Goal: Task Accomplishment & Management: Manage account settings

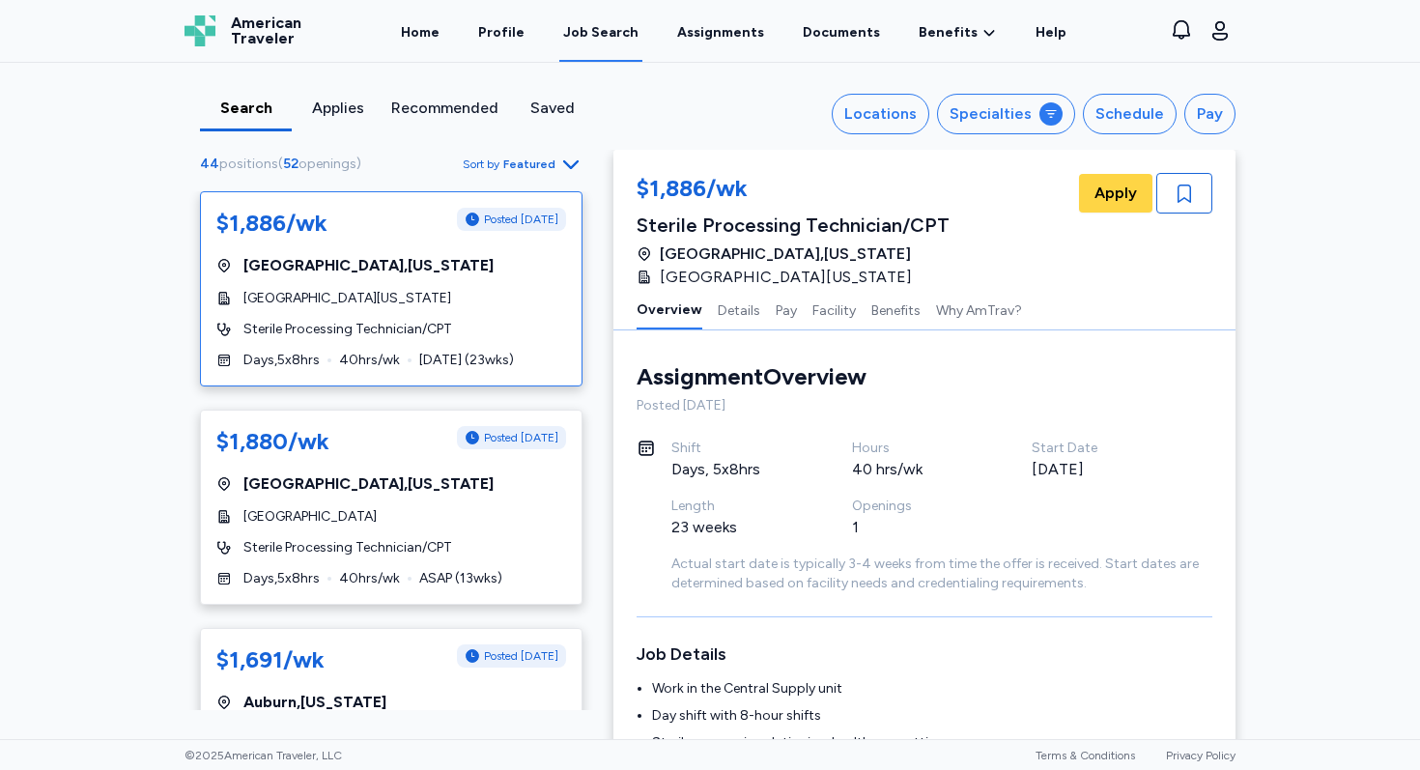
click at [257, 27] on span "American Traveler" at bounding box center [266, 30] width 70 height 31
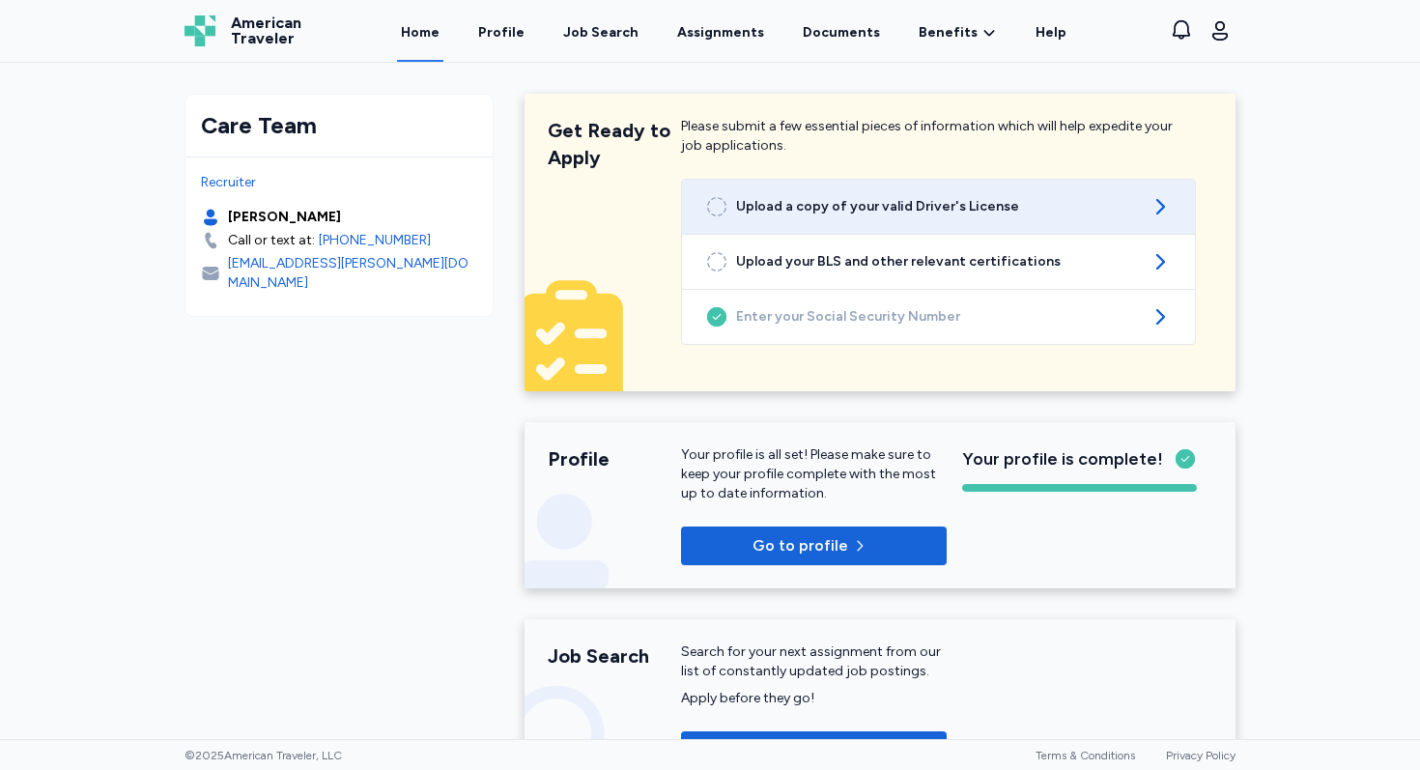
click at [857, 211] on span "Upload a copy of your valid Driver's License" at bounding box center [938, 206] width 405 height 19
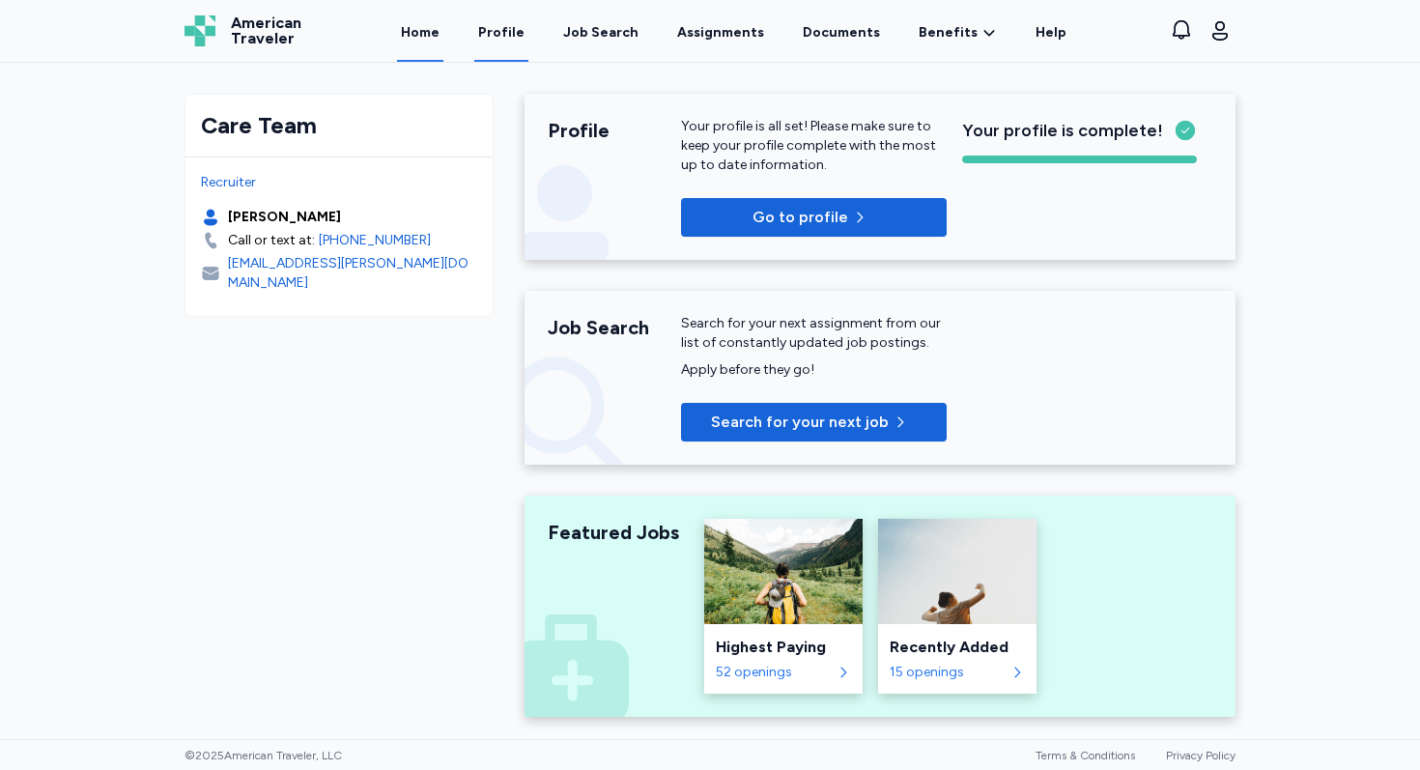
click at [498, 38] on link "Profile" at bounding box center [501, 32] width 54 height 60
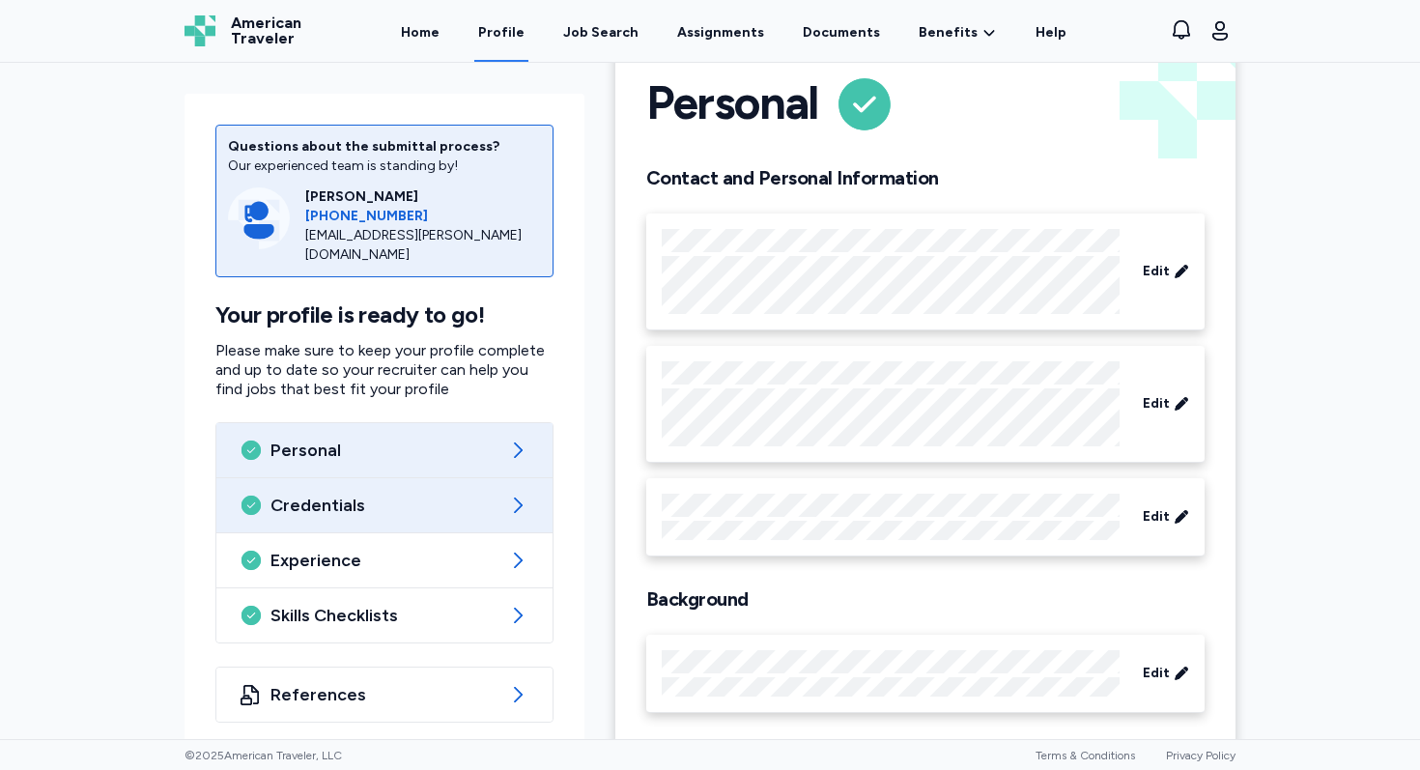
scroll to position [71, 0]
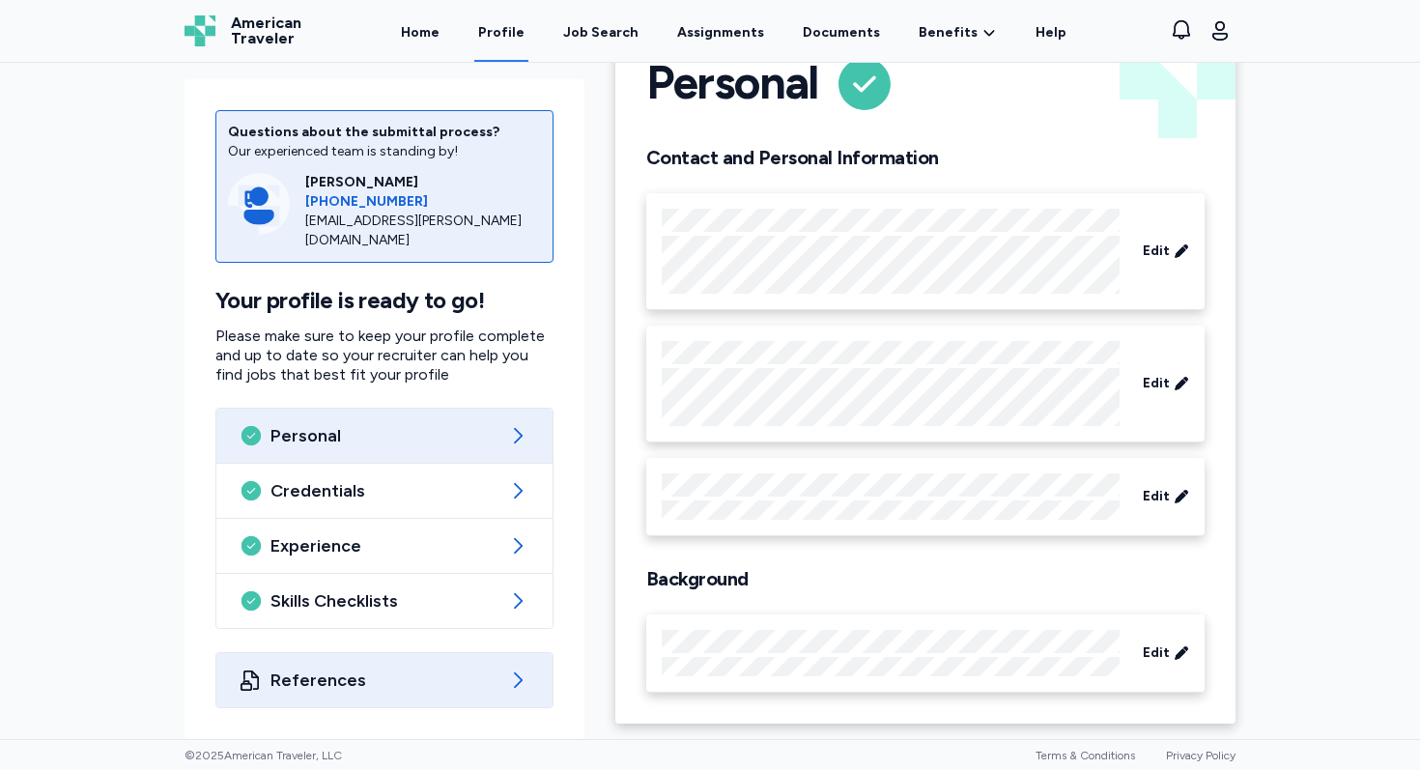
click at [357, 688] on span "References" at bounding box center [384, 679] width 228 height 23
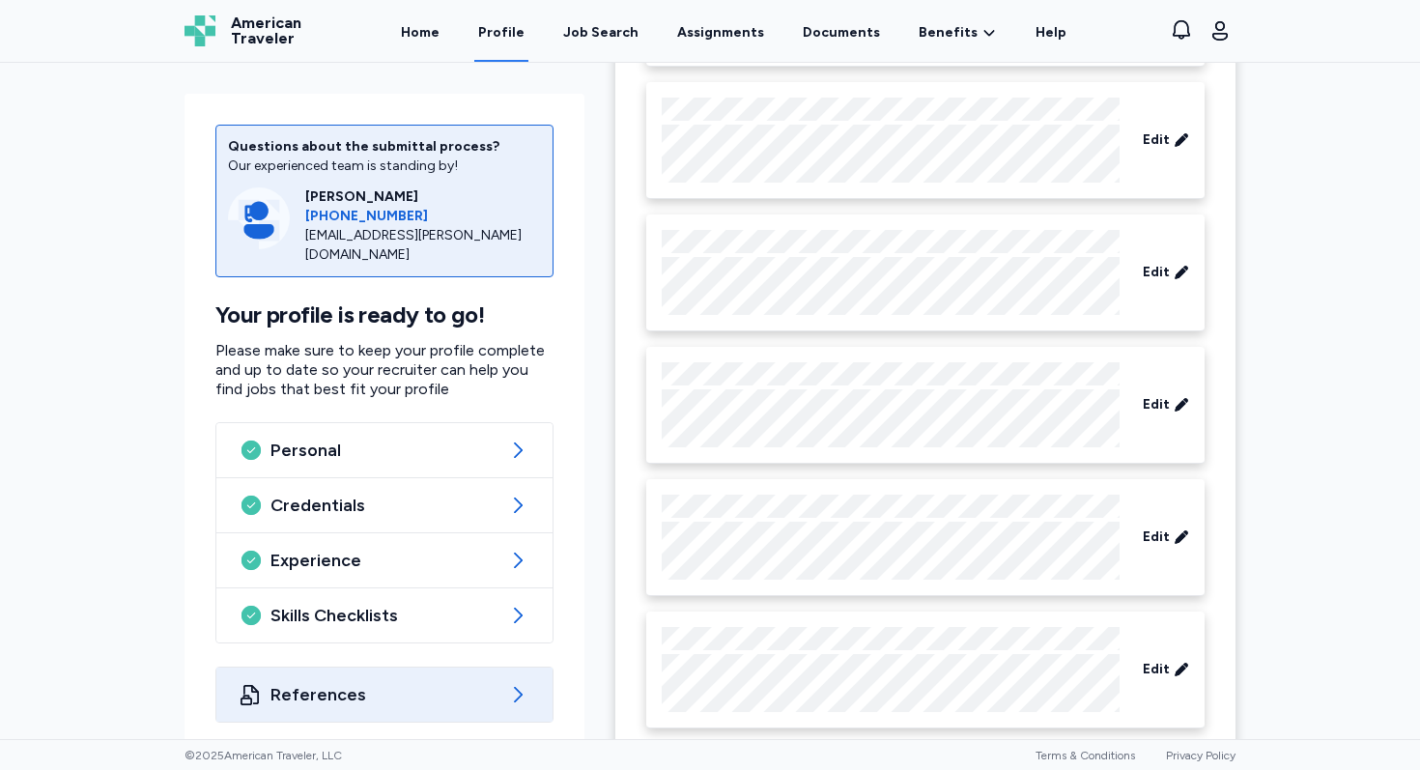
scroll to position [474, 0]
click at [730, 583] on div "Edit" at bounding box center [925, 538] width 558 height 117
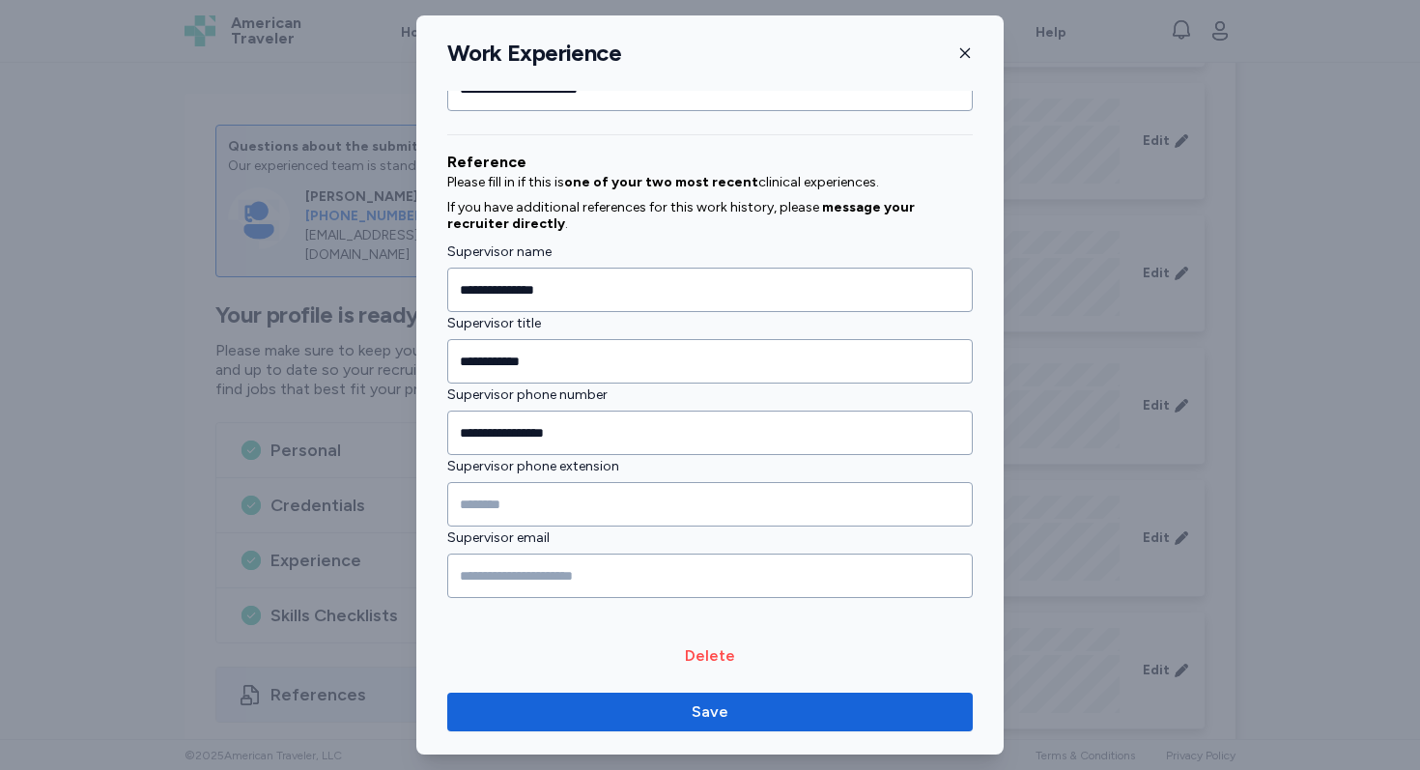
scroll to position [2105, 0]
click at [965, 50] on icon "button" at bounding box center [964, 52] width 15 height 15
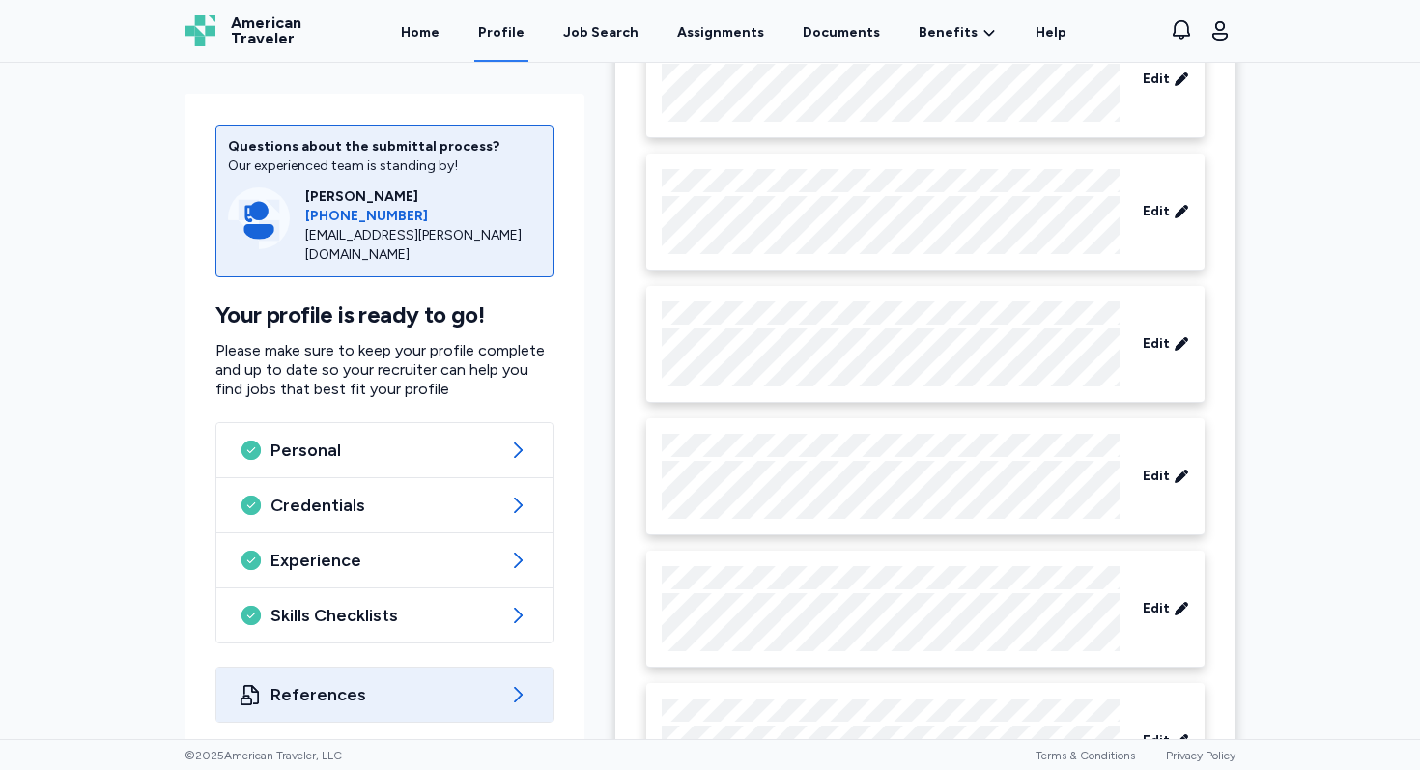
scroll to position [0, 0]
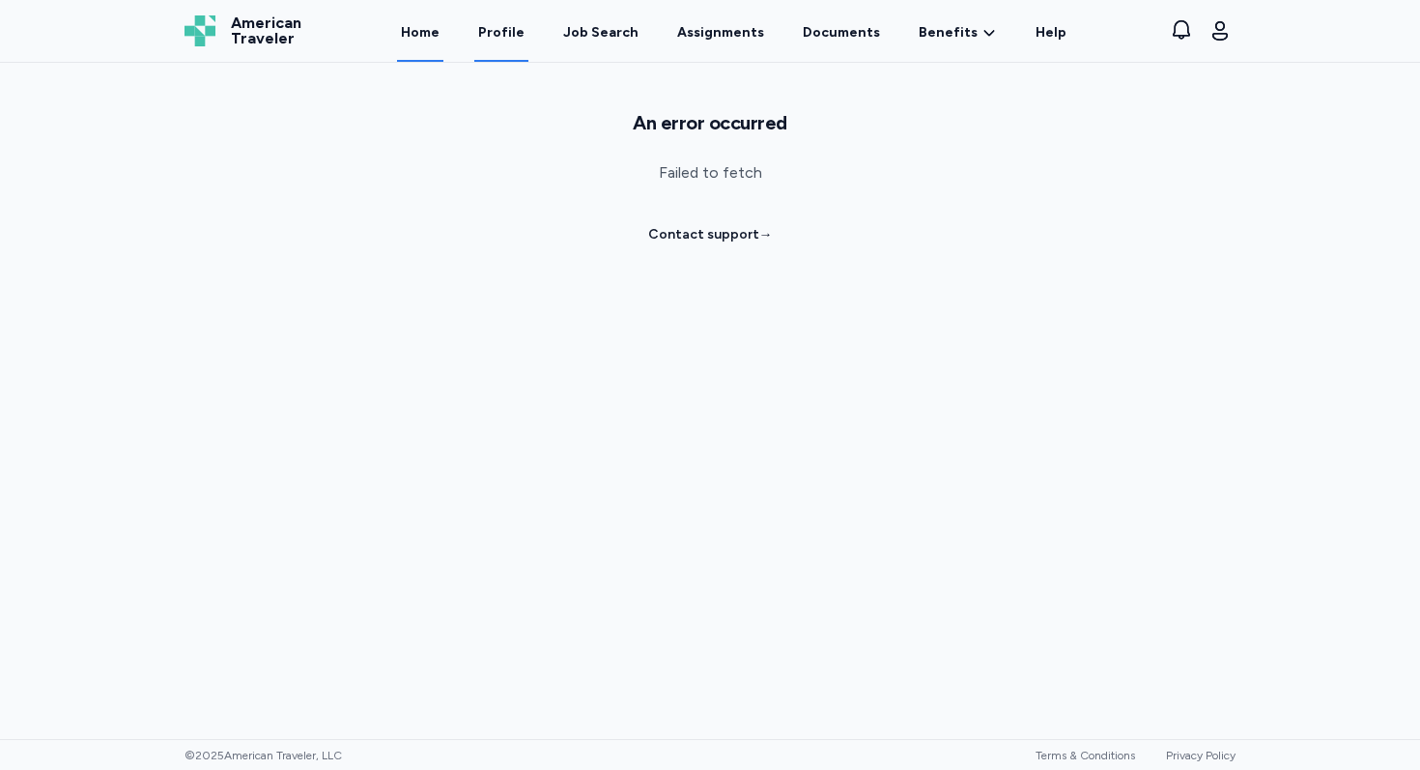
click at [430, 34] on link "Home" at bounding box center [420, 32] width 46 height 60
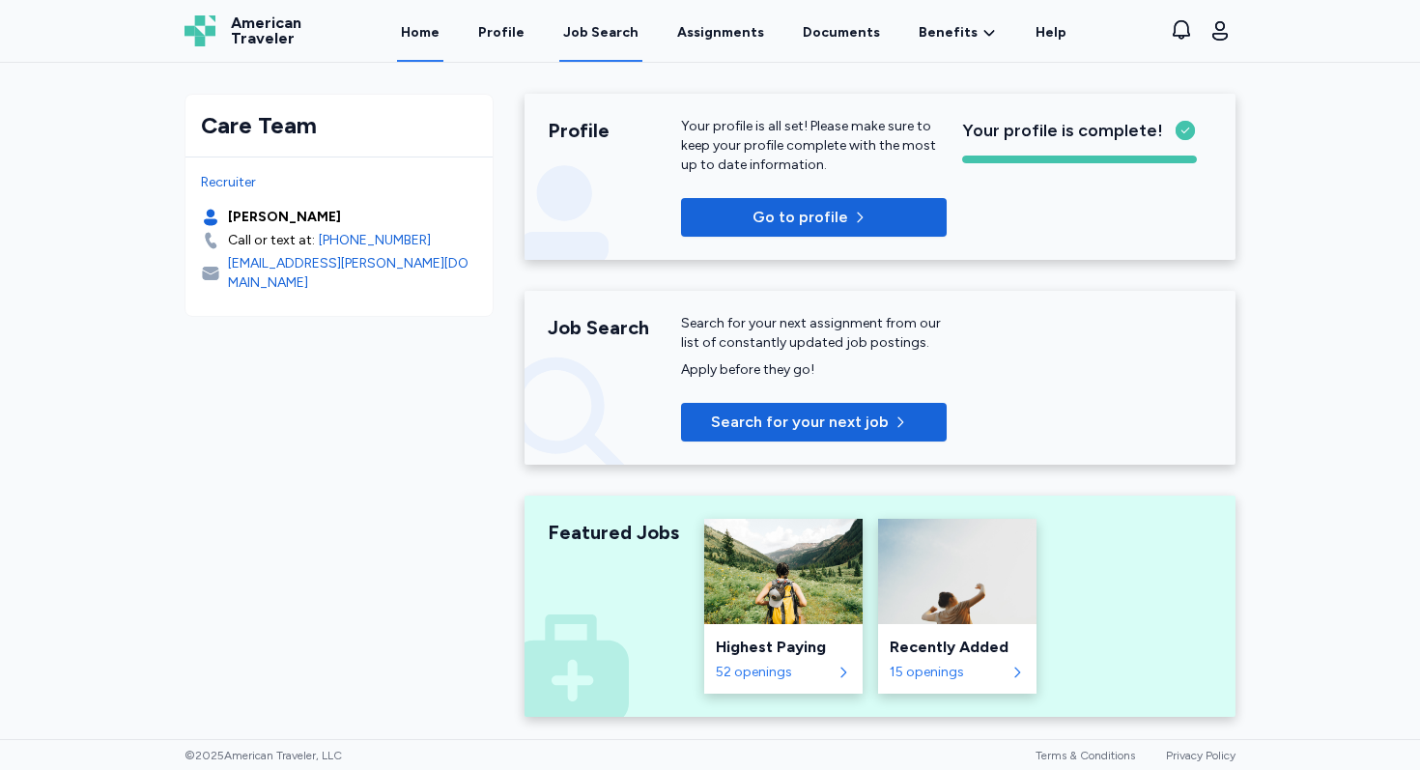
click at [601, 39] on div "Job Search" at bounding box center [600, 32] width 75 height 19
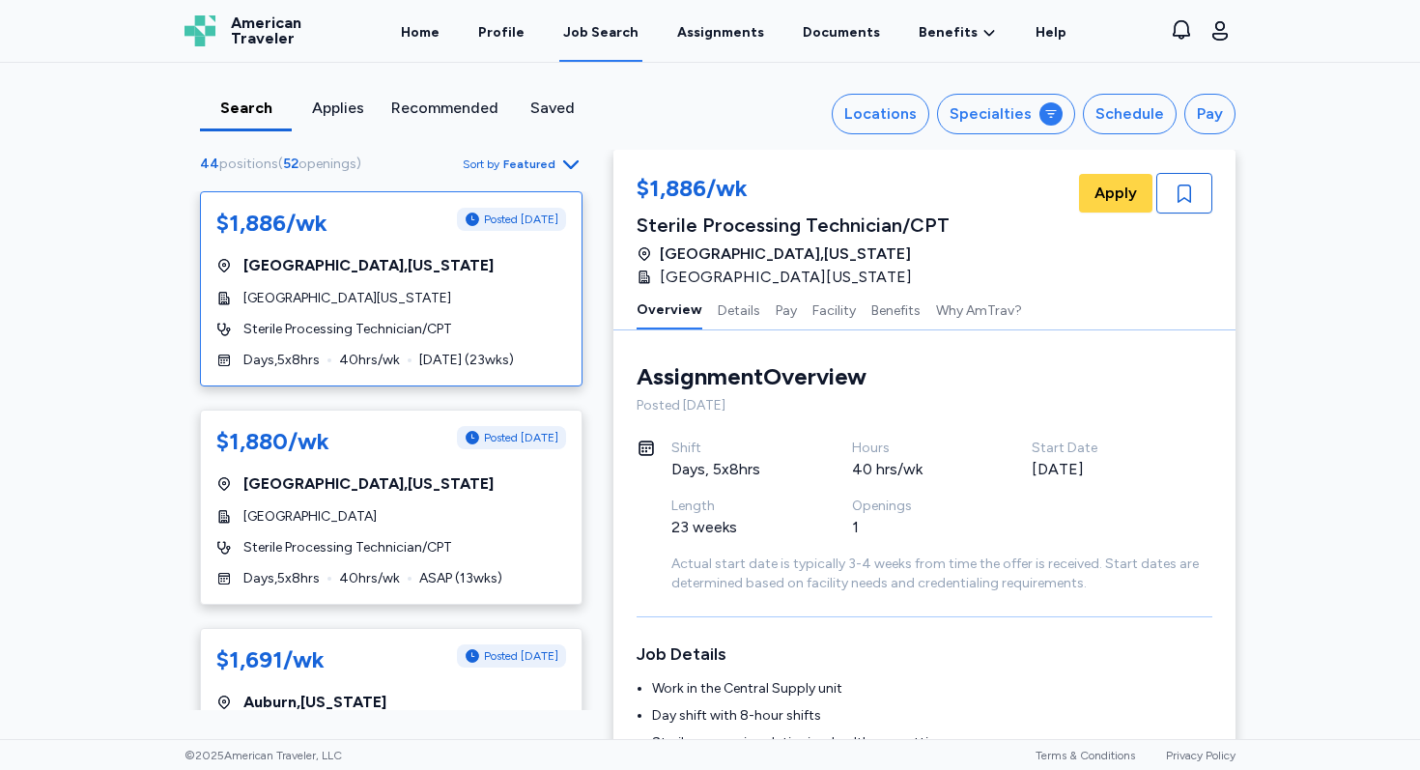
click at [326, 105] on div "Applies" at bounding box center [337, 108] width 76 height 23
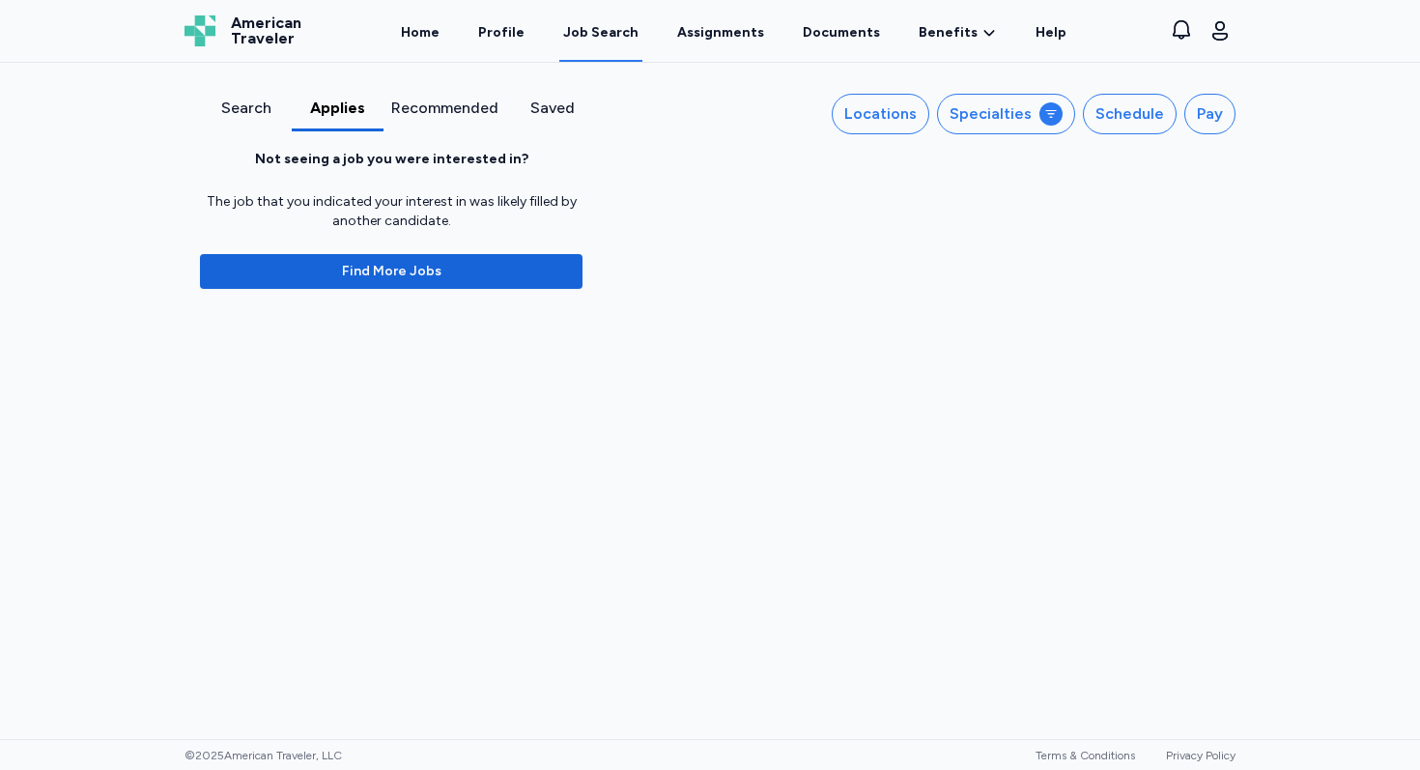
click at [440, 104] on div "Recommended" at bounding box center [444, 108] width 107 height 23
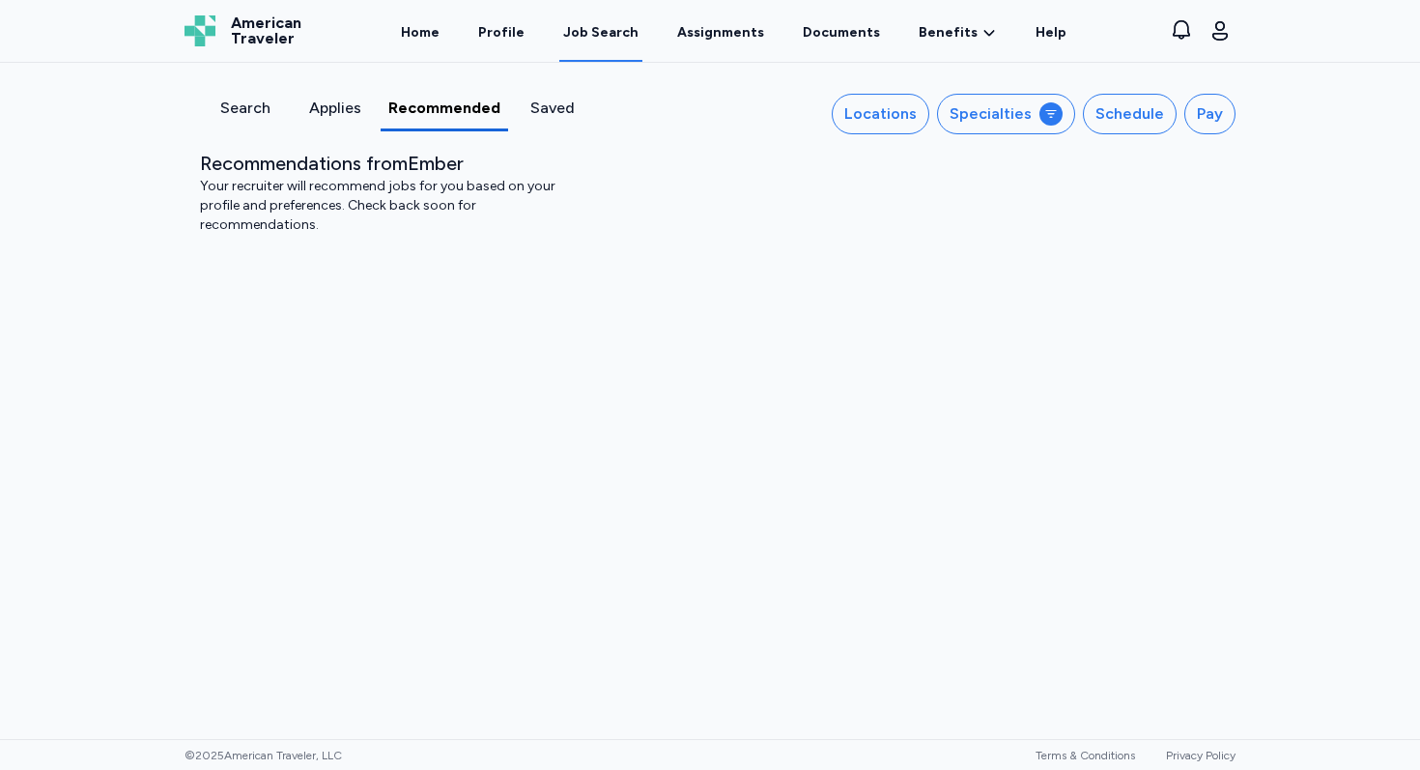
click at [532, 107] on div "Saved" at bounding box center [553, 108] width 74 height 23
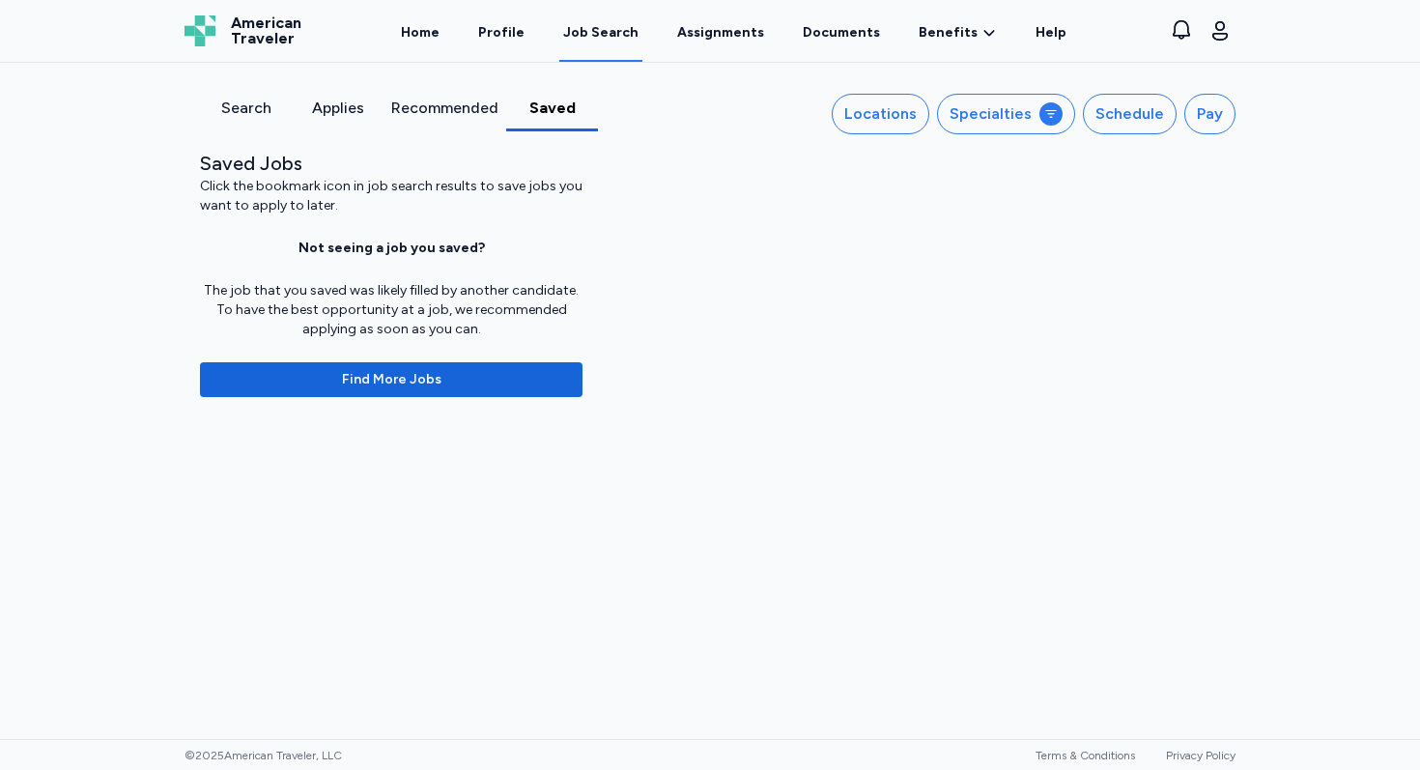
click at [338, 110] on div "Applies" at bounding box center [337, 108] width 76 height 23
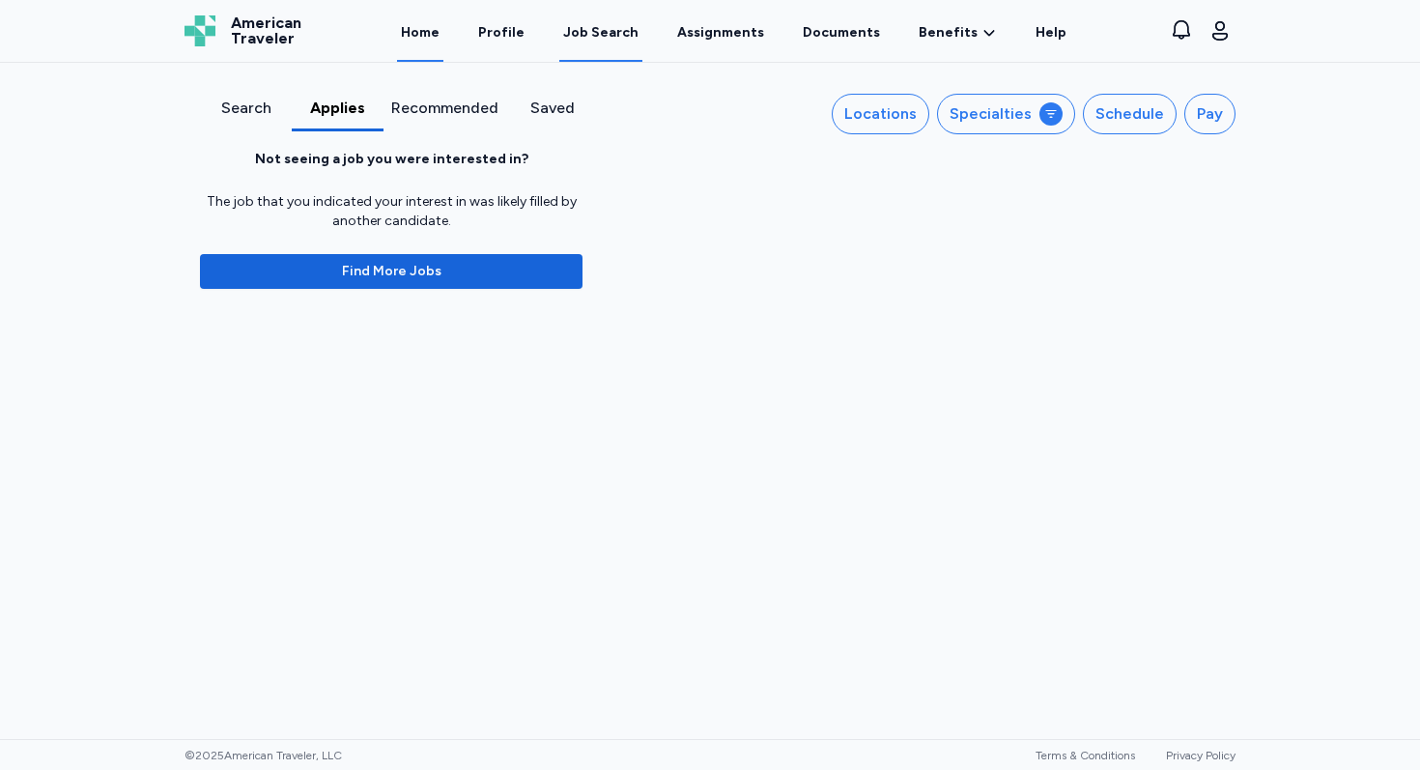
click at [437, 32] on link "Home" at bounding box center [420, 32] width 46 height 60
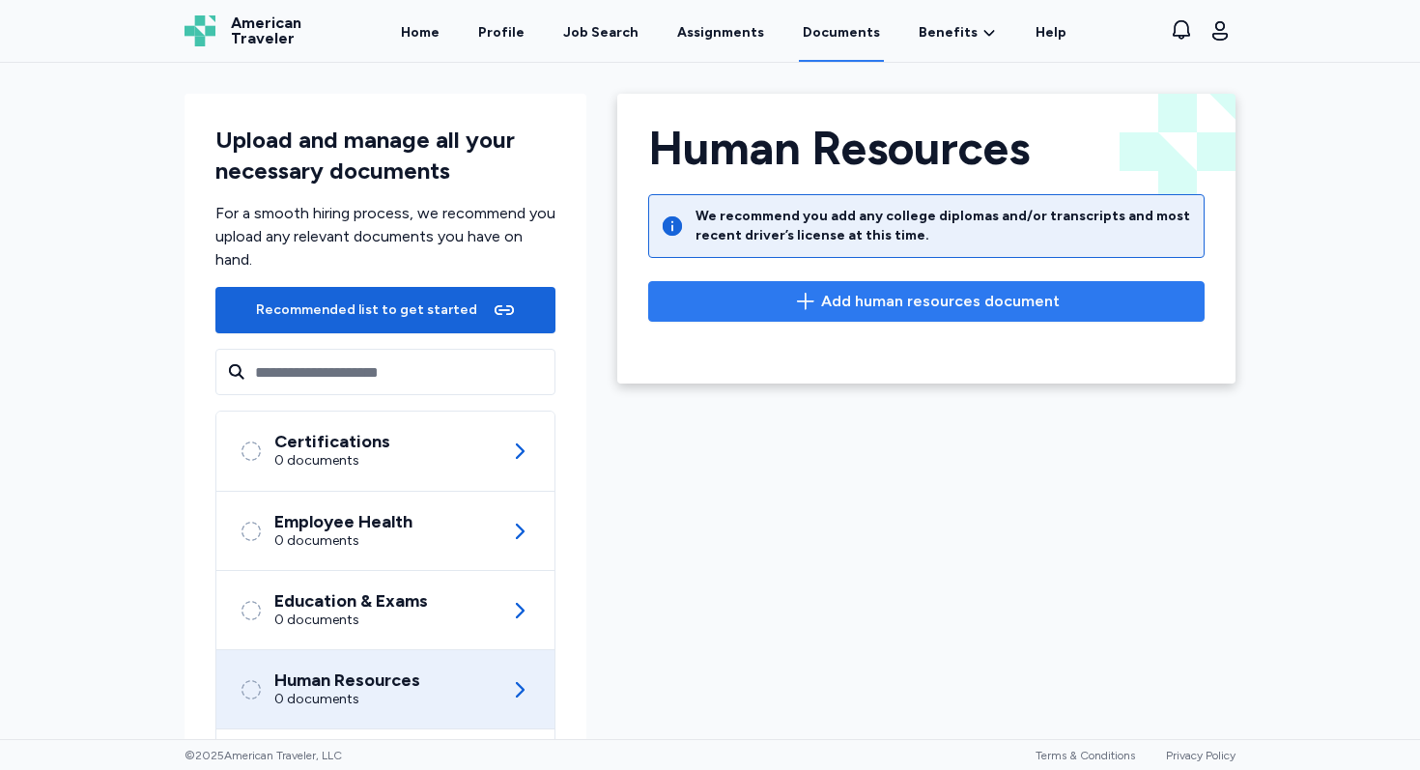
click at [816, 304] on icon "button" at bounding box center [805, 301] width 23 height 23
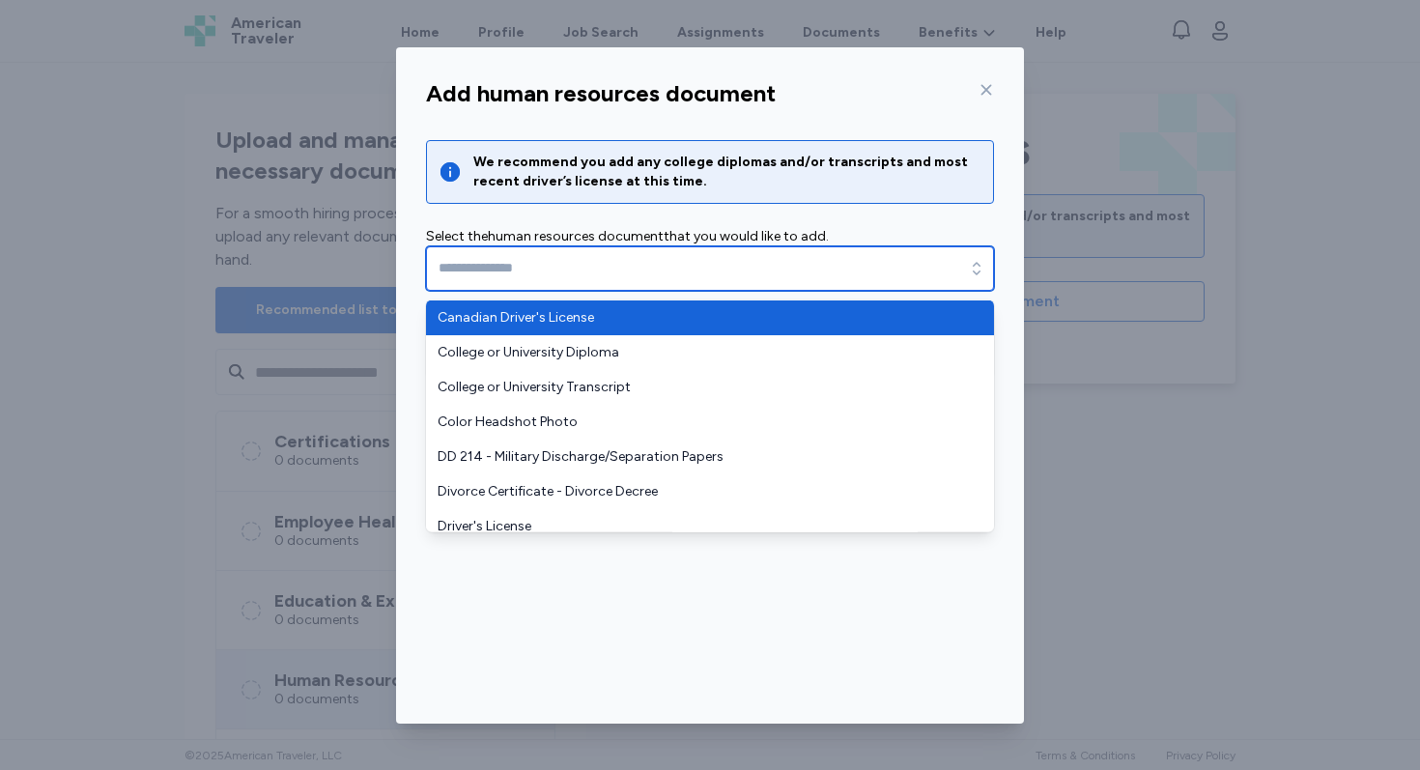
click at [982, 267] on icon "button" at bounding box center [976, 268] width 19 height 19
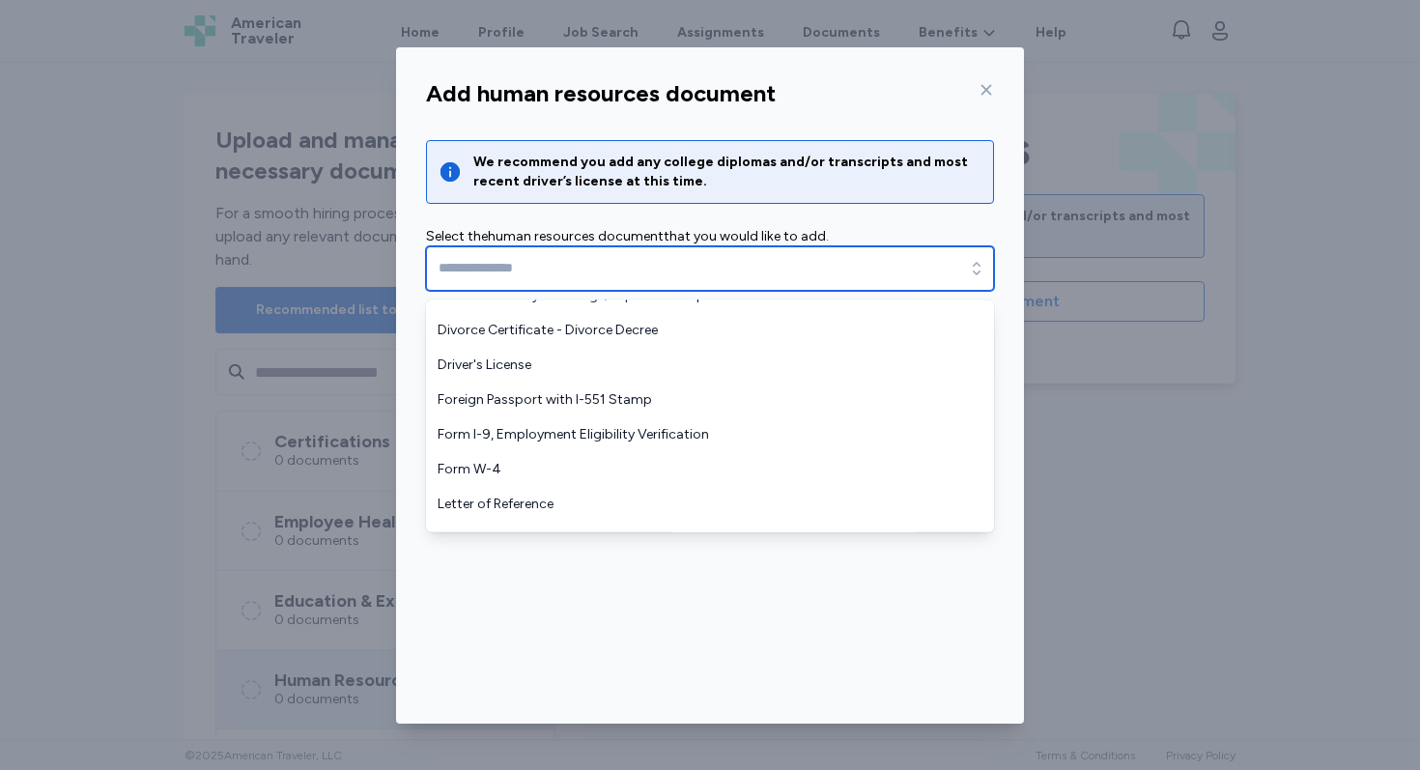
scroll to position [175, 0]
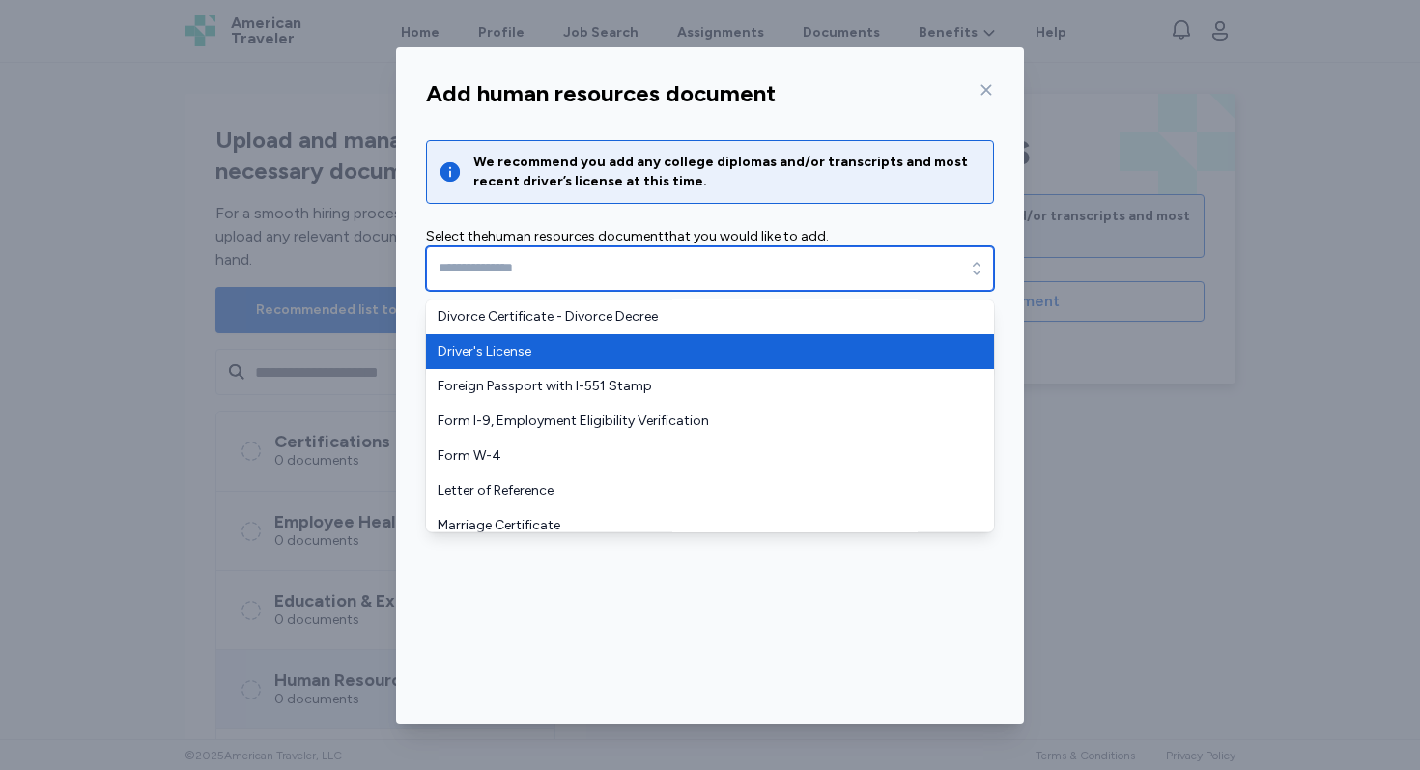
type input "**********"
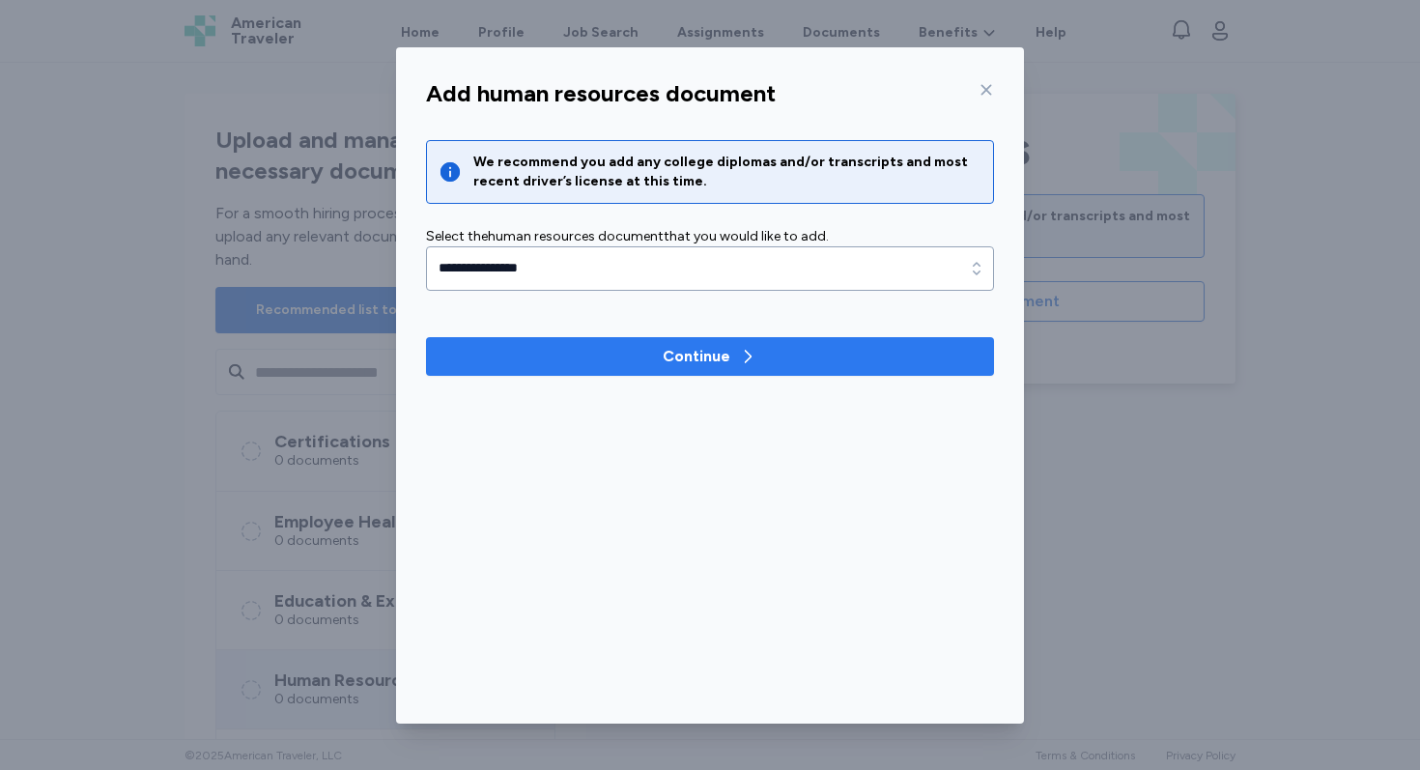
click at [713, 355] on div "Continue" at bounding box center [696, 356] width 68 height 23
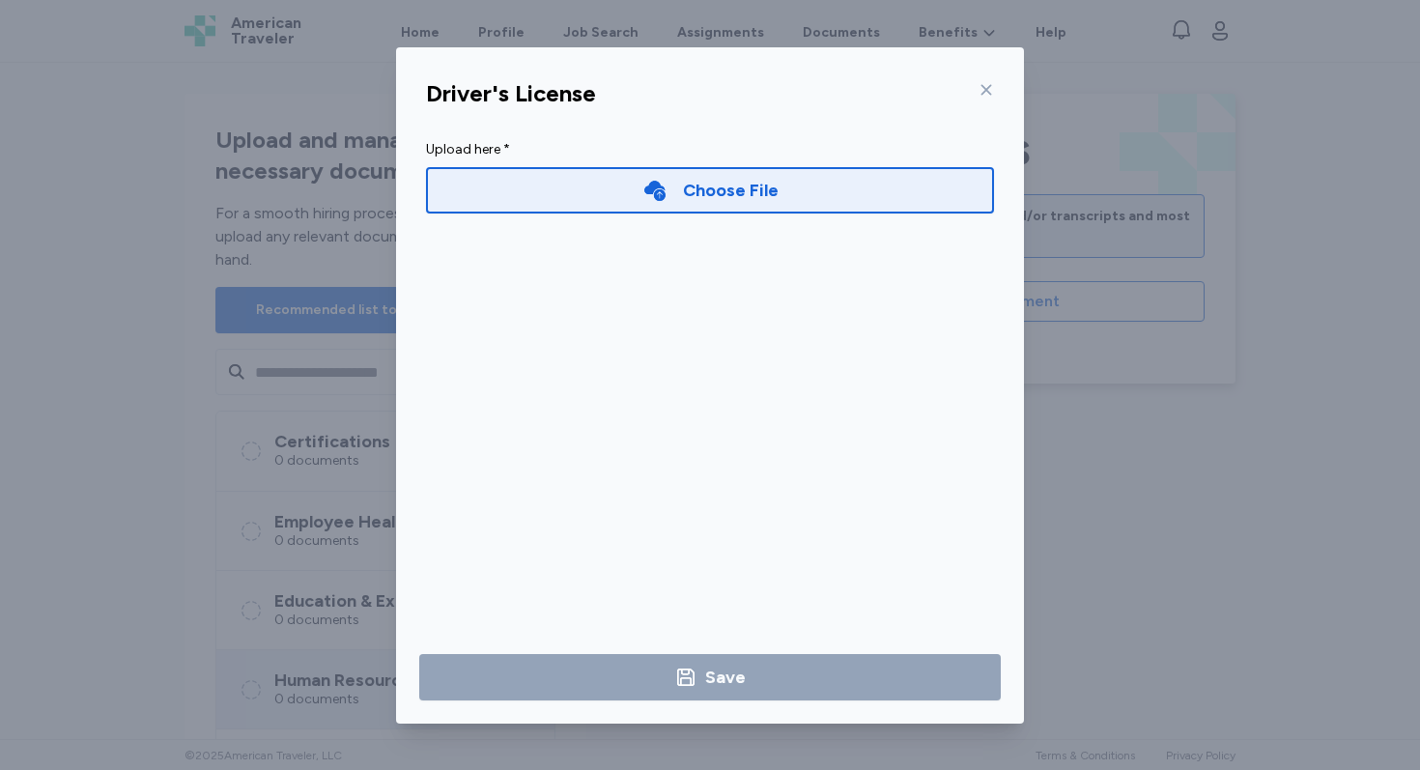
click at [719, 195] on div "Choose File" at bounding box center [731, 190] width 96 height 27
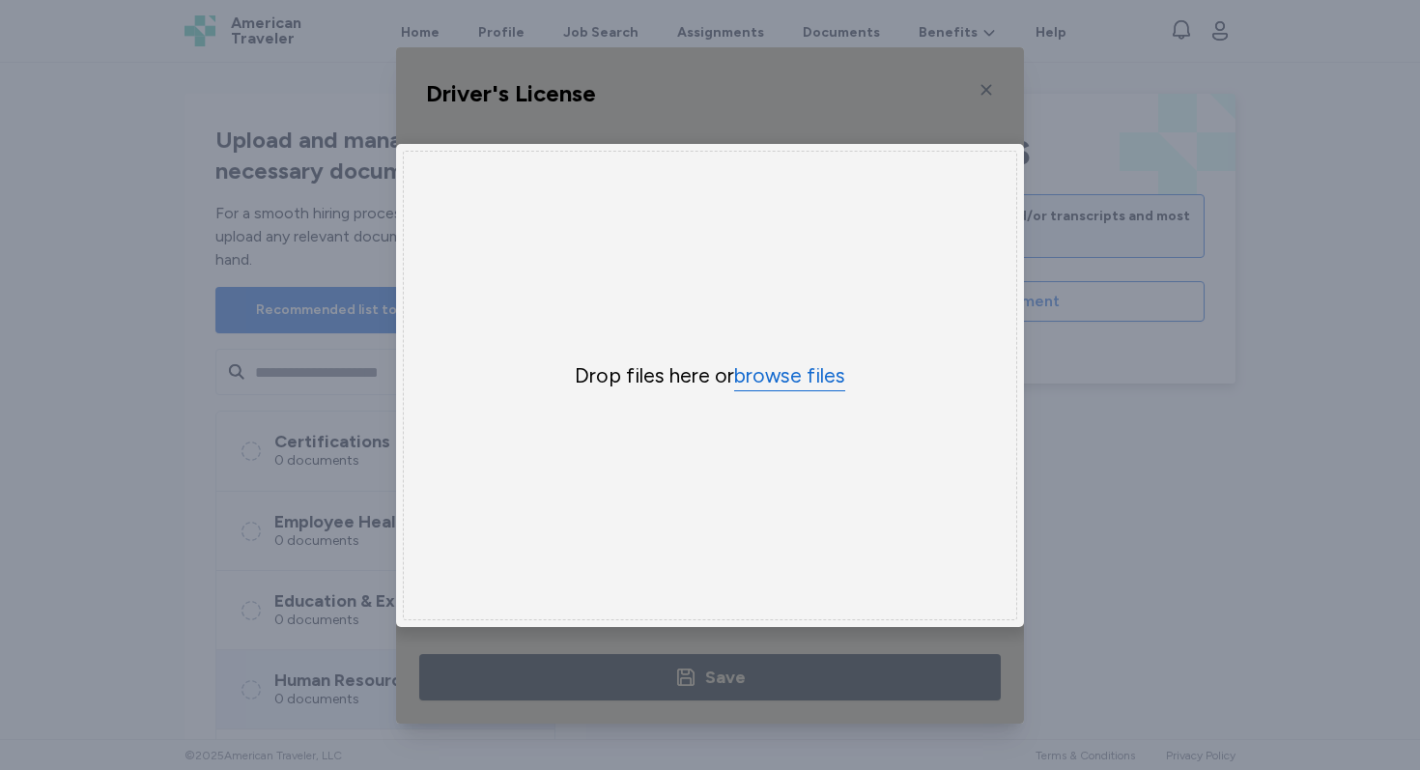
click at [788, 363] on button "browse files" at bounding box center [789, 376] width 111 height 28
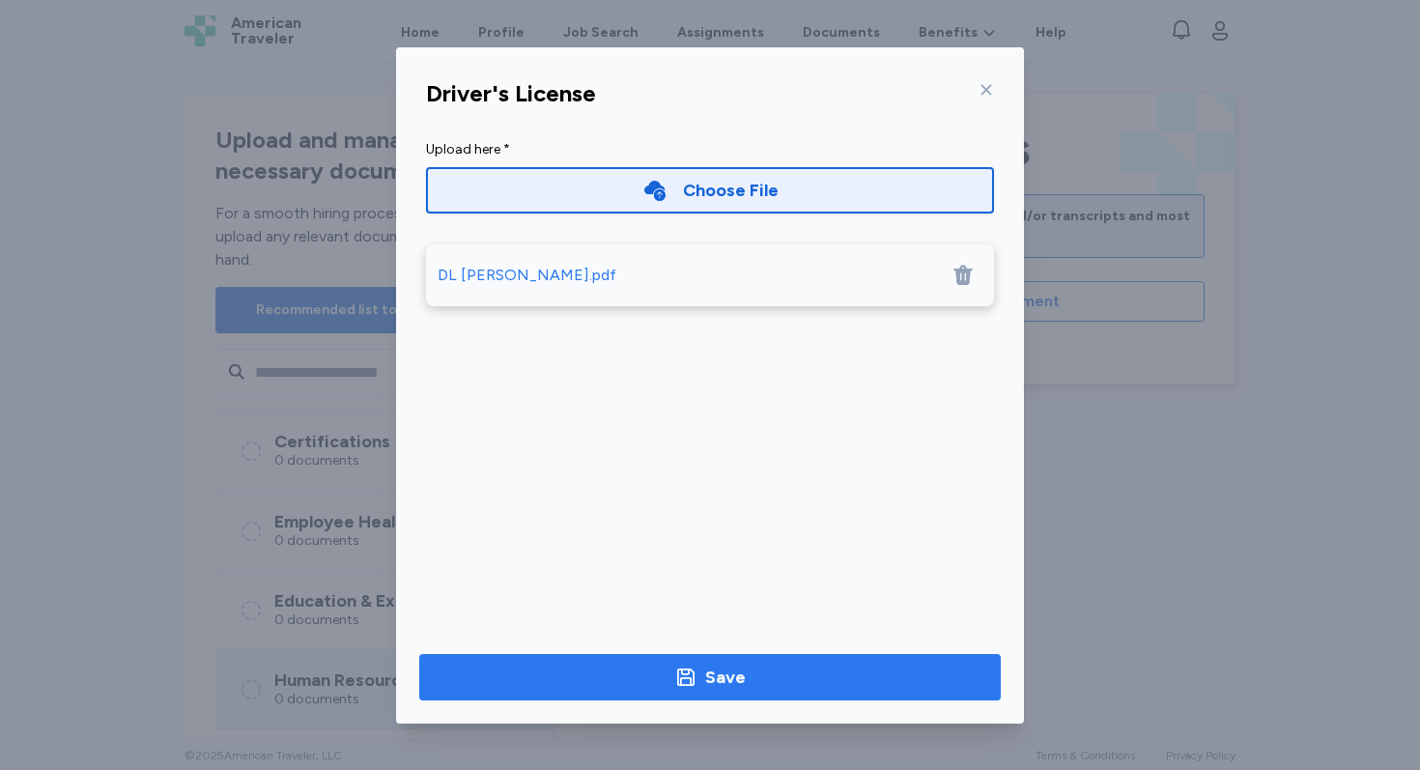
click at [690, 674] on icon "button" at bounding box center [685, 676] width 23 height 23
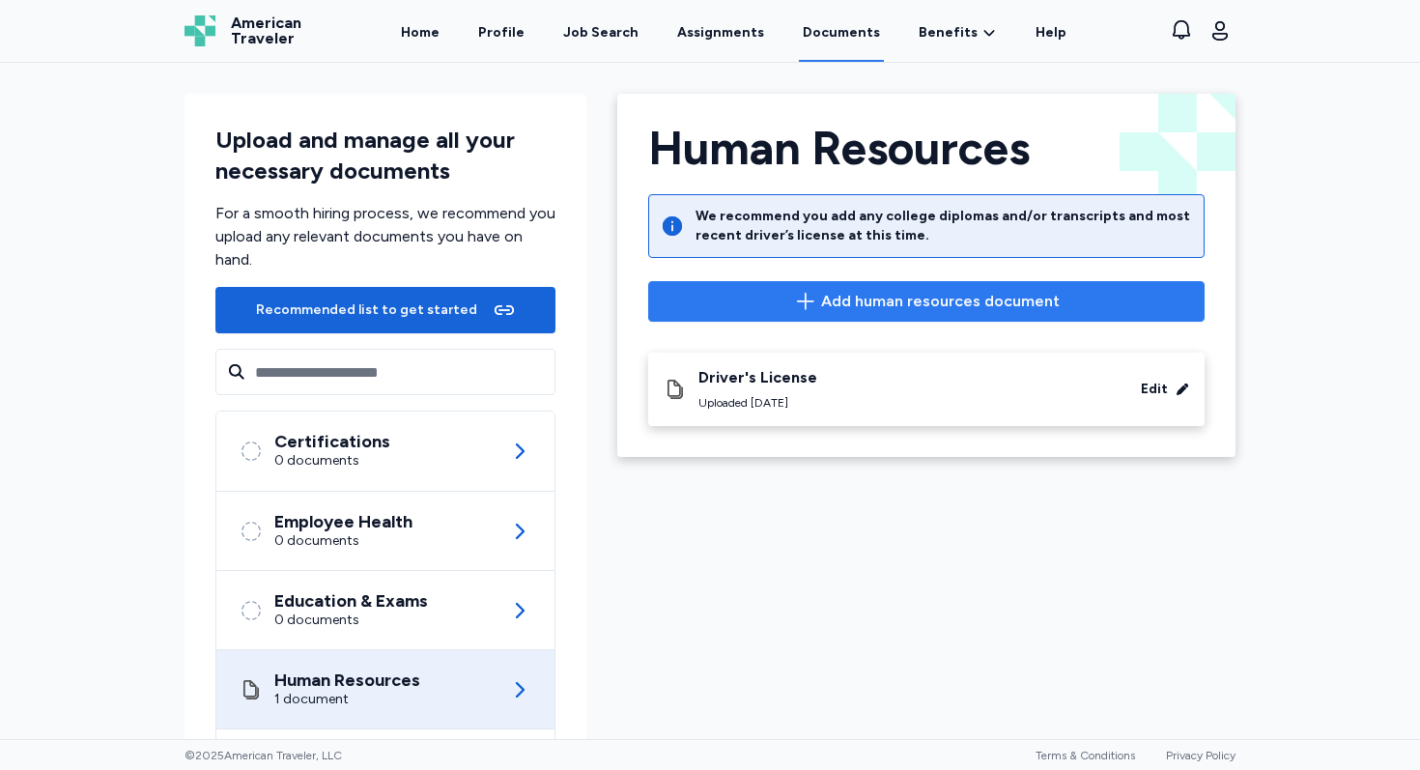
click at [835, 299] on span "Add human resources document" at bounding box center [940, 301] width 239 height 23
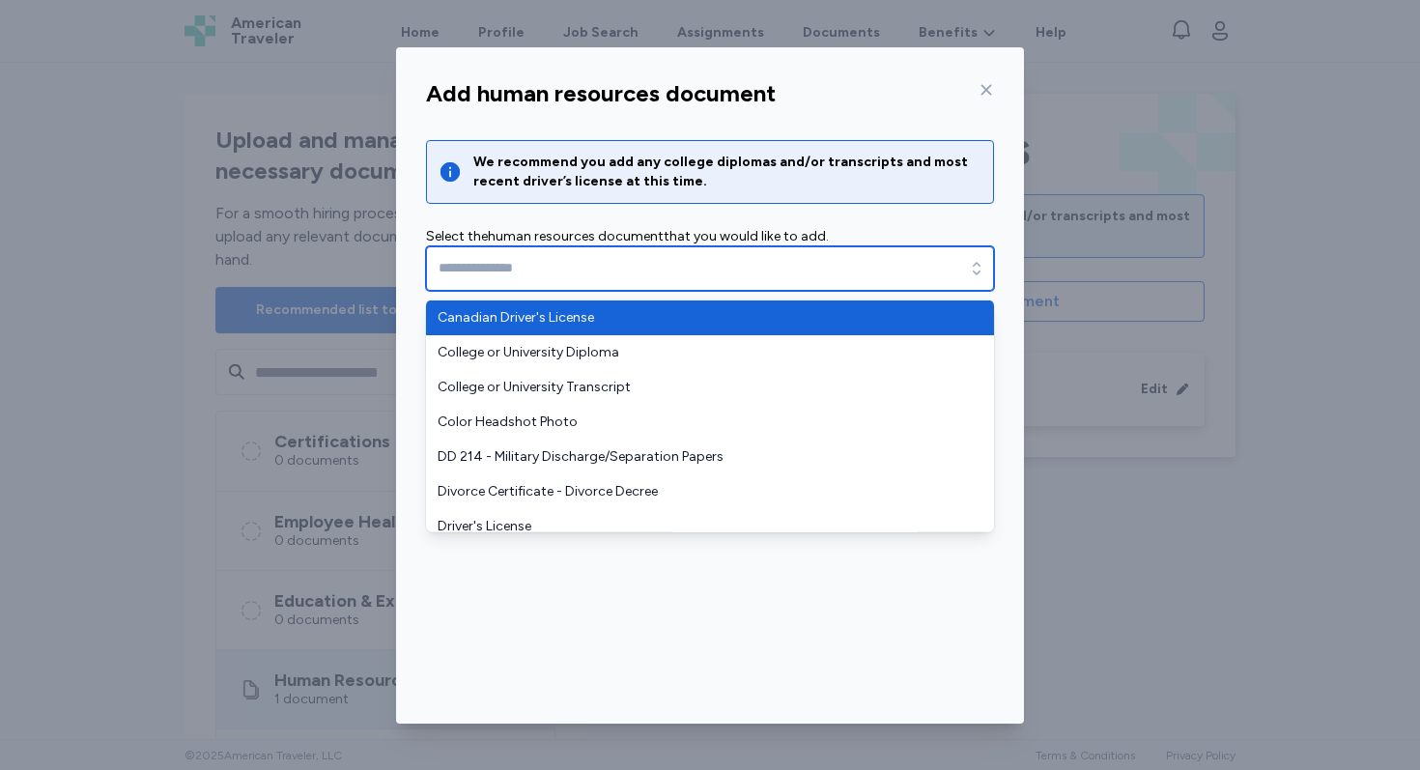
click at [980, 253] on div "button" at bounding box center [976, 268] width 35 height 44
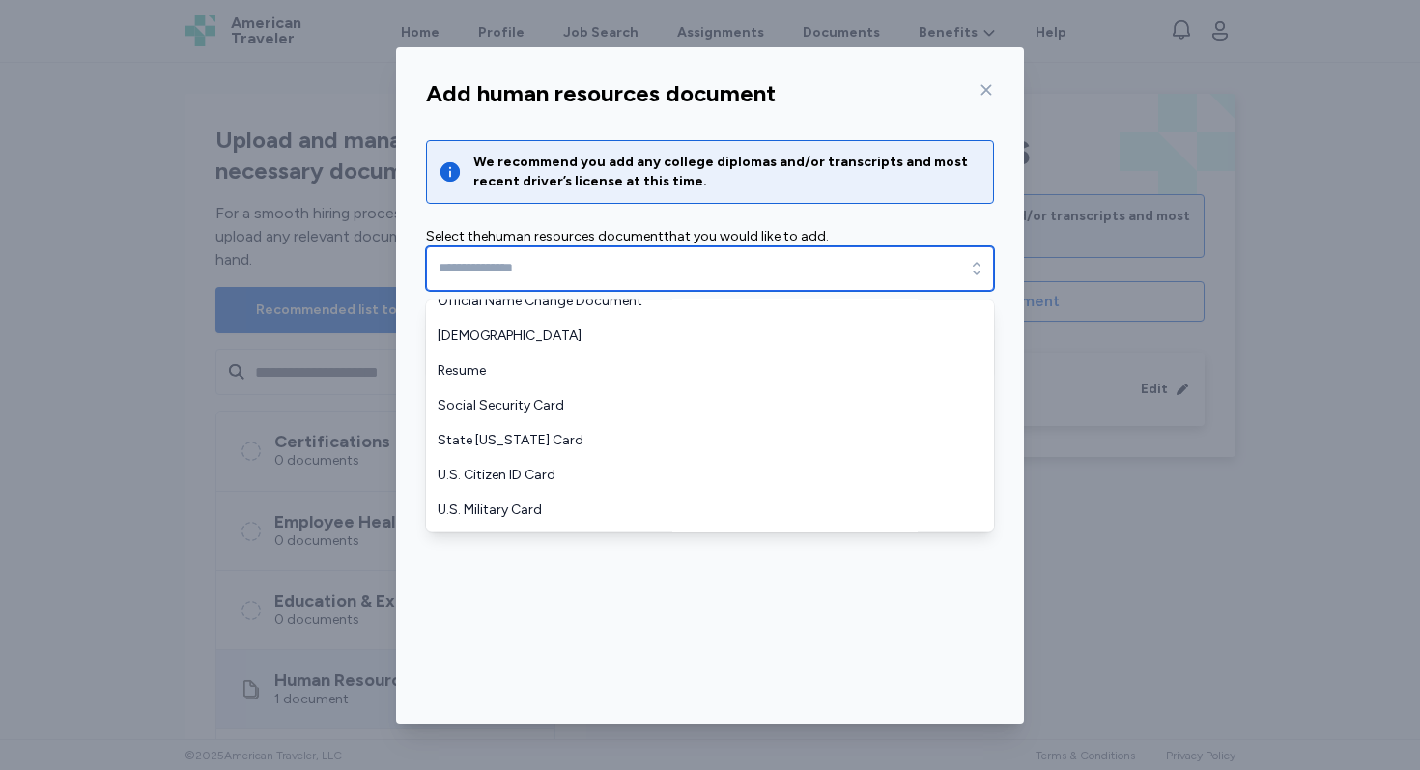
scroll to position [436, 0]
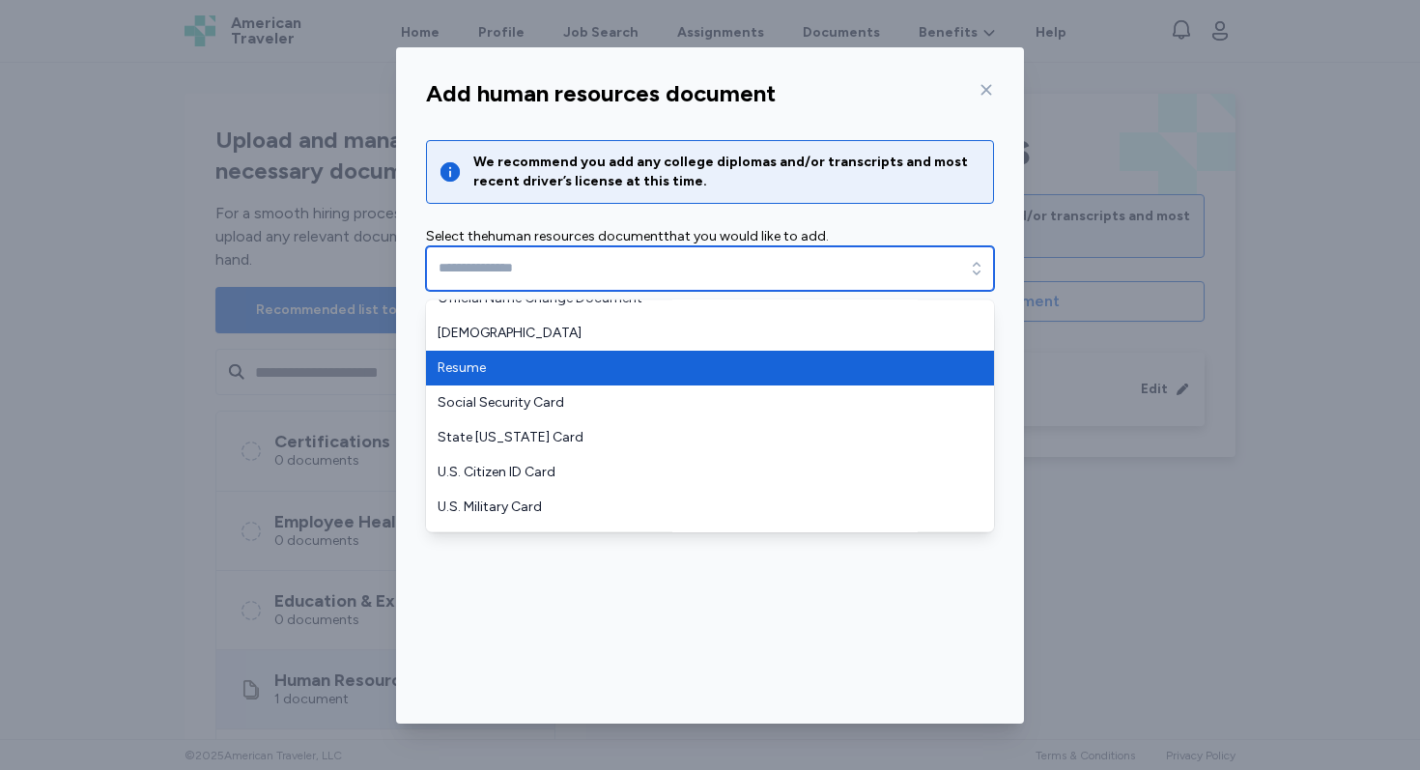
type input "******"
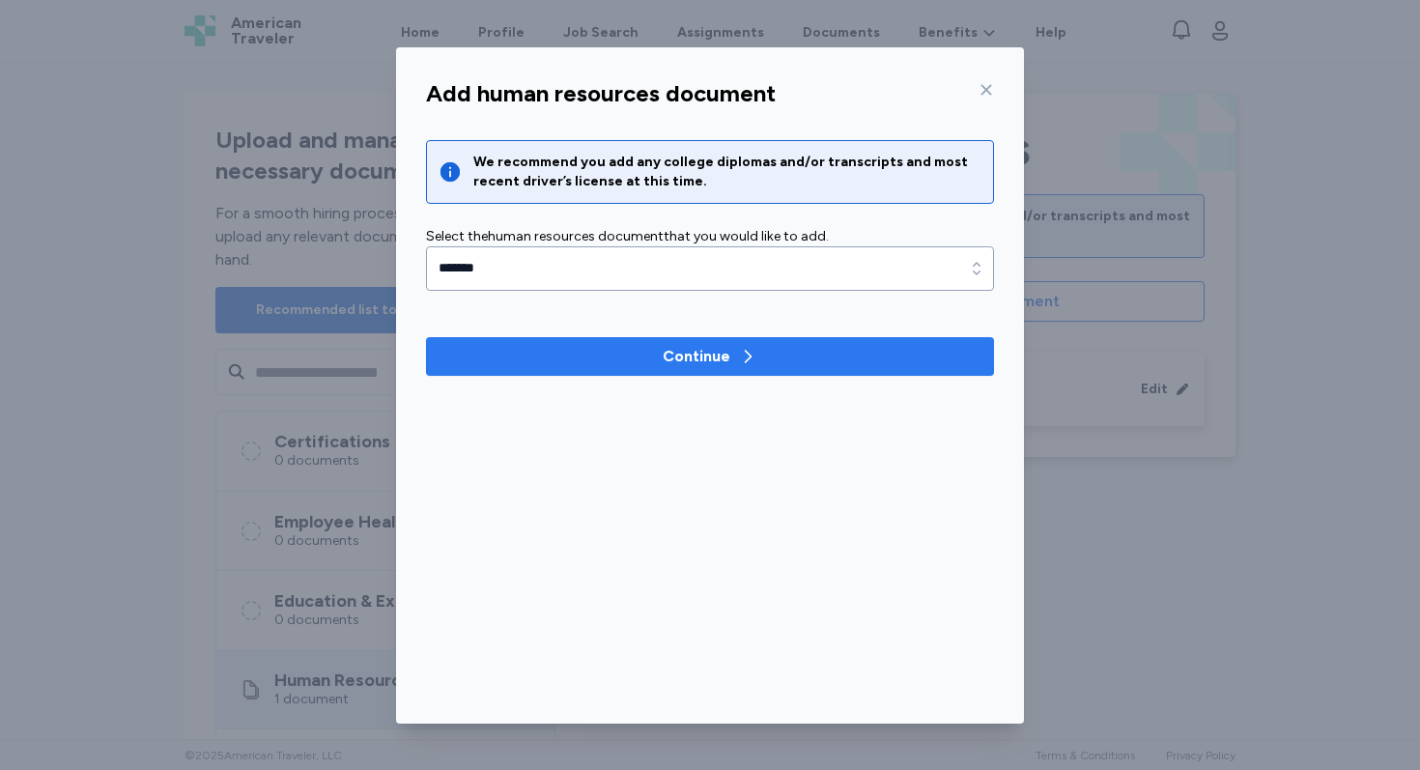
click at [710, 354] on div "Continue" at bounding box center [696, 356] width 68 height 23
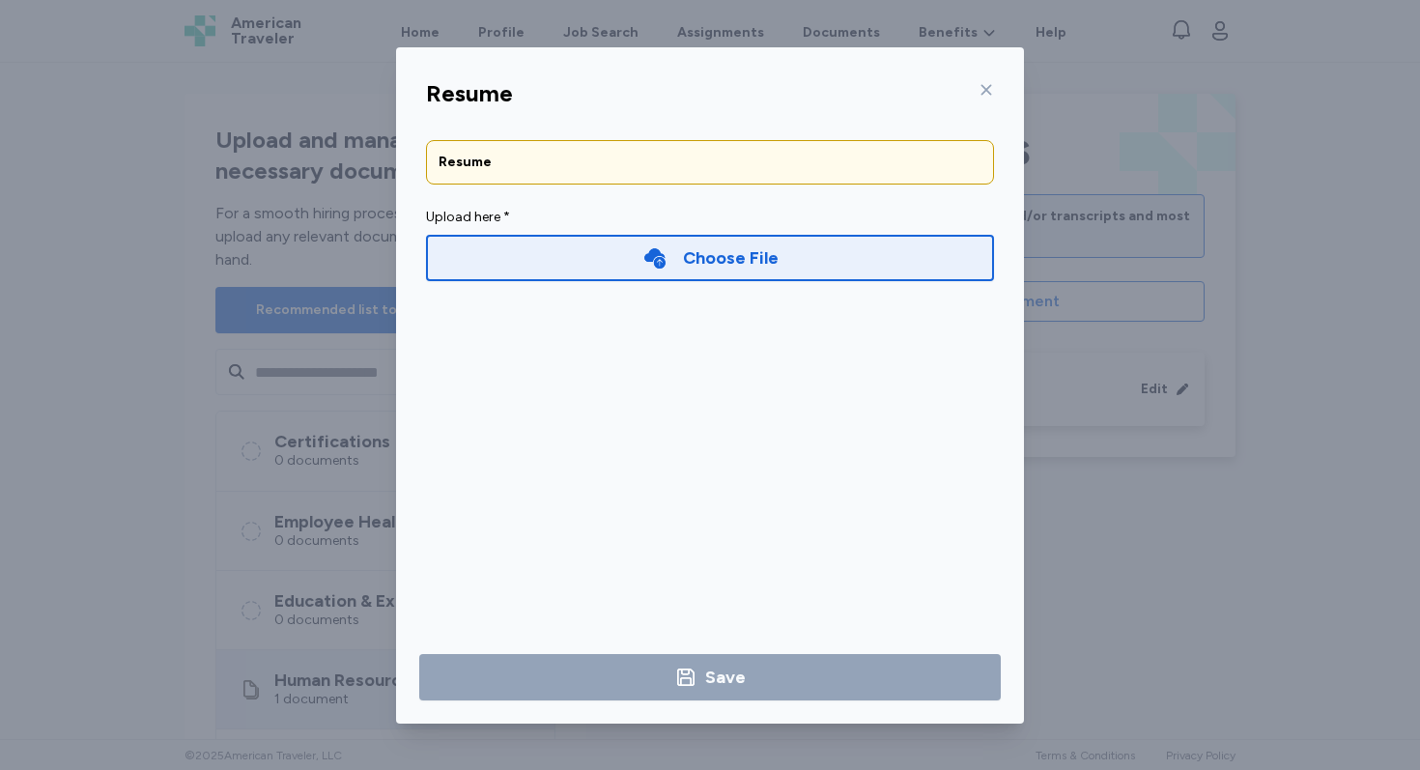
click at [722, 263] on div "Choose File" at bounding box center [731, 257] width 96 height 27
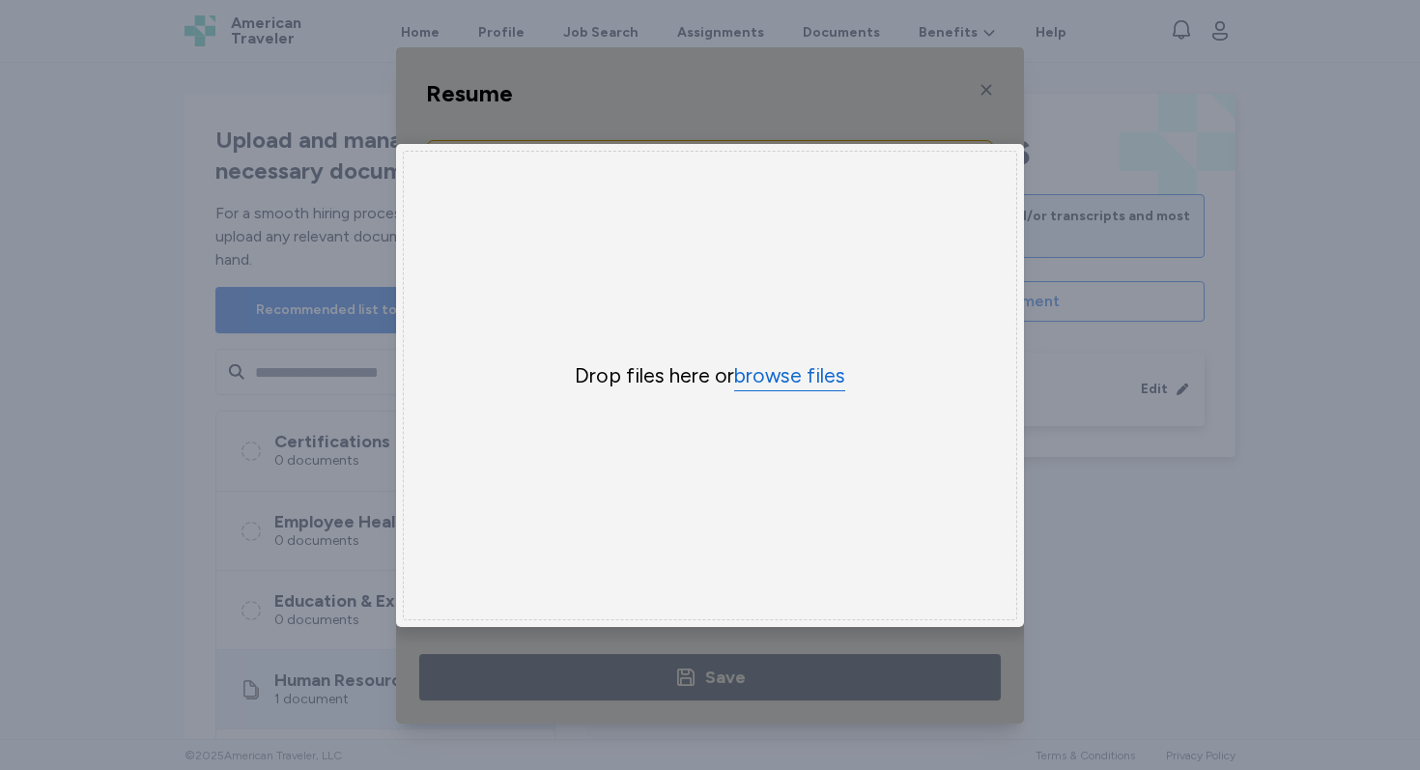
click at [791, 381] on button "browse files" at bounding box center [789, 376] width 111 height 28
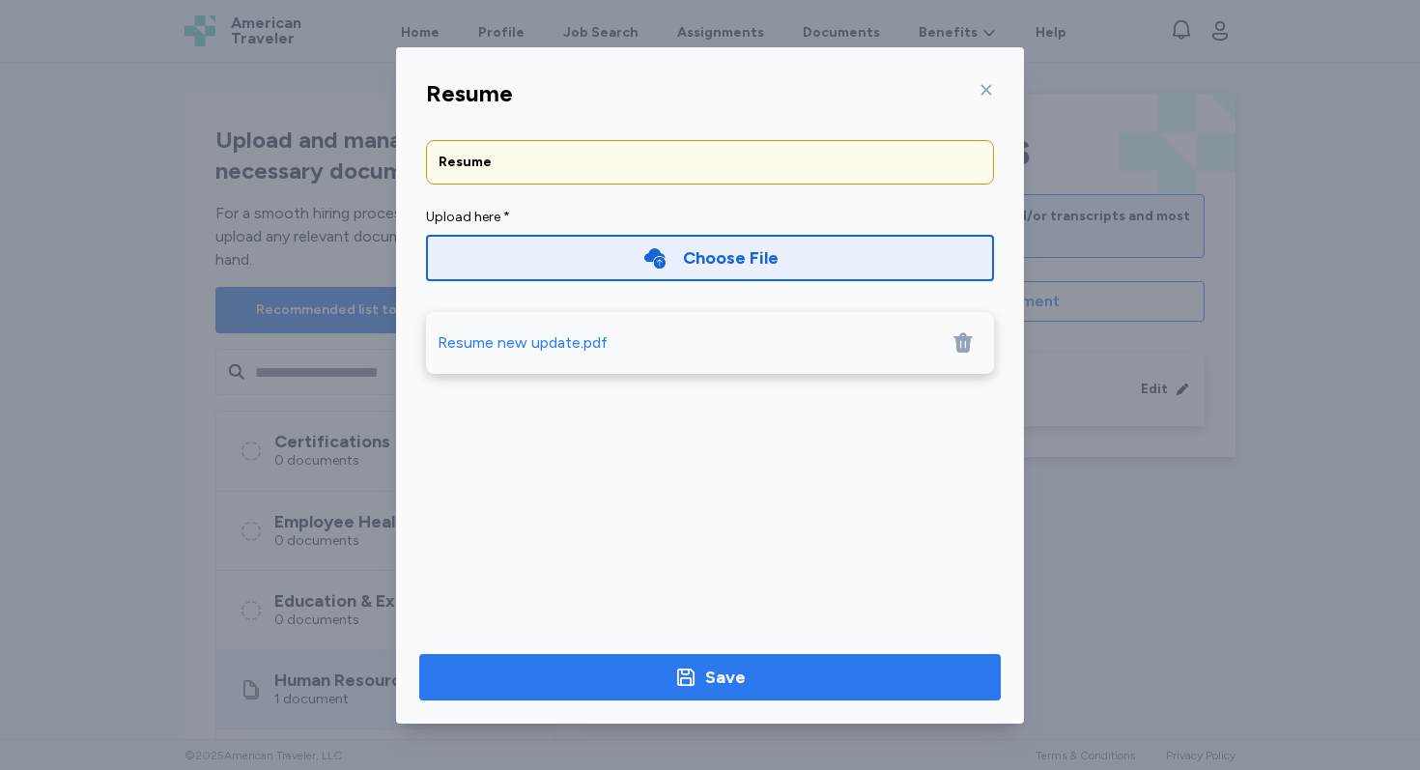
click at [713, 682] on div "Save" at bounding box center [725, 676] width 41 height 27
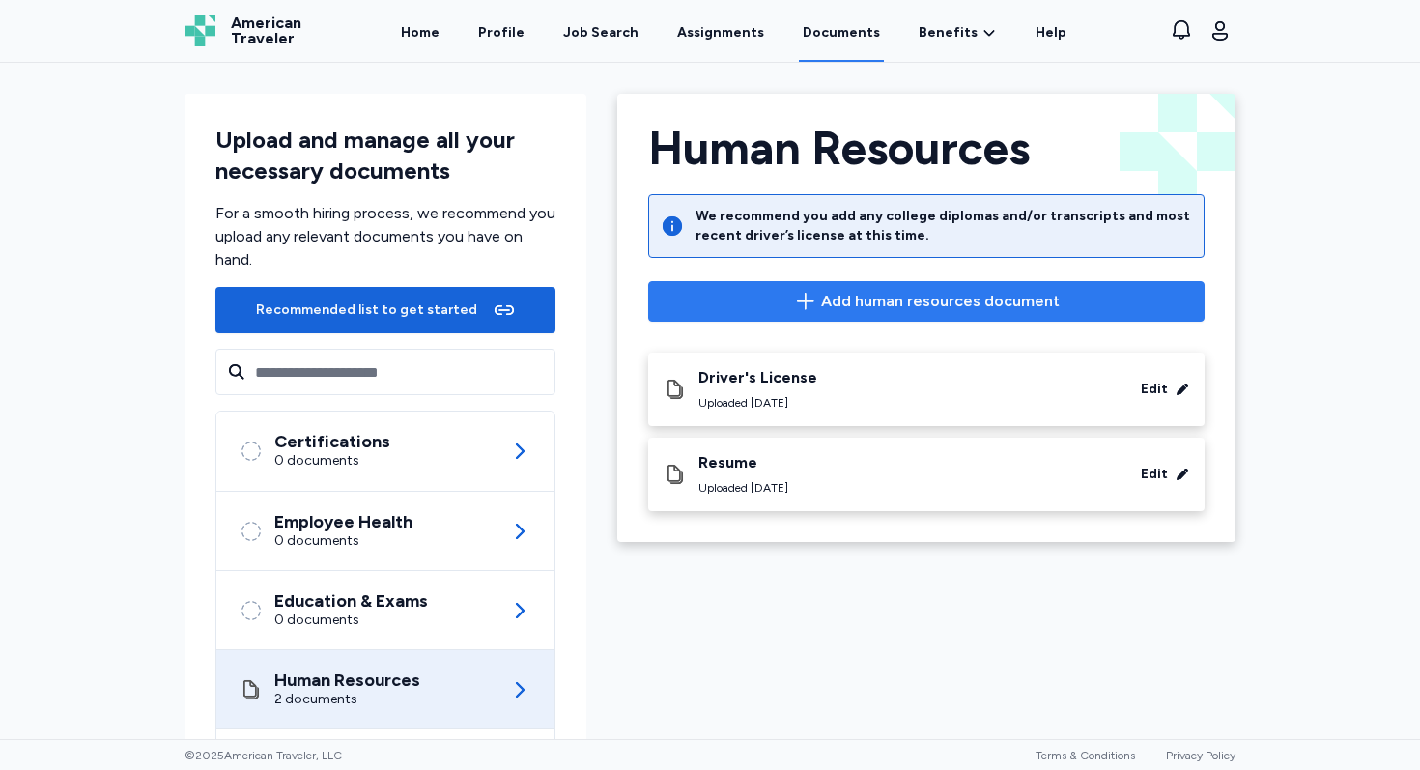
click at [866, 304] on span "Add human resources document" at bounding box center [940, 301] width 239 height 23
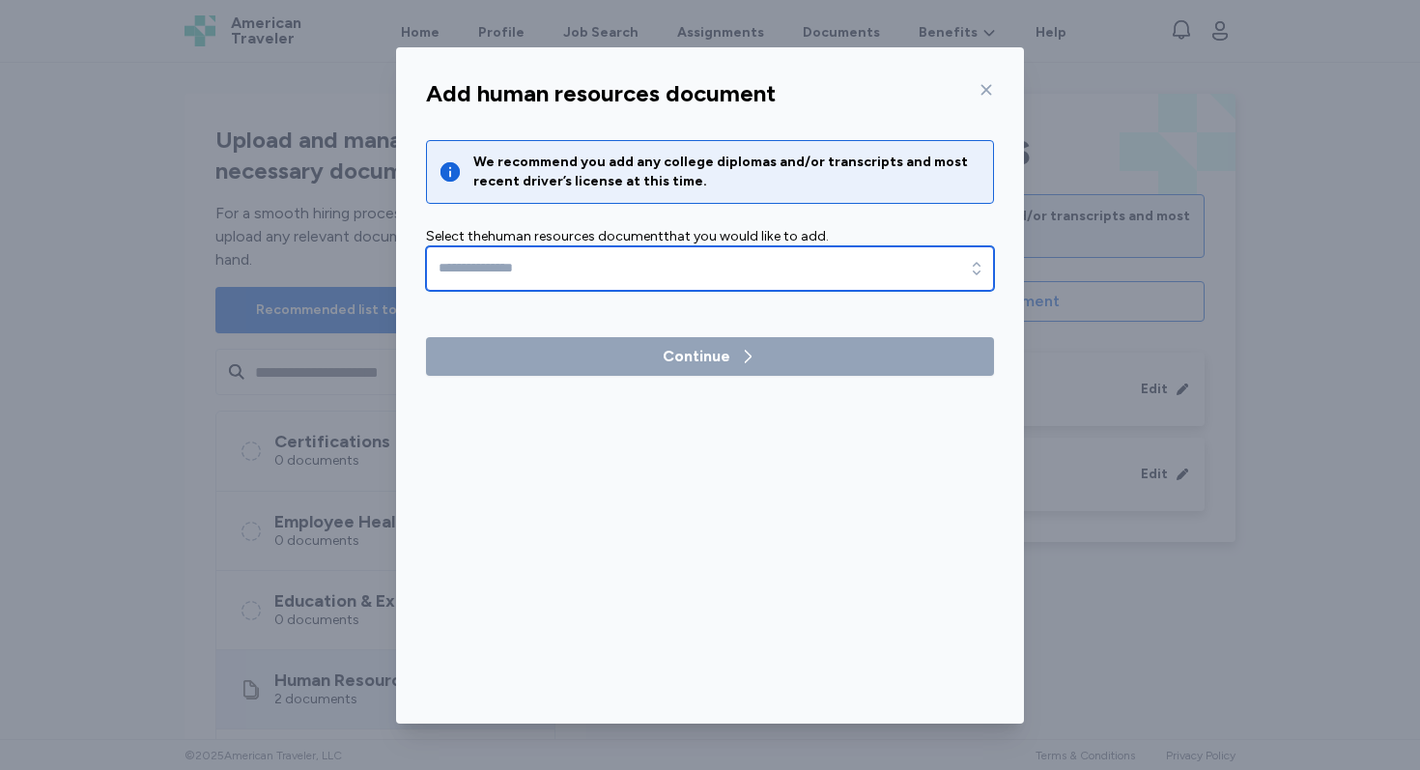
click at [809, 267] on input "text" at bounding box center [710, 268] width 568 height 44
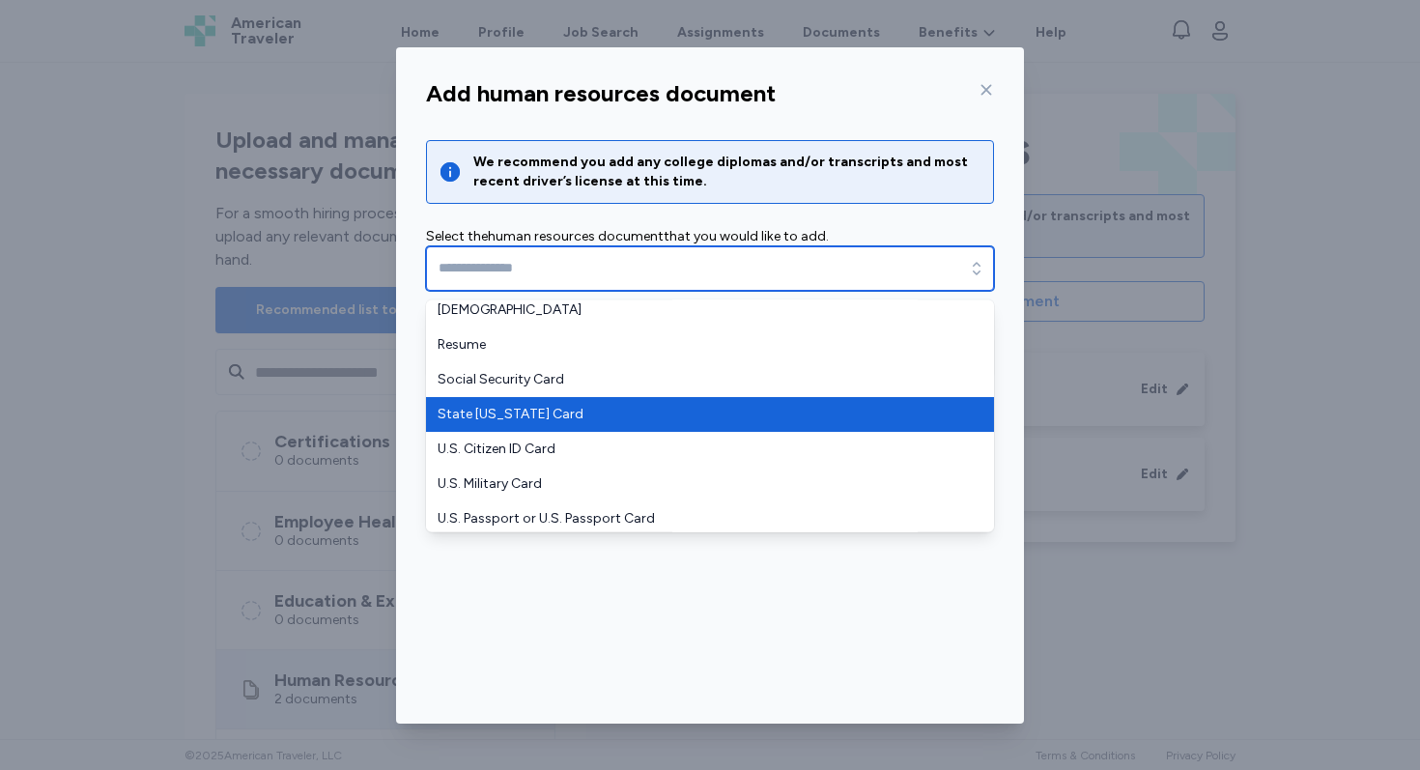
scroll to position [464, 0]
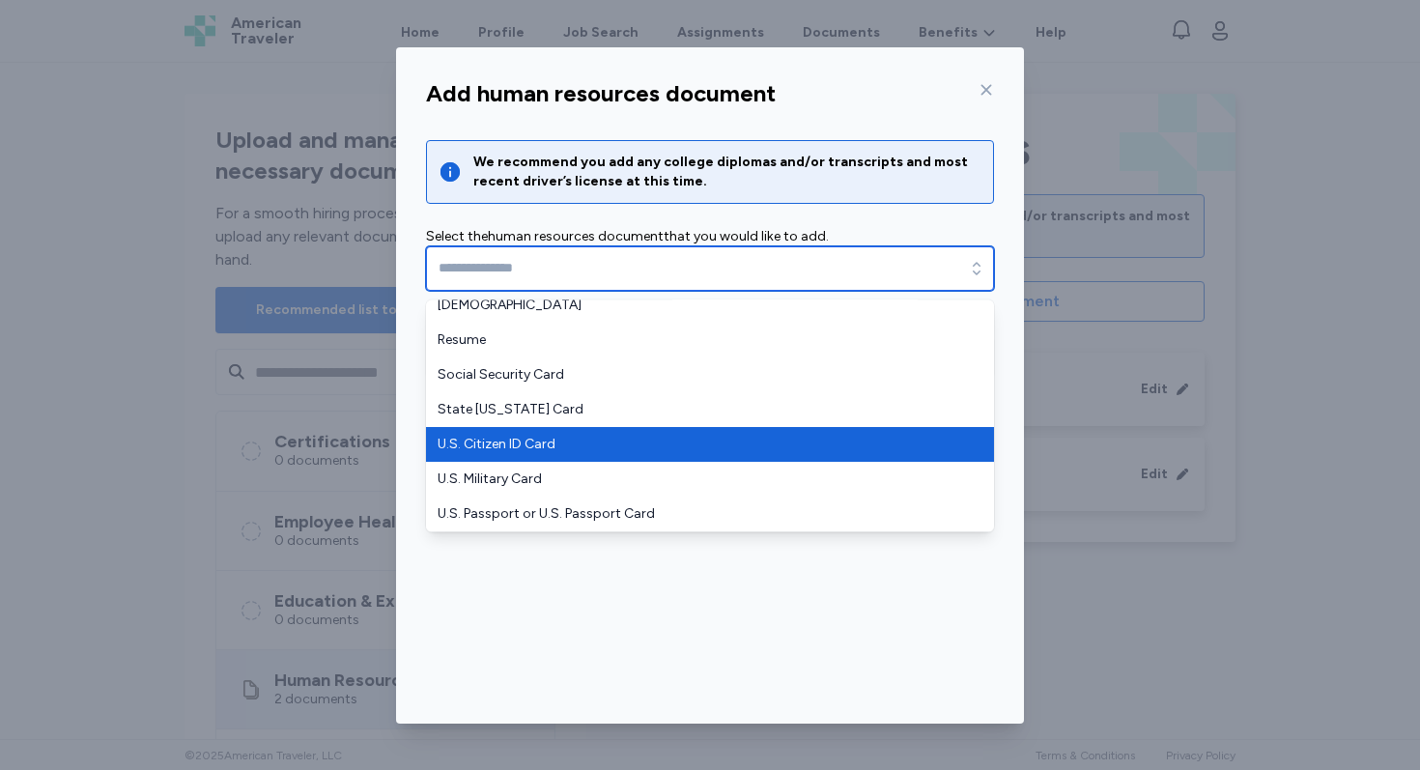
type input "**********"
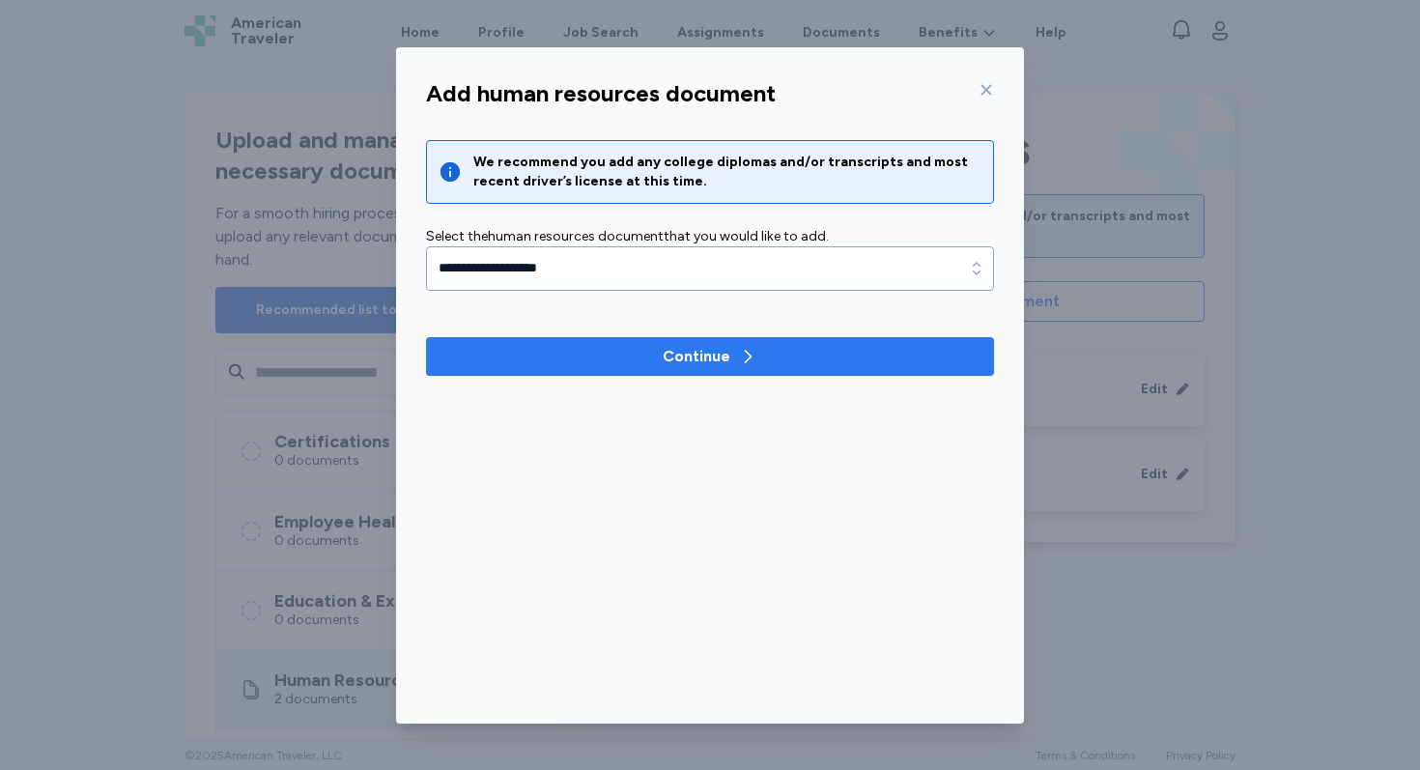
click at [700, 360] on div "Continue" at bounding box center [696, 356] width 68 height 23
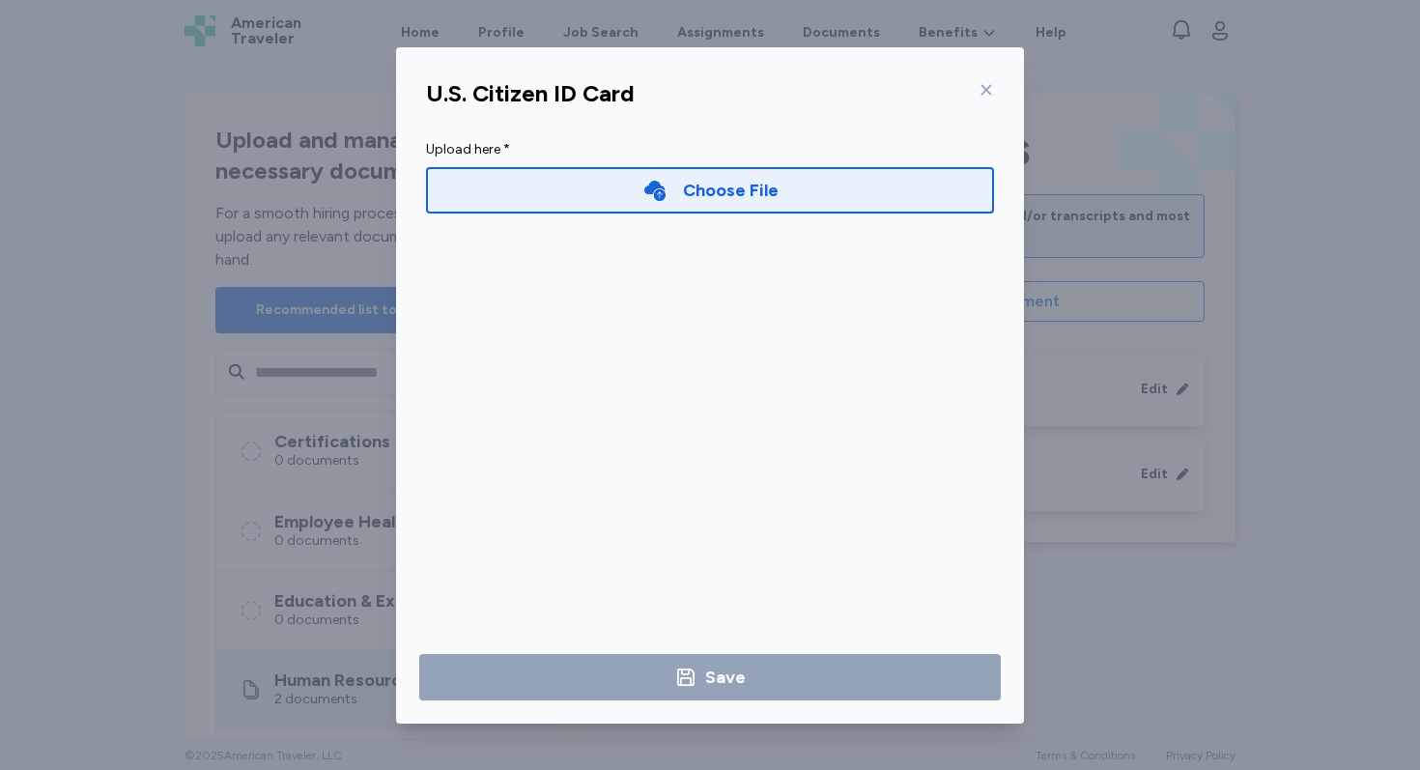
click at [748, 197] on div "Choose File" at bounding box center [731, 190] width 96 height 27
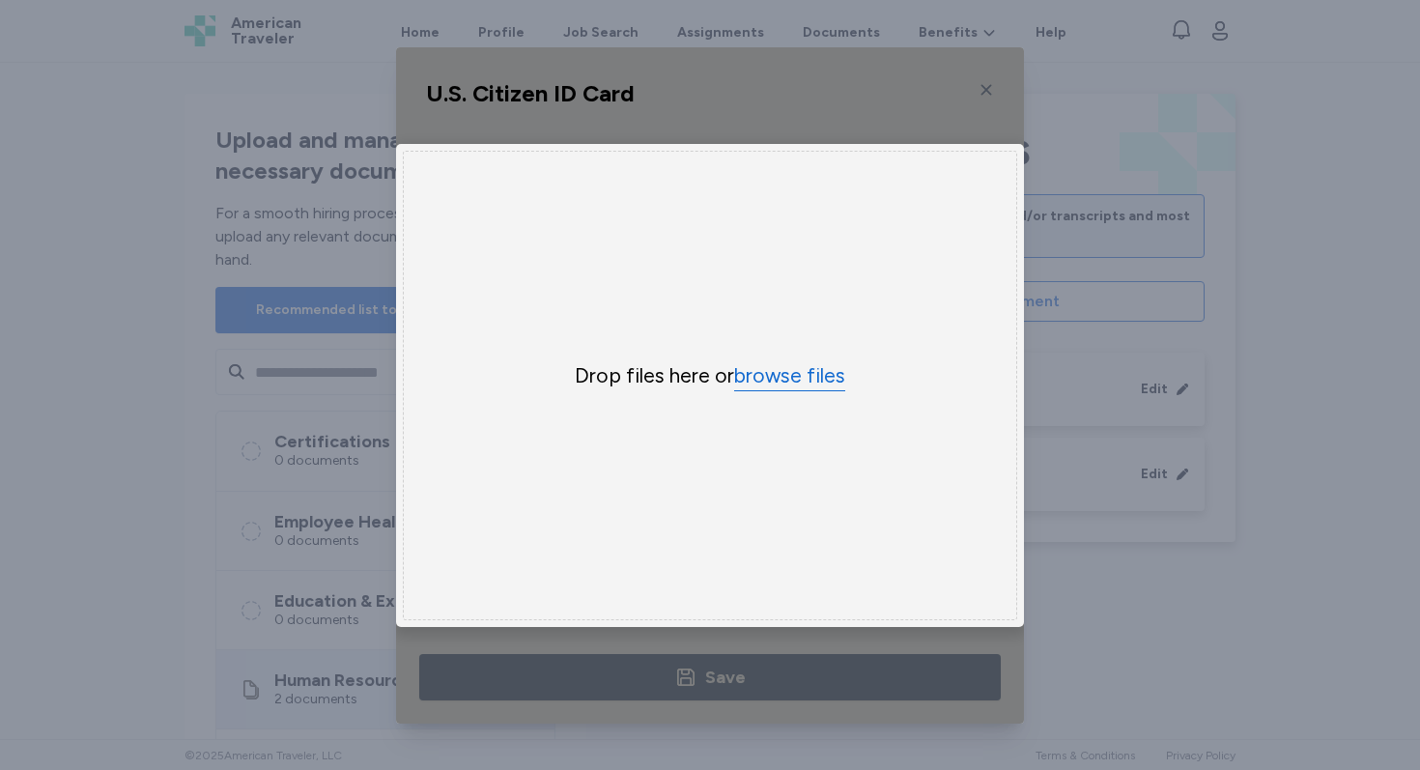
click at [785, 378] on button "browse files" at bounding box center [789, 376] width 111 height 28
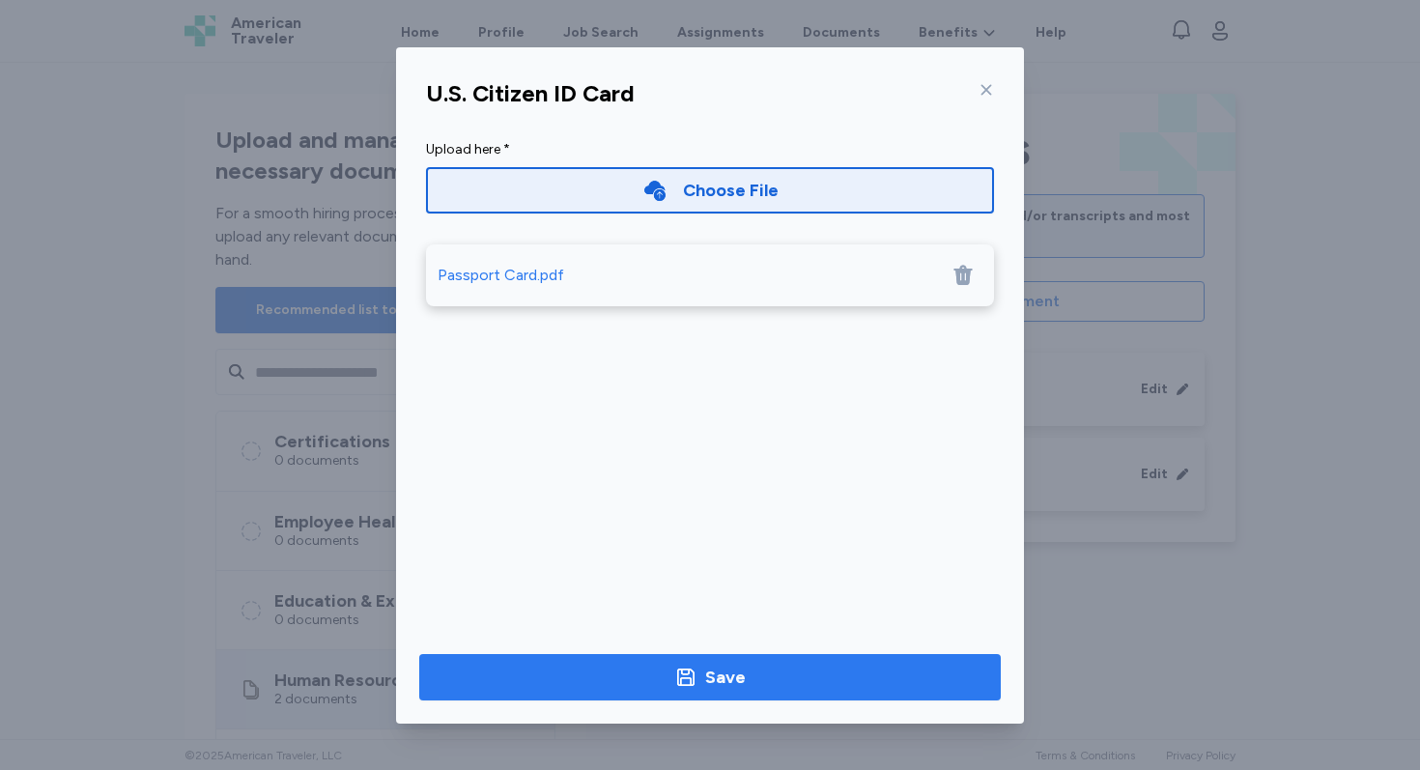
click at [706, 674] on div "Save" at bounding box center [725, 676] width 41 height 27
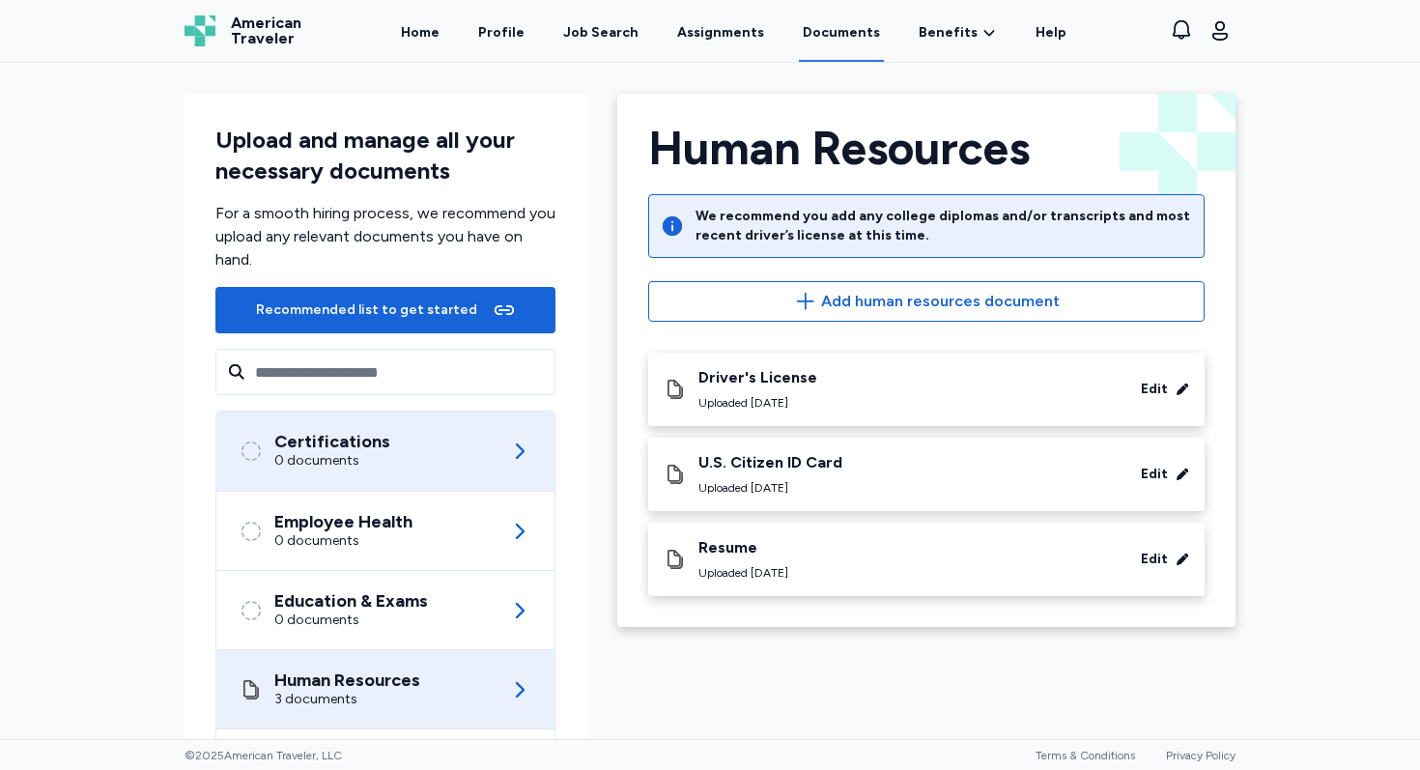
click at [375, 454] on div "0 documents" at bounding box center [332, 460] width 116 height 19
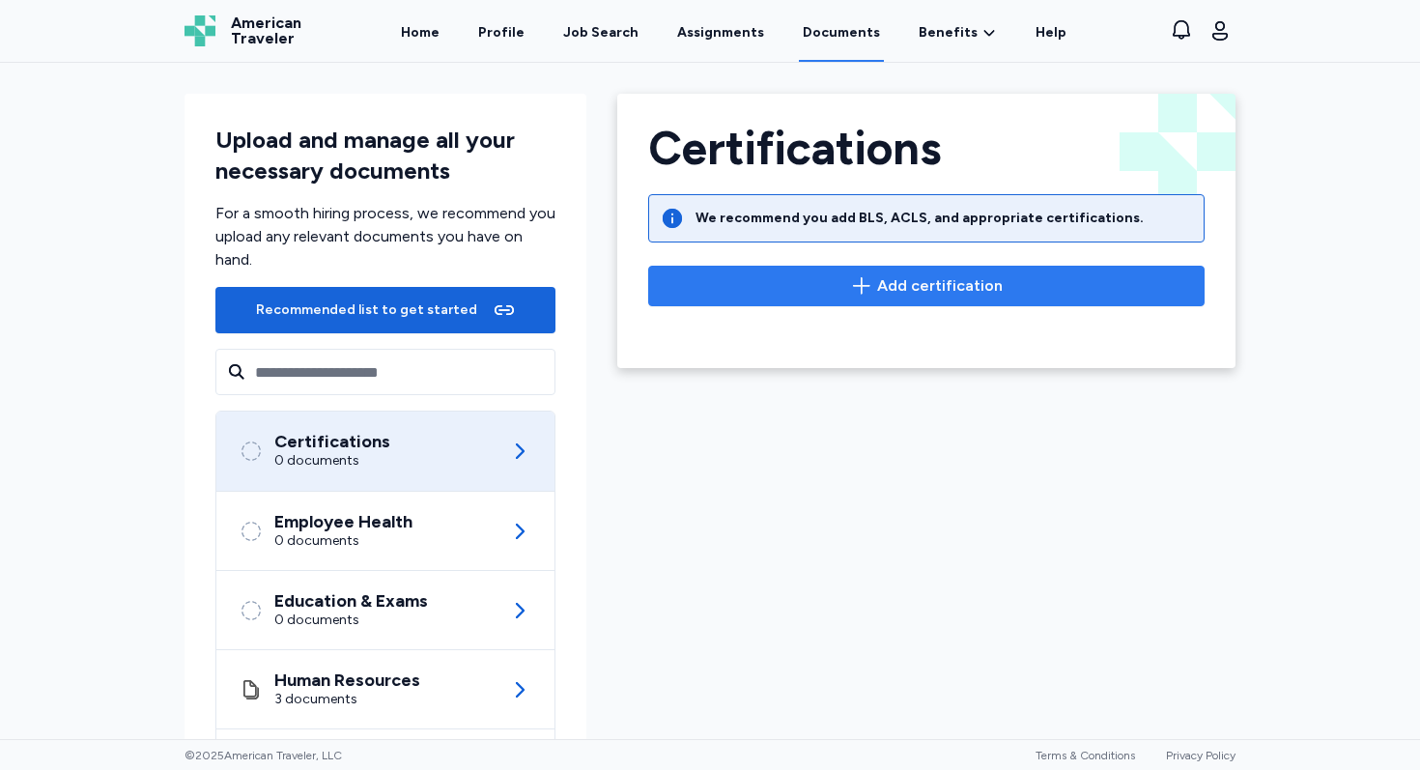
click at [873, 278] on icon "button" at bounding box center [861, 285] width 23 height 23
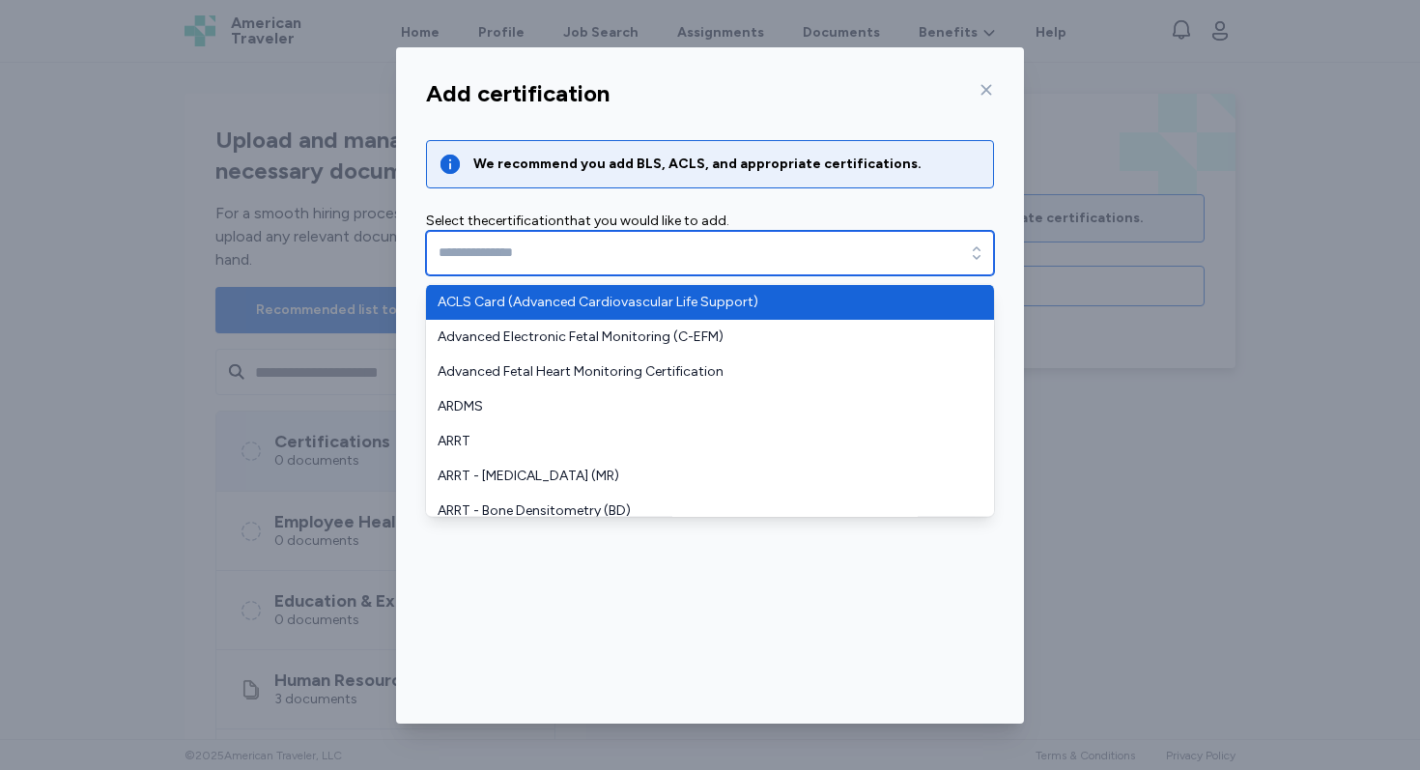
click at [903, 248] on input "text" at bounding box center [710, 253] width 568 height 44
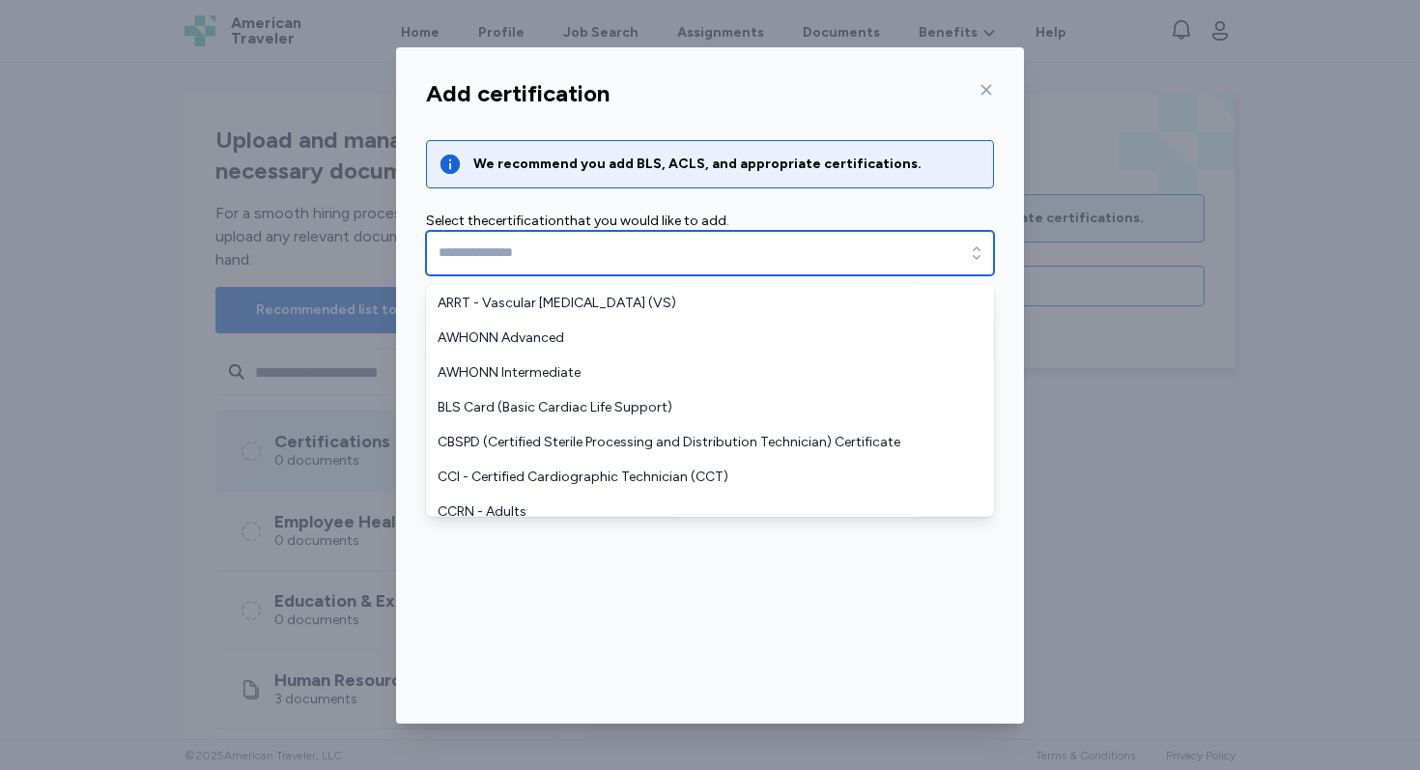
scroll to position [523, 0]
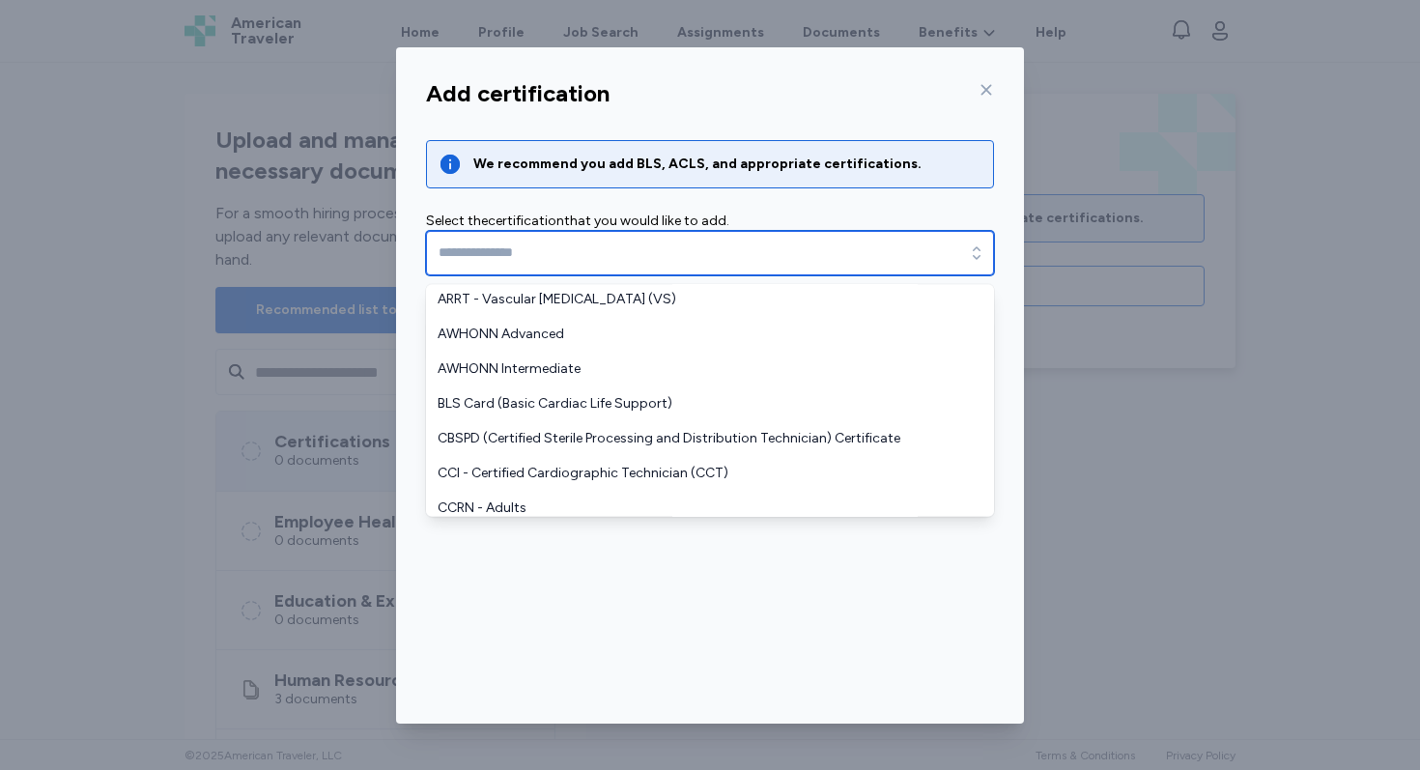
type input "**********"
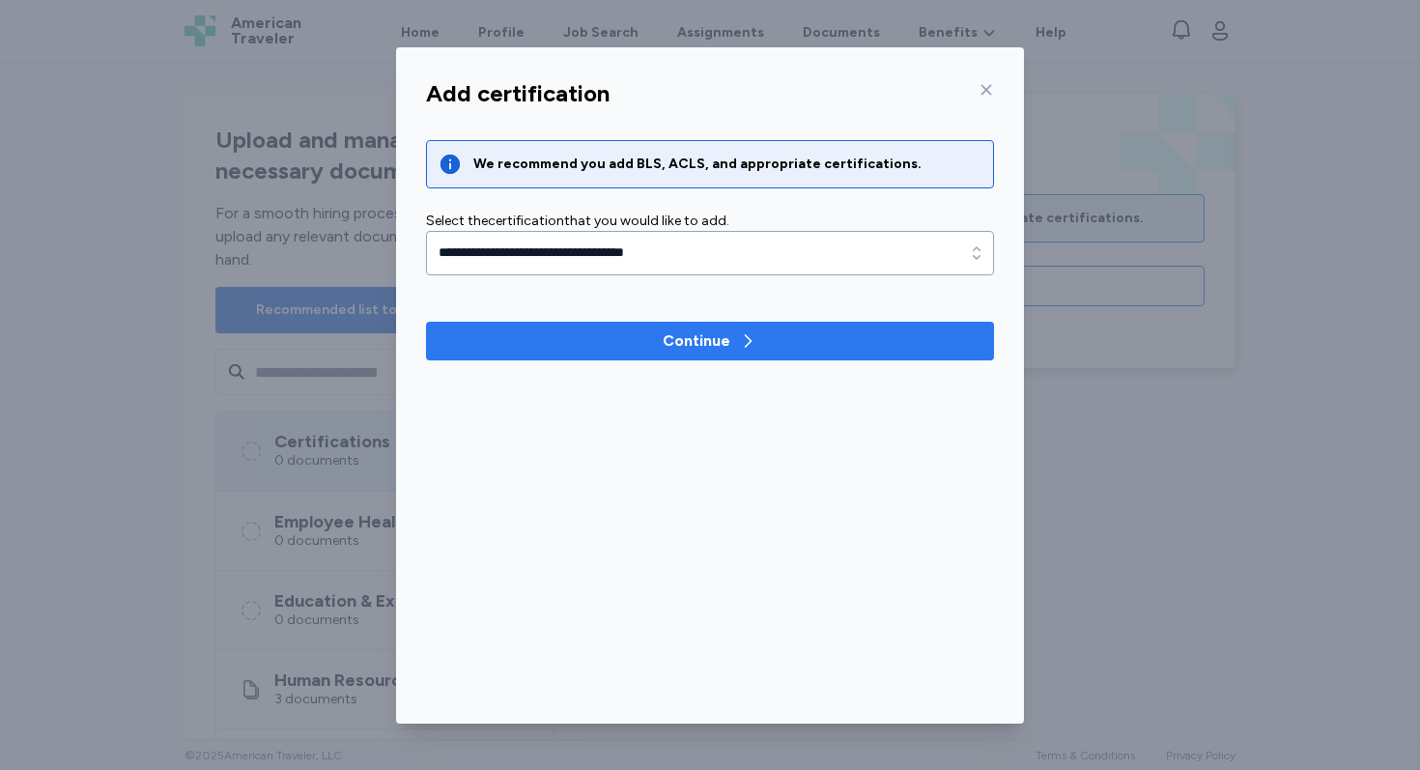
click at [702, 338] on div "Continue" at bounding box center [696, 340] width 68 height 23
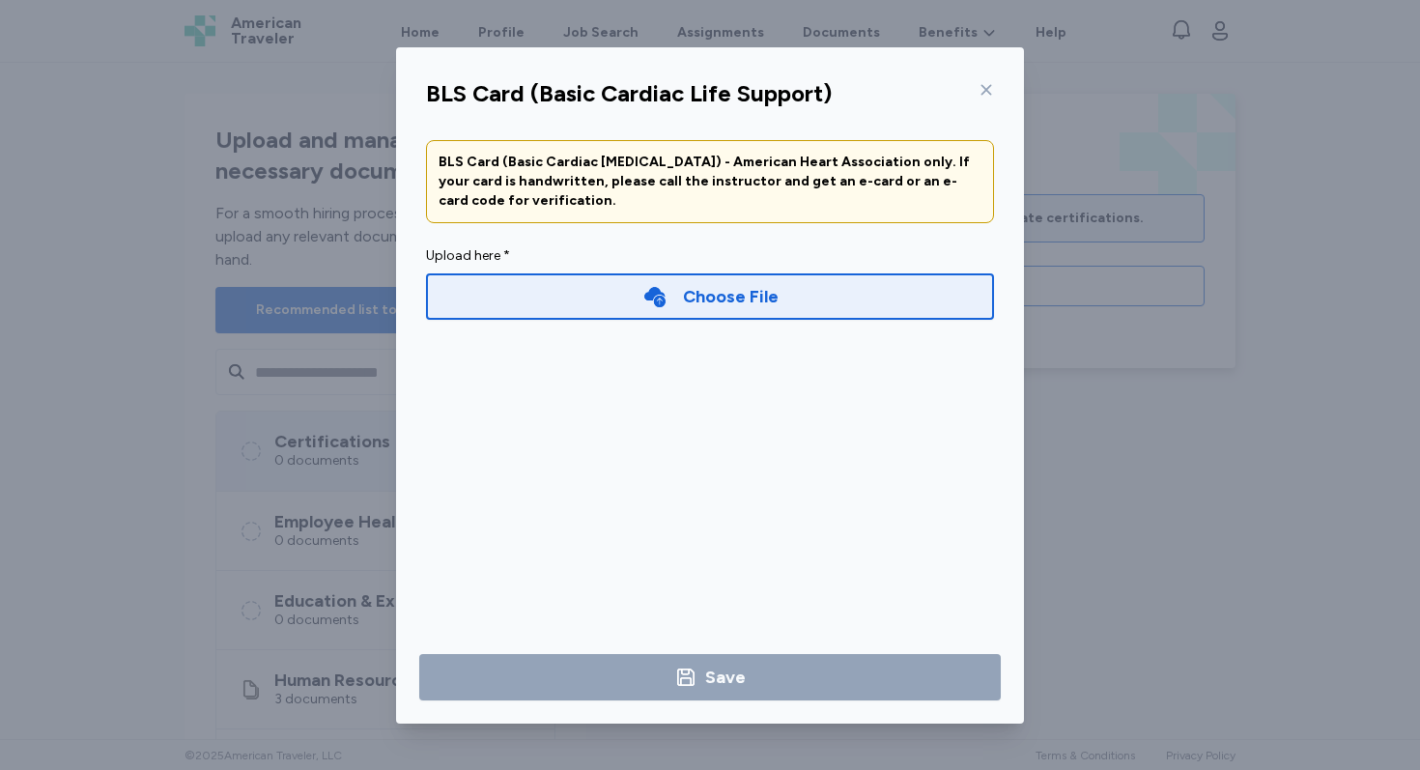
click at [704, 301] on div "Choose File" at bounding box center [731, 296] width 96 height 27
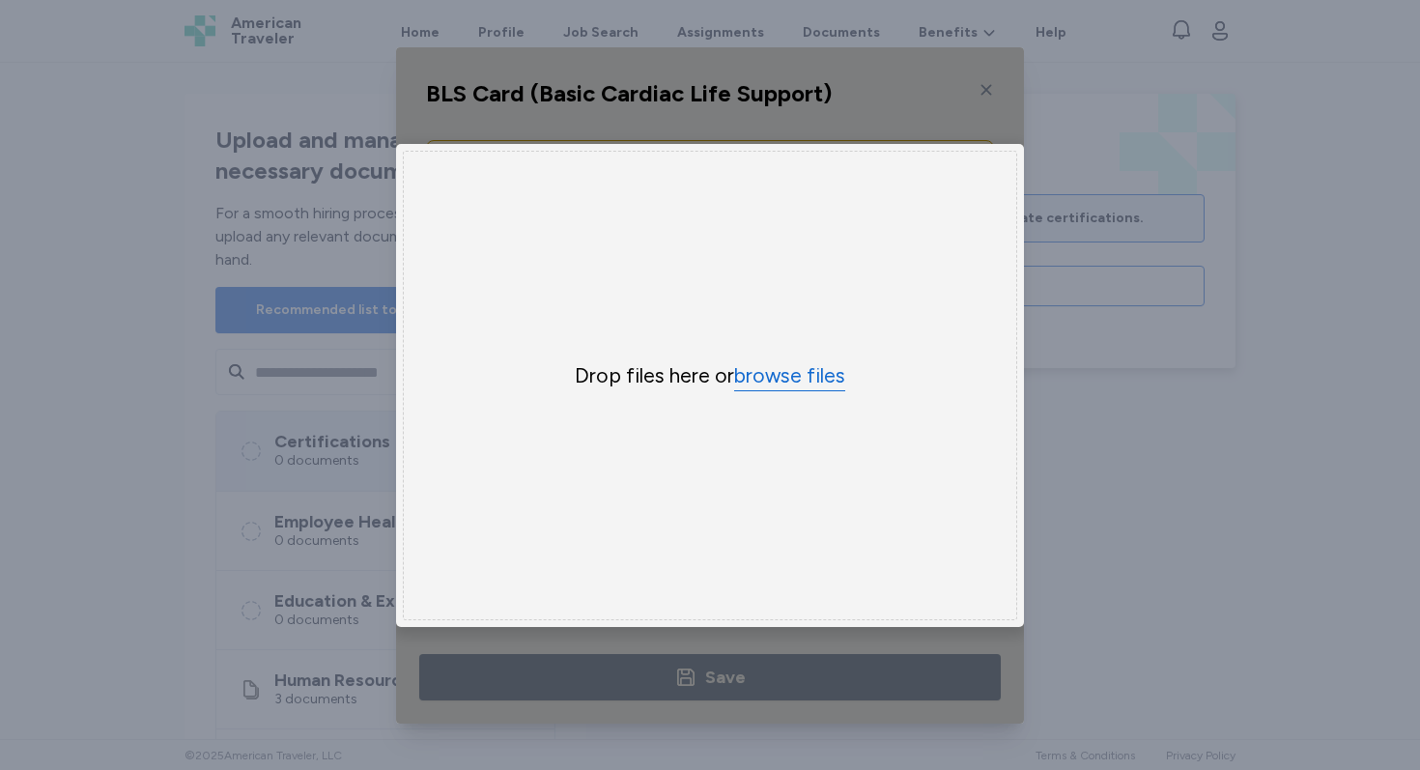
click at [782, 386] on button "browse files" at bounding box center [789, 376] width 111 height 28
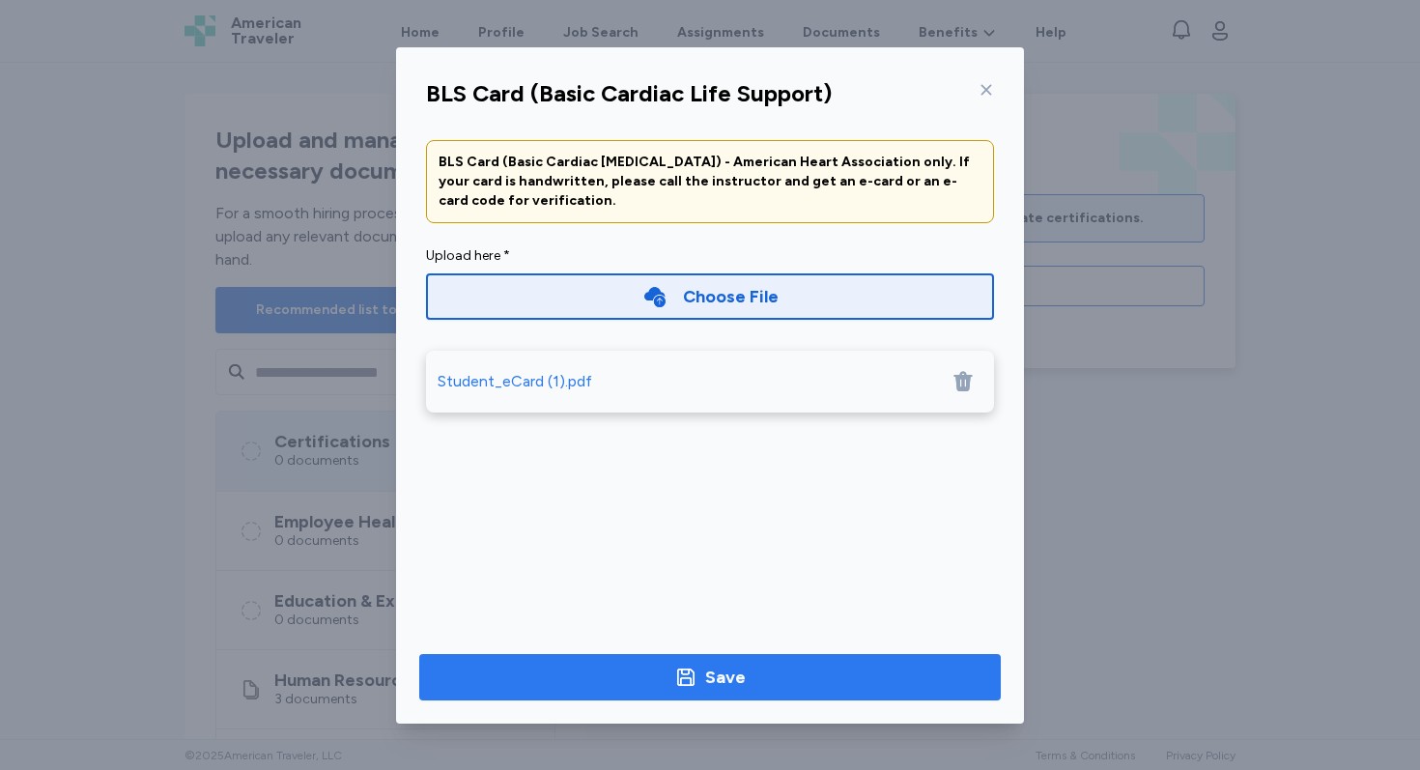
click at [698, 681] on div "Save" at bounding box center [709, 676] width 71 height 27
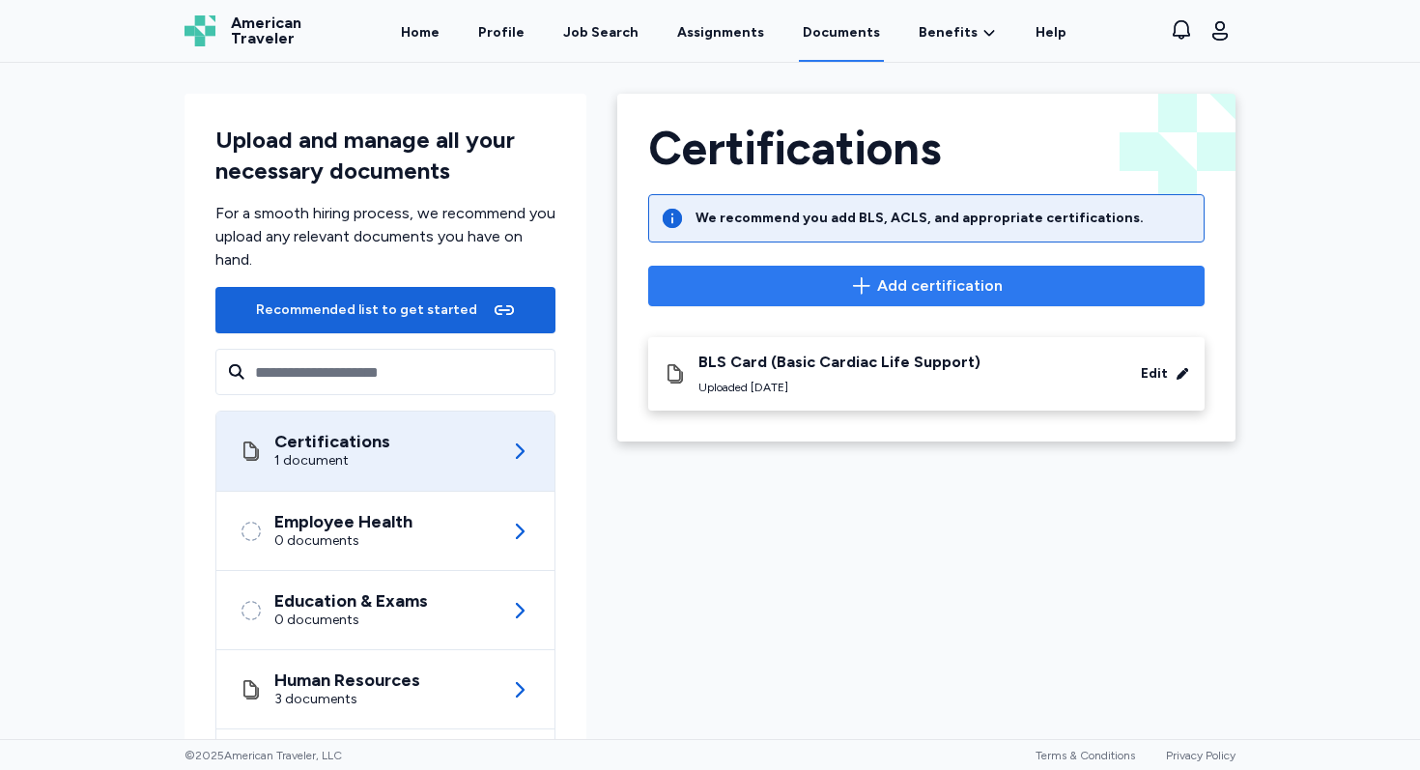
click at [831, 283] on span "Add certification" at bounding box center [925, 285] width 523 height 23
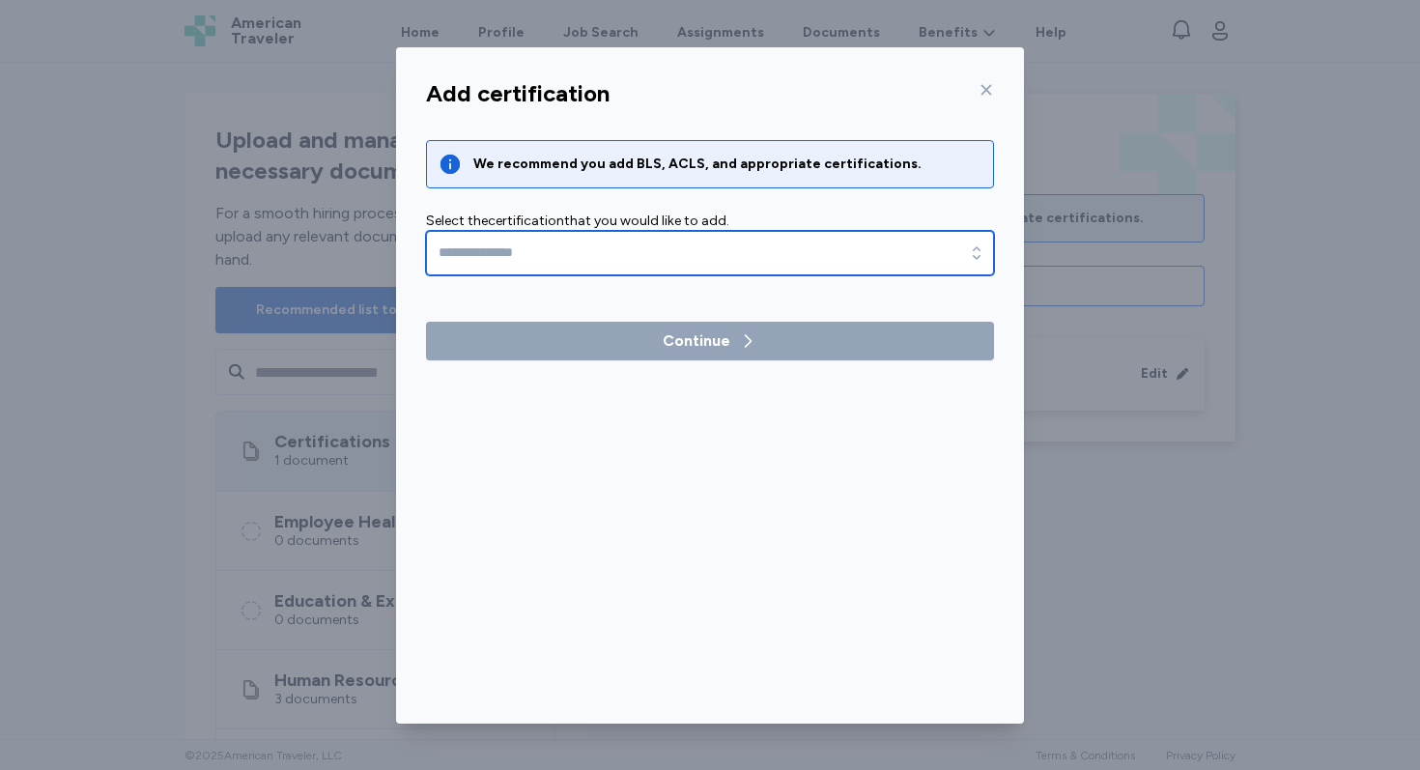
click at [973, 253] on icon "button" at bounding box center [976, 252] width 19 height 19
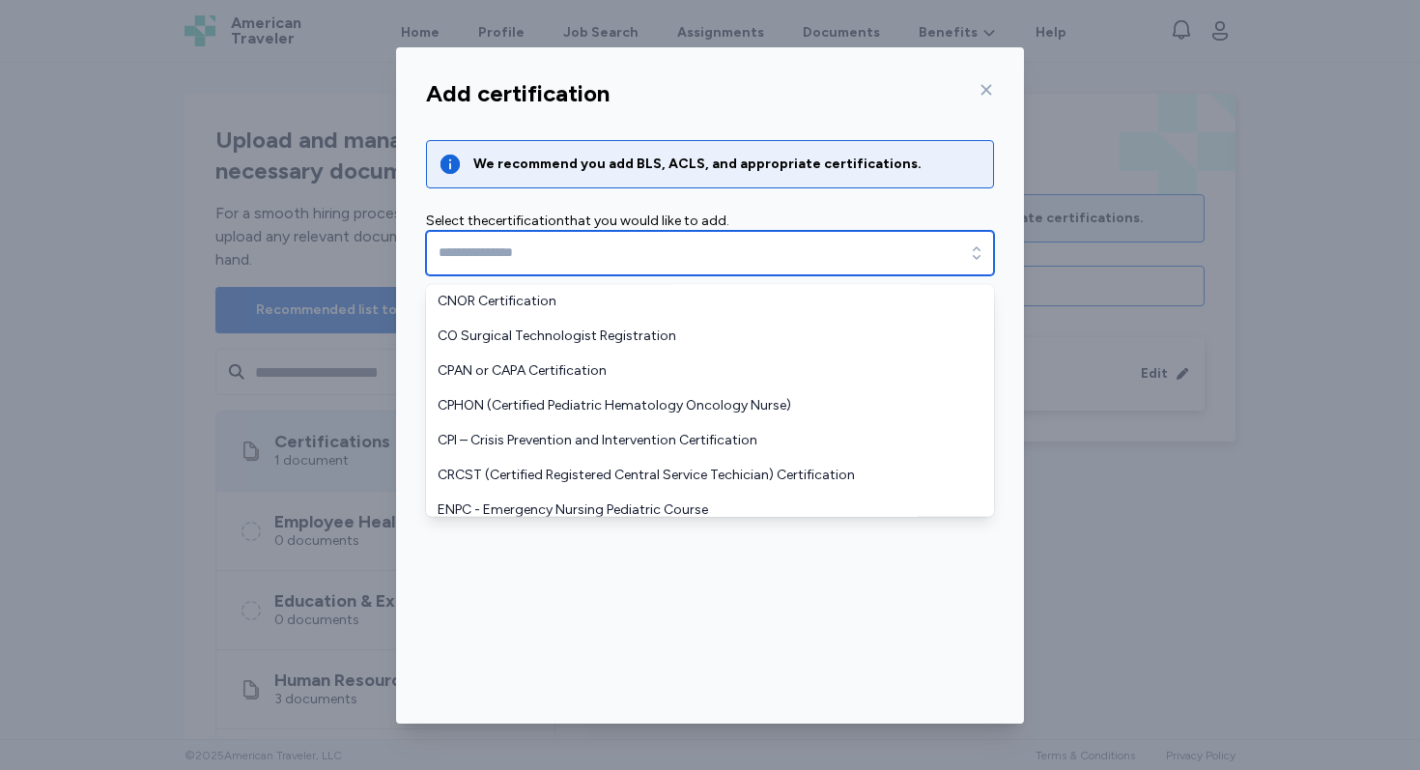
scroll to position [936, 0]
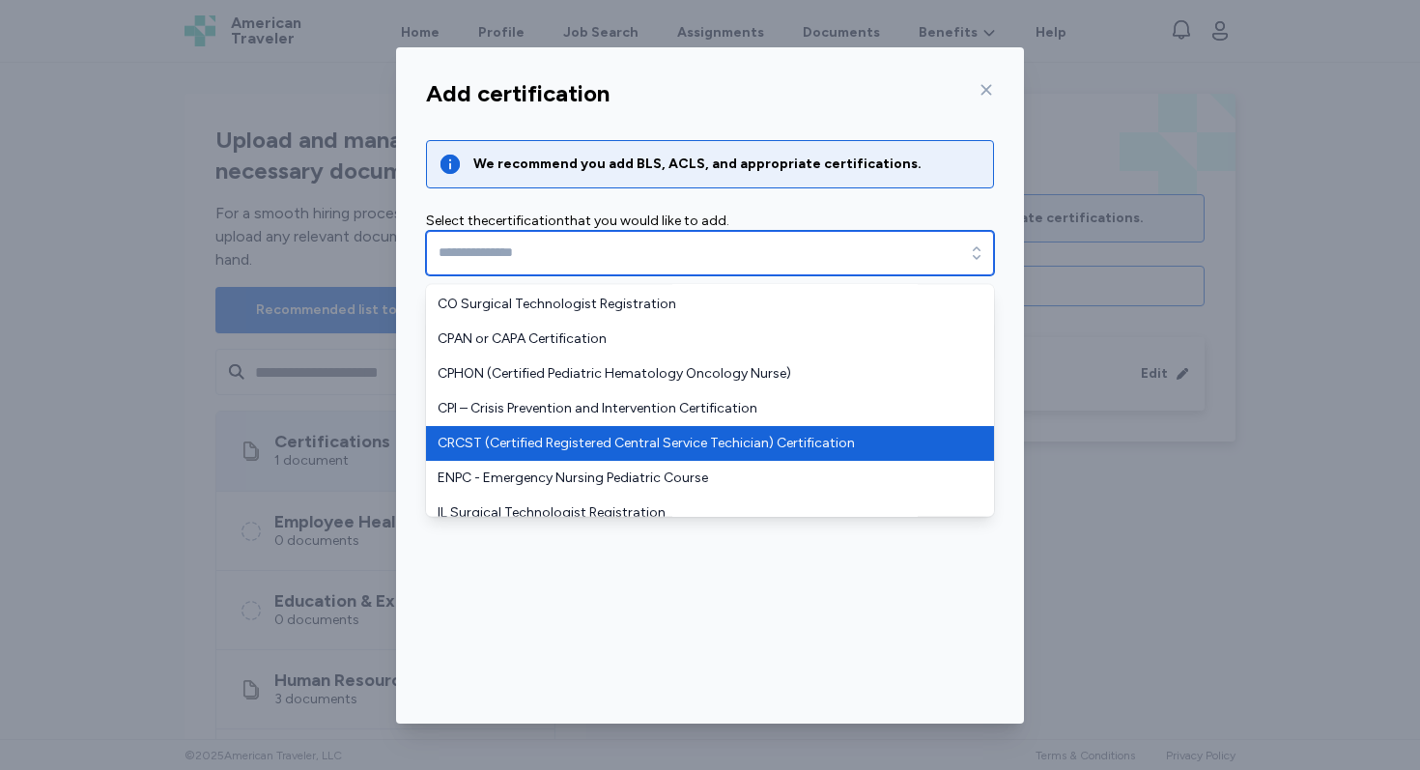
type input "**********"
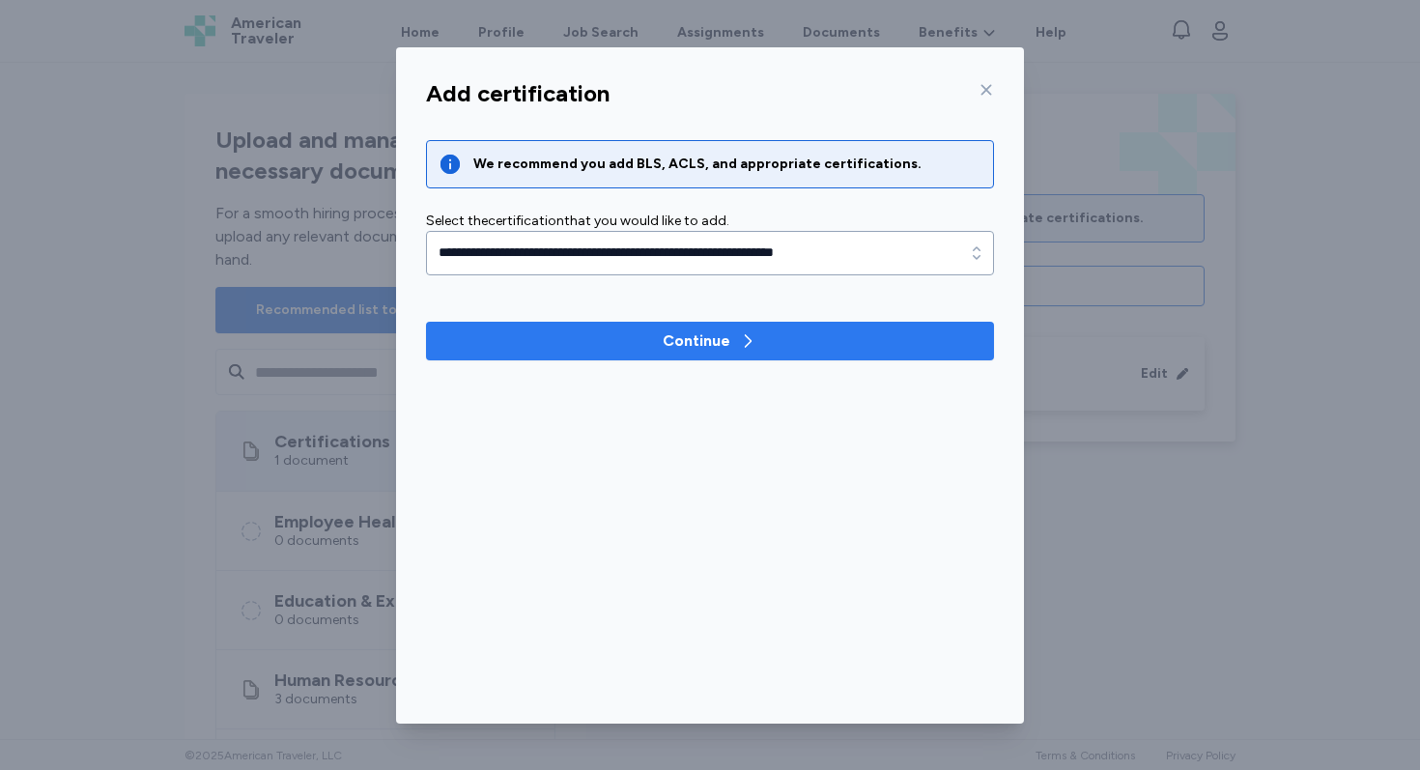
click at [690, 341] on div "Continue" at bounding box center [696, 340] width 68 height 23
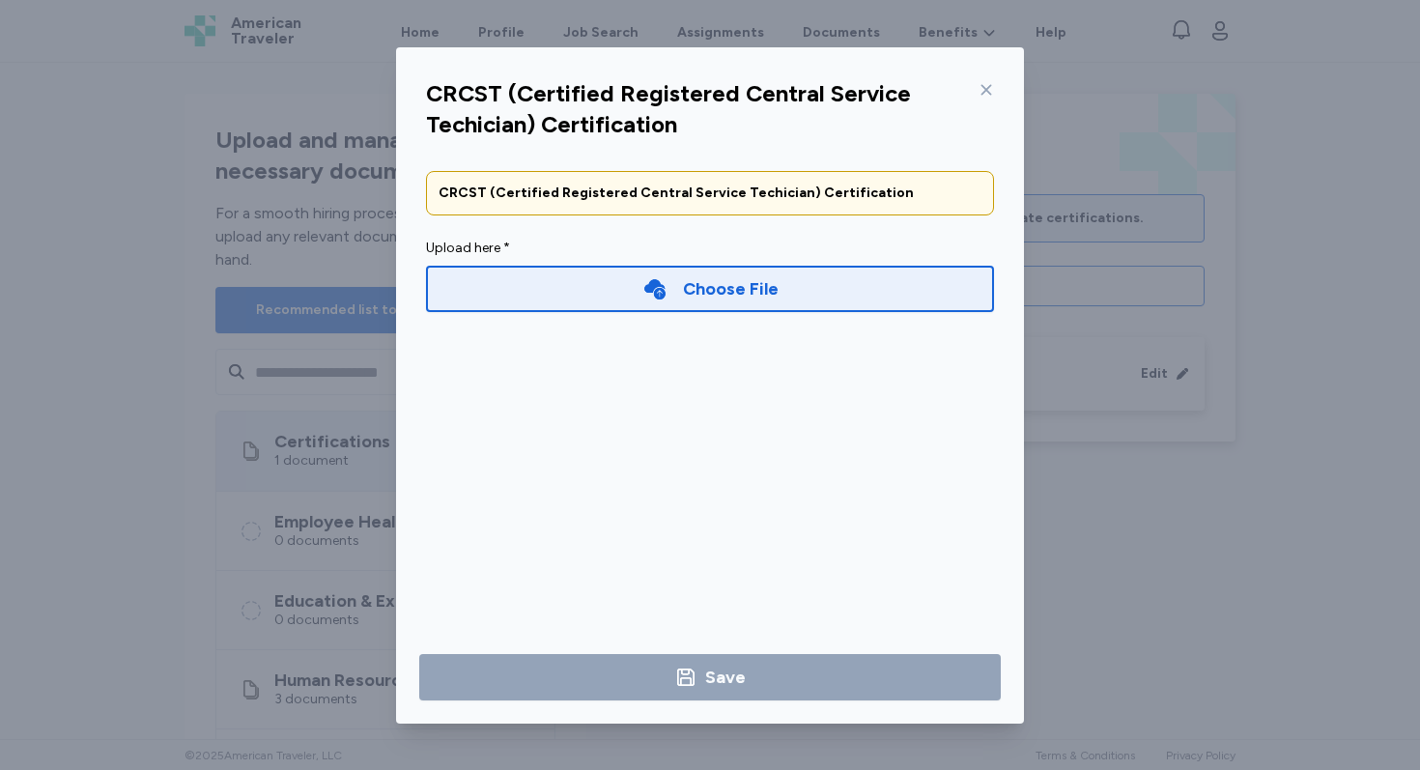
click at [702, 281] on div "Choose File" at bounding box center [731, 288] width 96 height 27
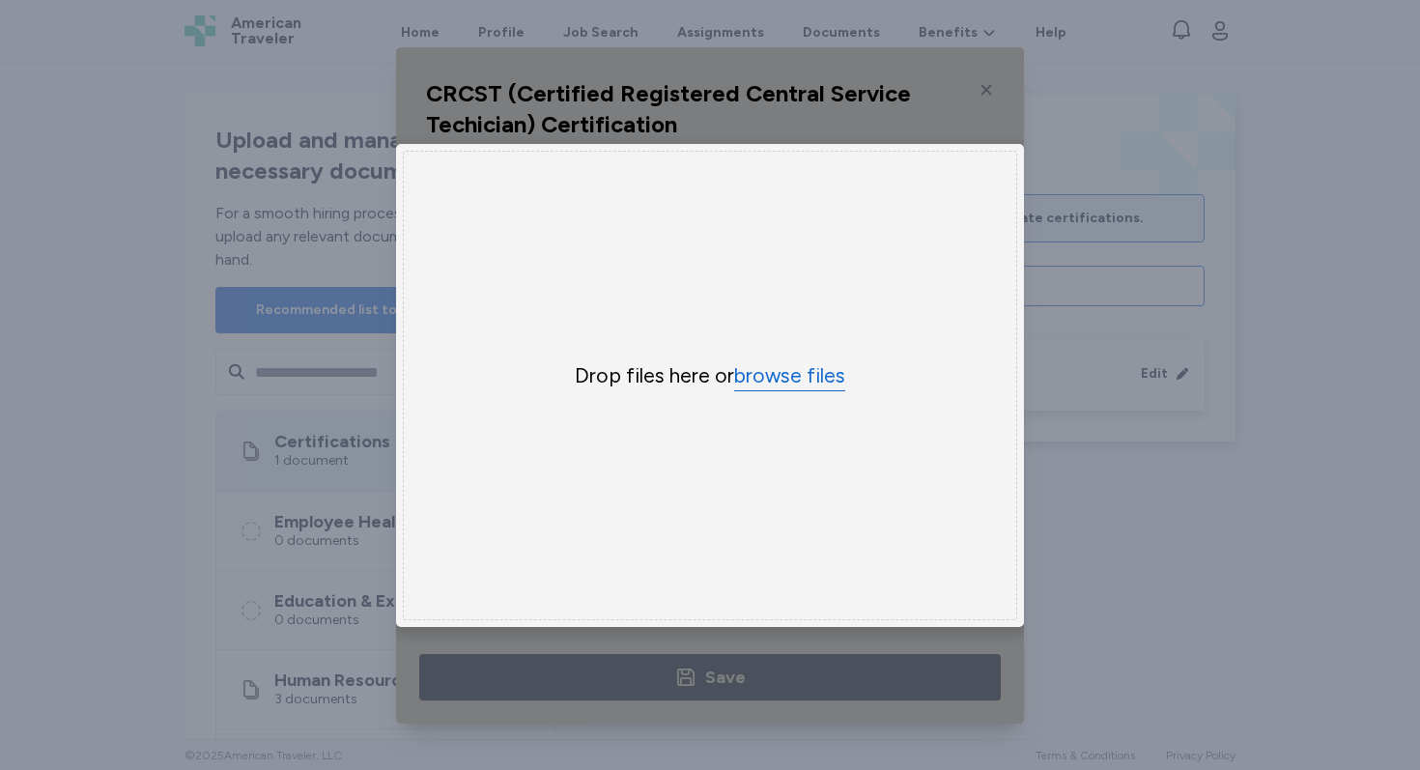
click at [777, 380] on button "browse files" at bounding box center [789, 376] width 111 height 28
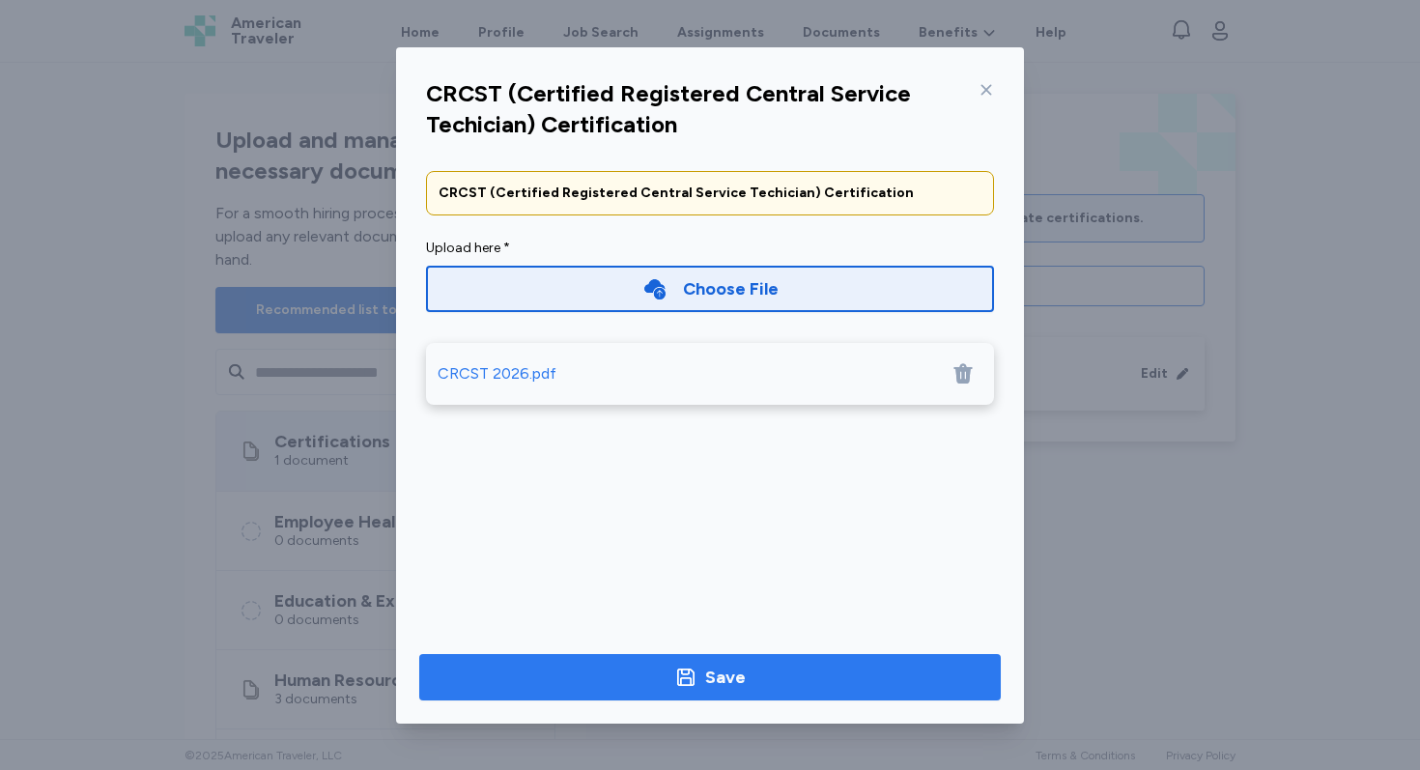
click at [722, 675] on div "Save" at bounding box center [725, 676] width 41 height 27
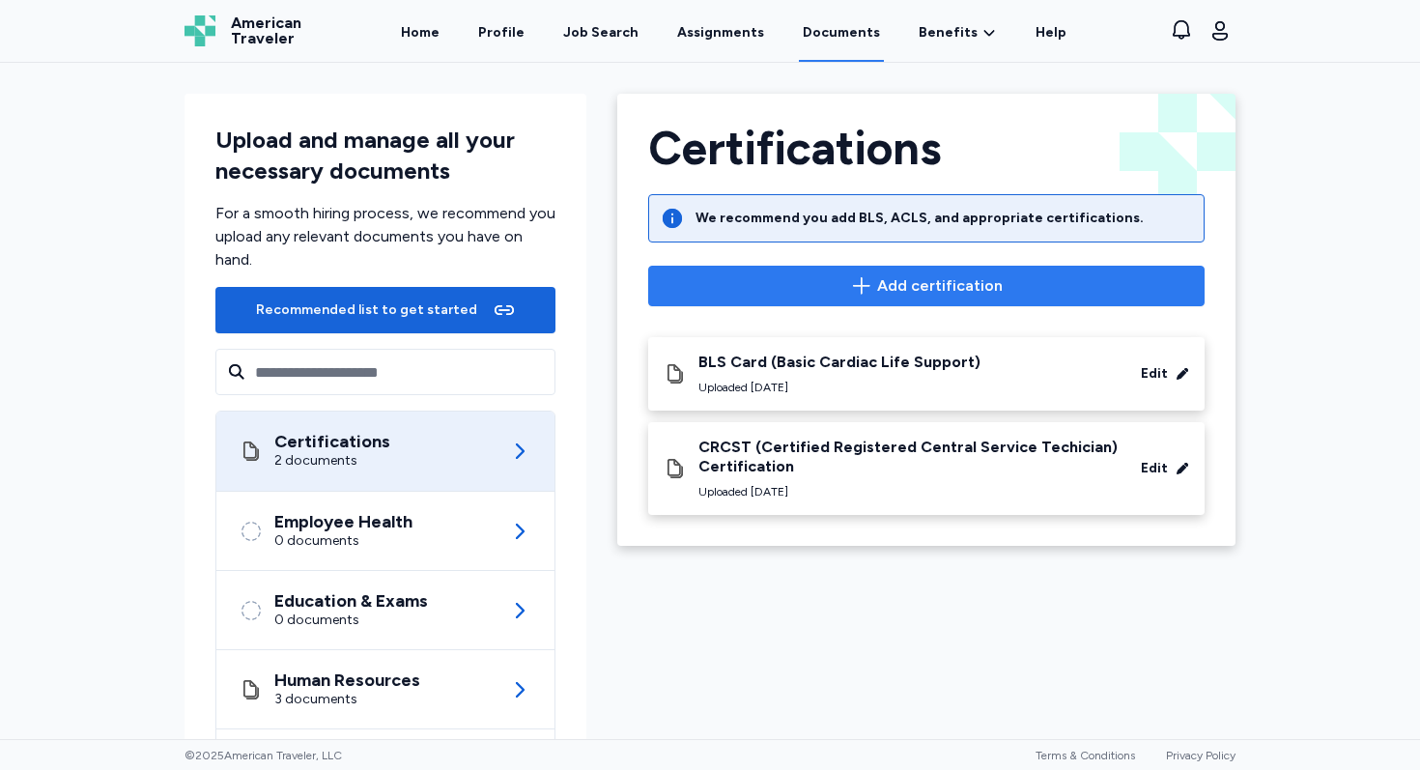
click at [947, 286] on span "Add certification" at bounding box center [940, 285] width 126 height 23
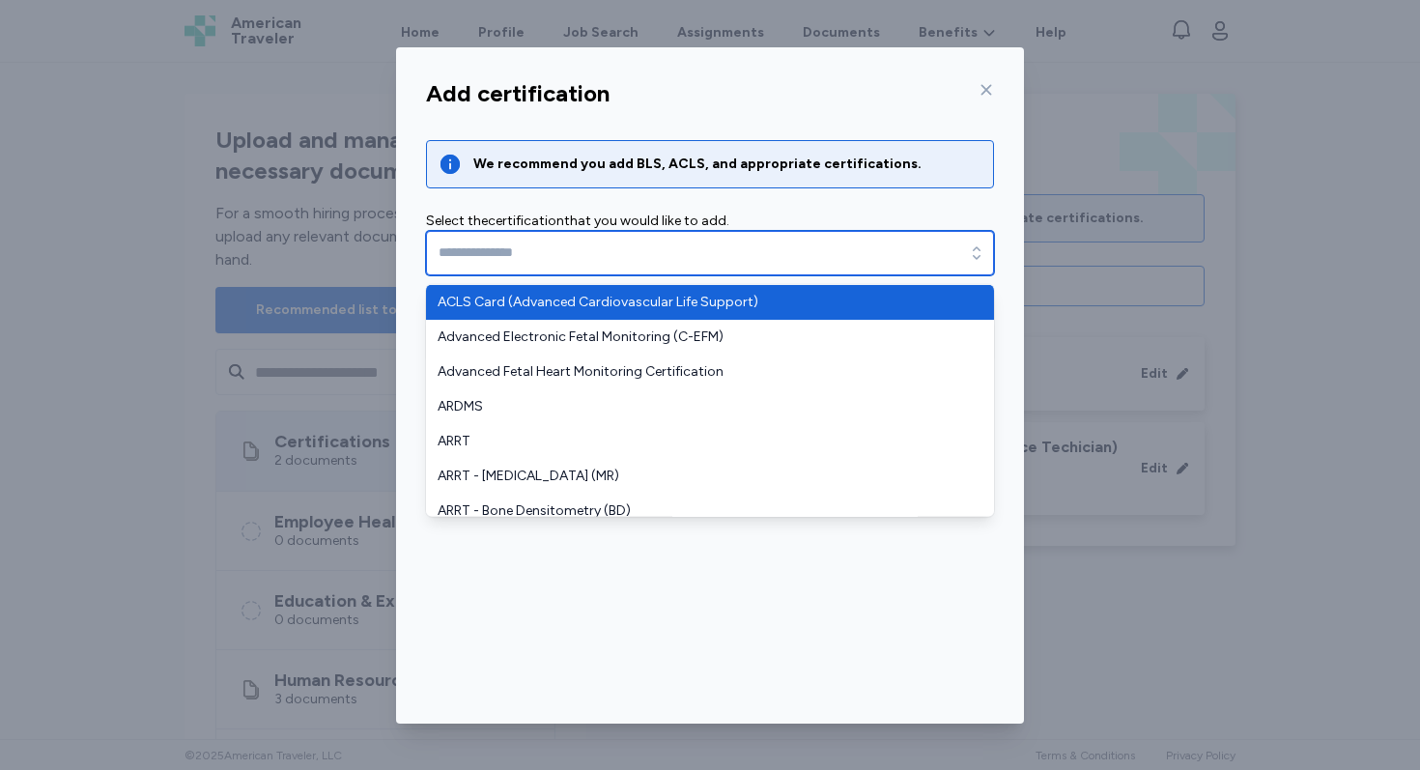
click at [965, 246] on div "button" at bounding box center [976, 253] width 35 height 44
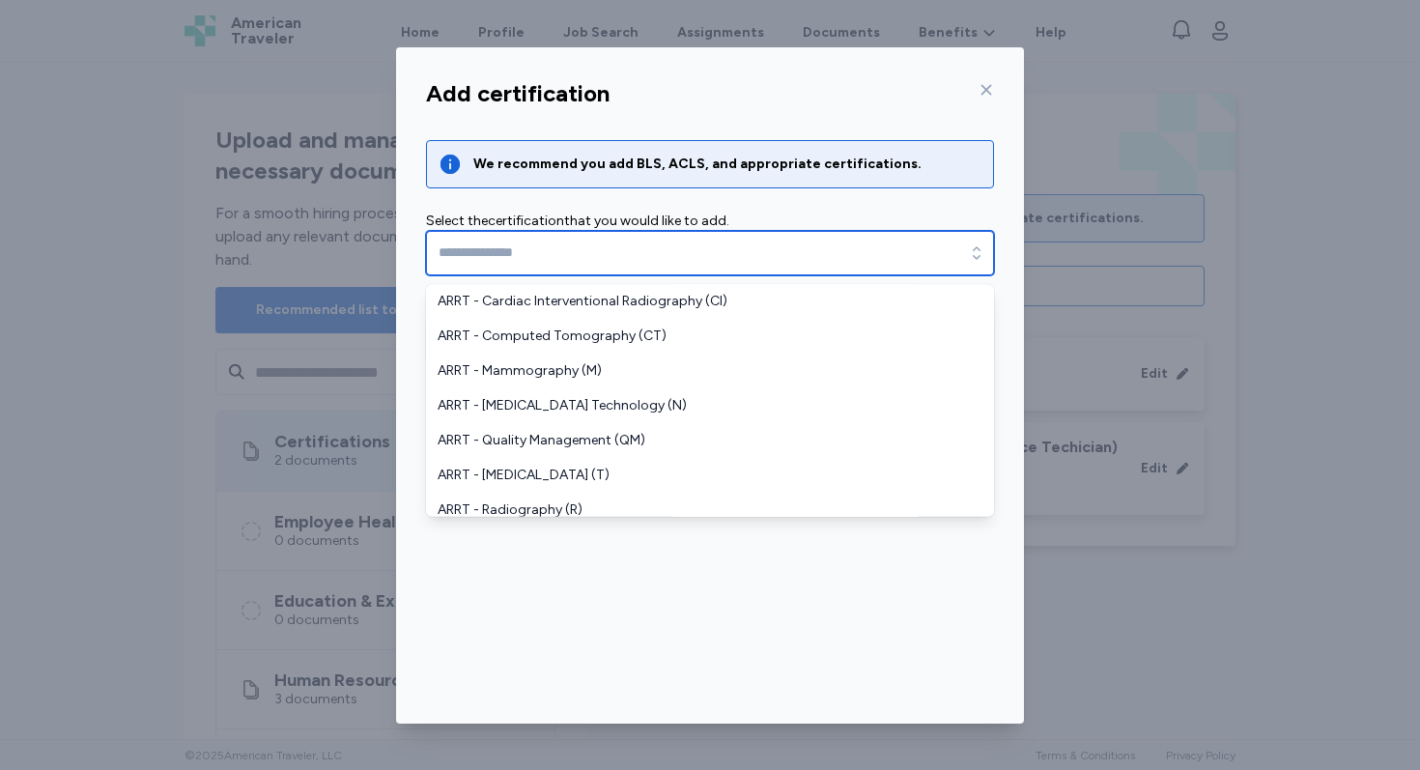
scroll to position [0, 0]
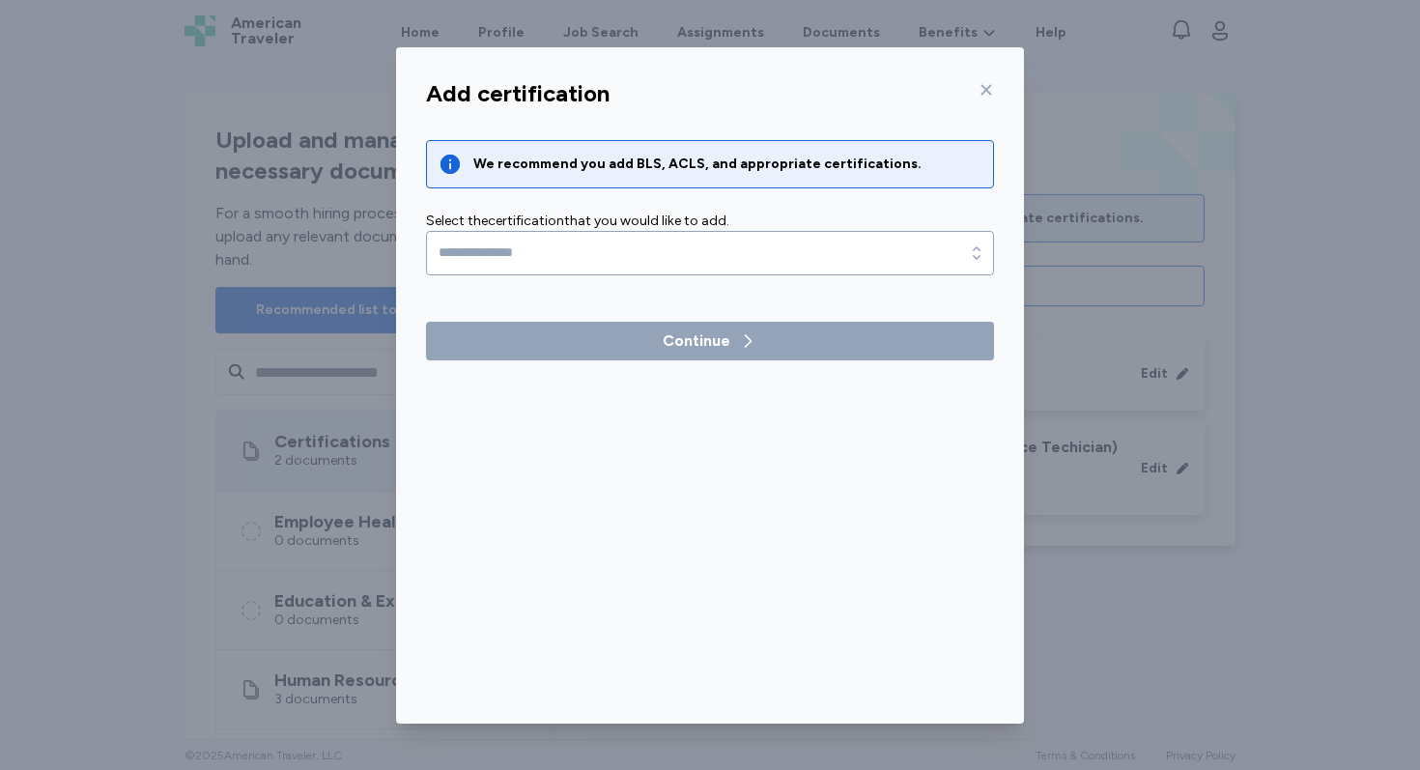
click at [825, 209] on div "We recommend you add BLS, ACLS, and appropriate certifications. Select the cert…" at bounding box center [710, 207] width 568 height 135
click at [985, 86] on icon at bounding box center [985, 89] width 15 height 15
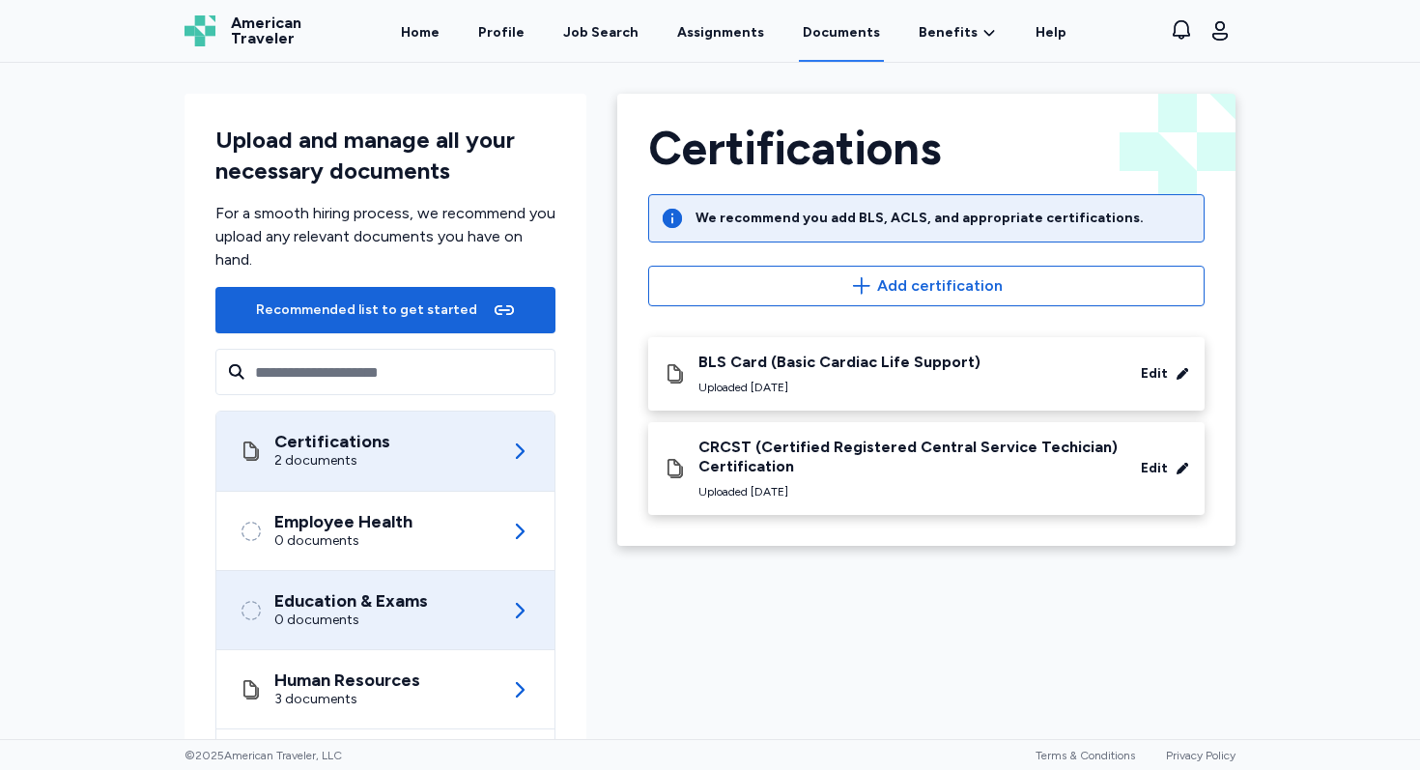
click at [381, 622] on div "0 documents" at bounding box center [351, 619] width 154 height 19
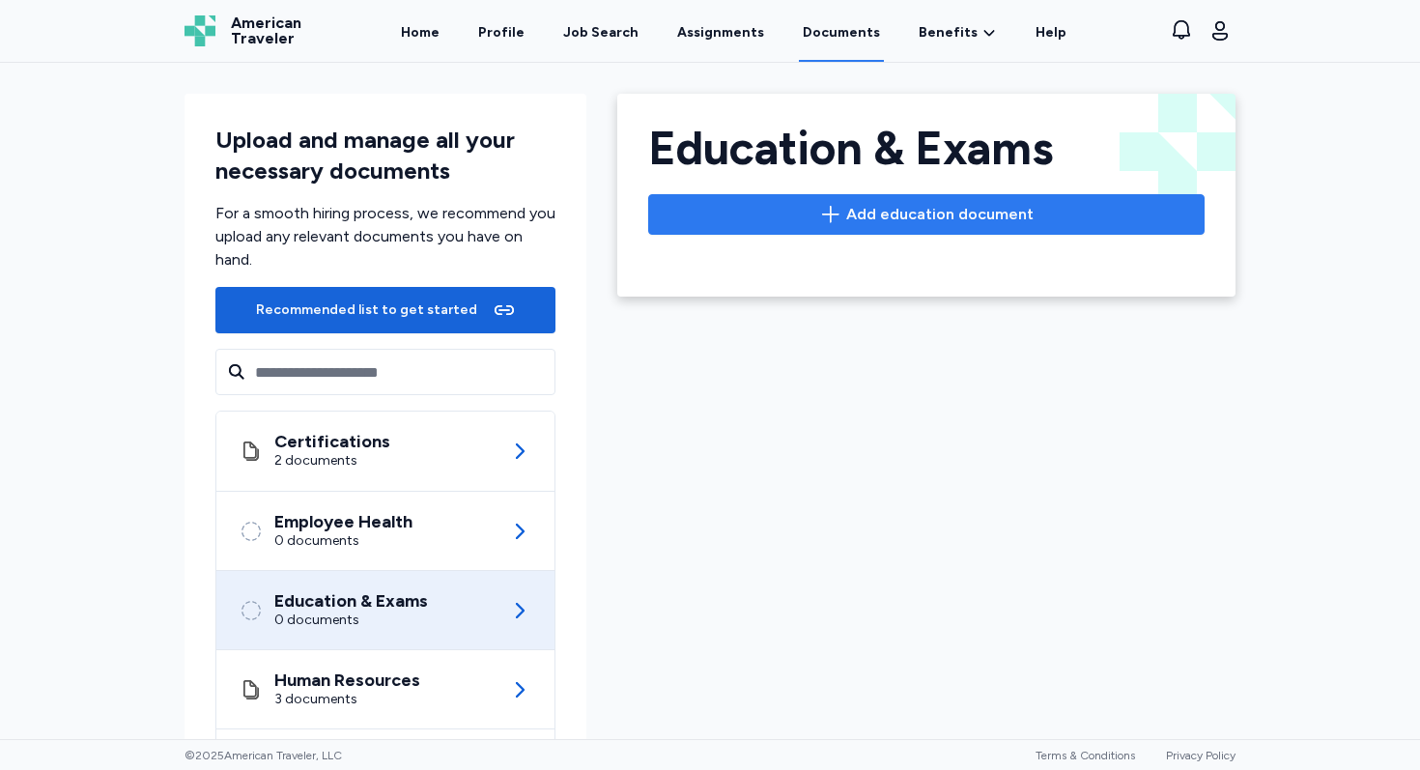
click at [908, 215] on span "Add education document" at bounding box center [939, 214] width 187 height 23
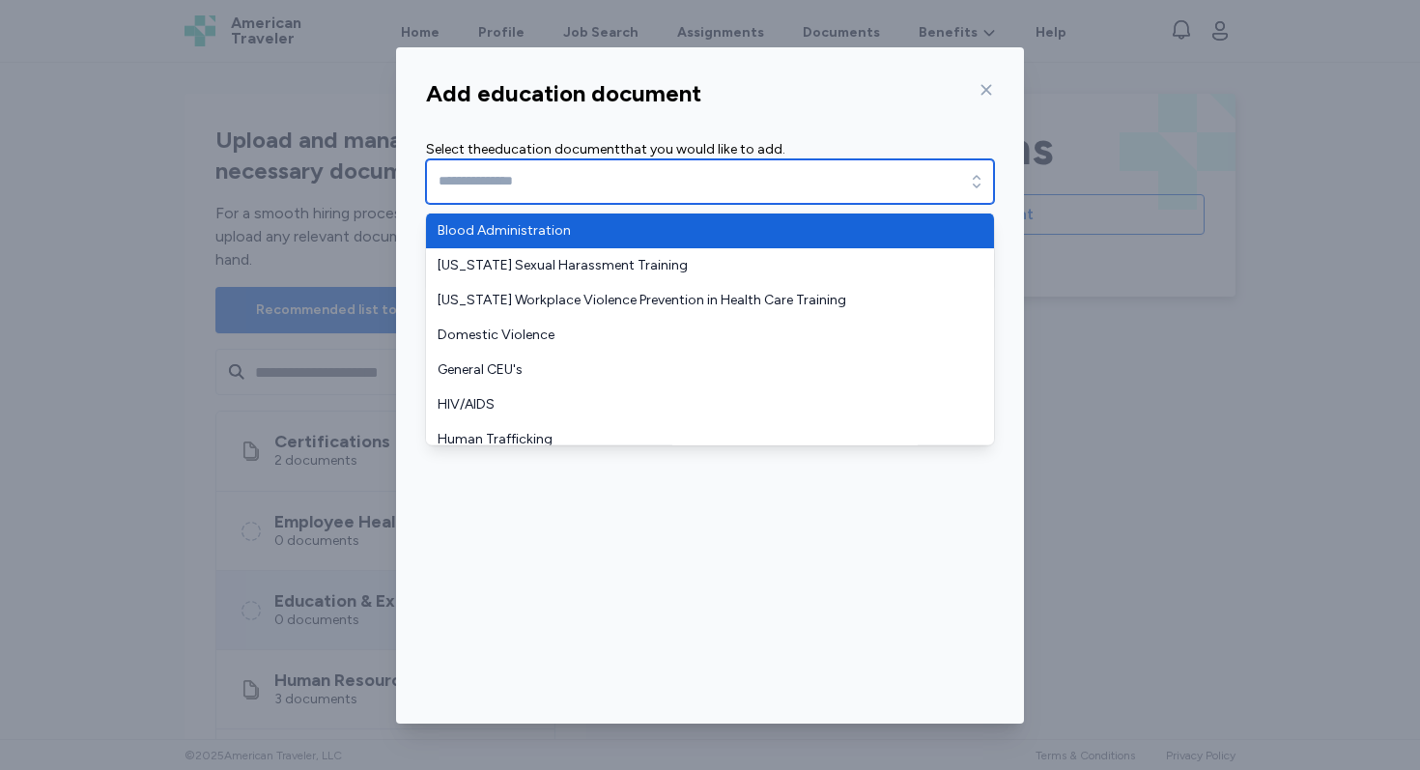
click at [971, 179] on icon "button" at bounding box center [976, 181] width 19 height 19
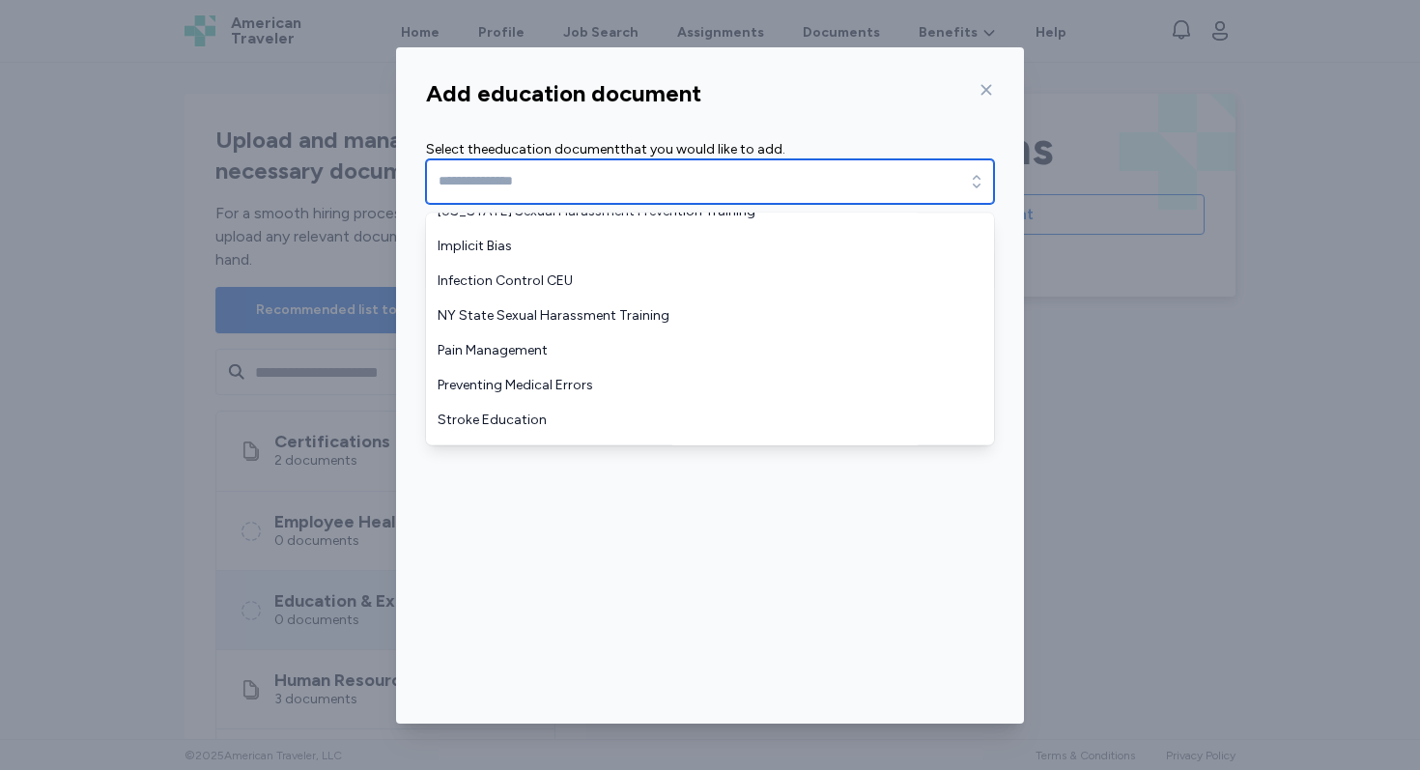
scroll to position [338, 0]
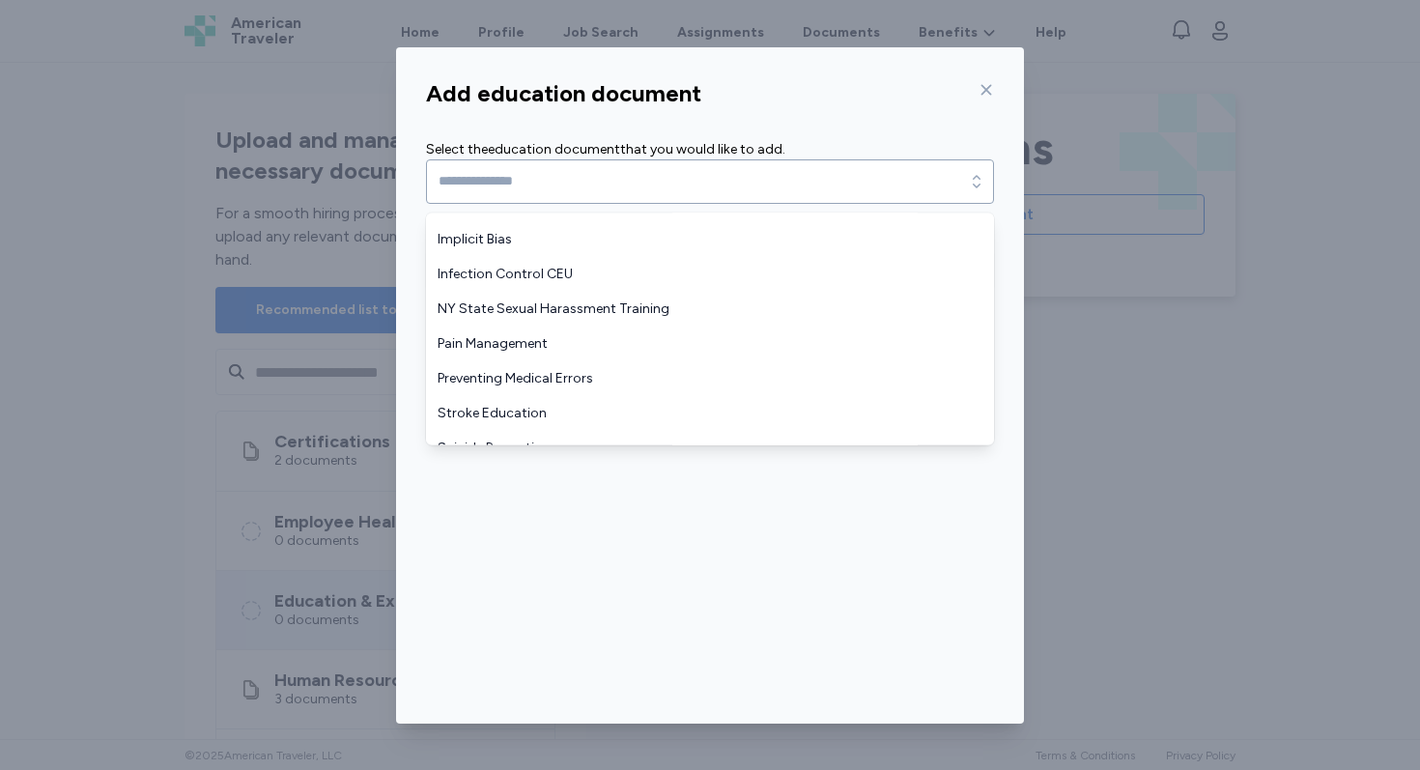
click at [864, 117] on div "Select the education document that you would like to add. Continue" at bounding box center [709, 214] width 599 height 195
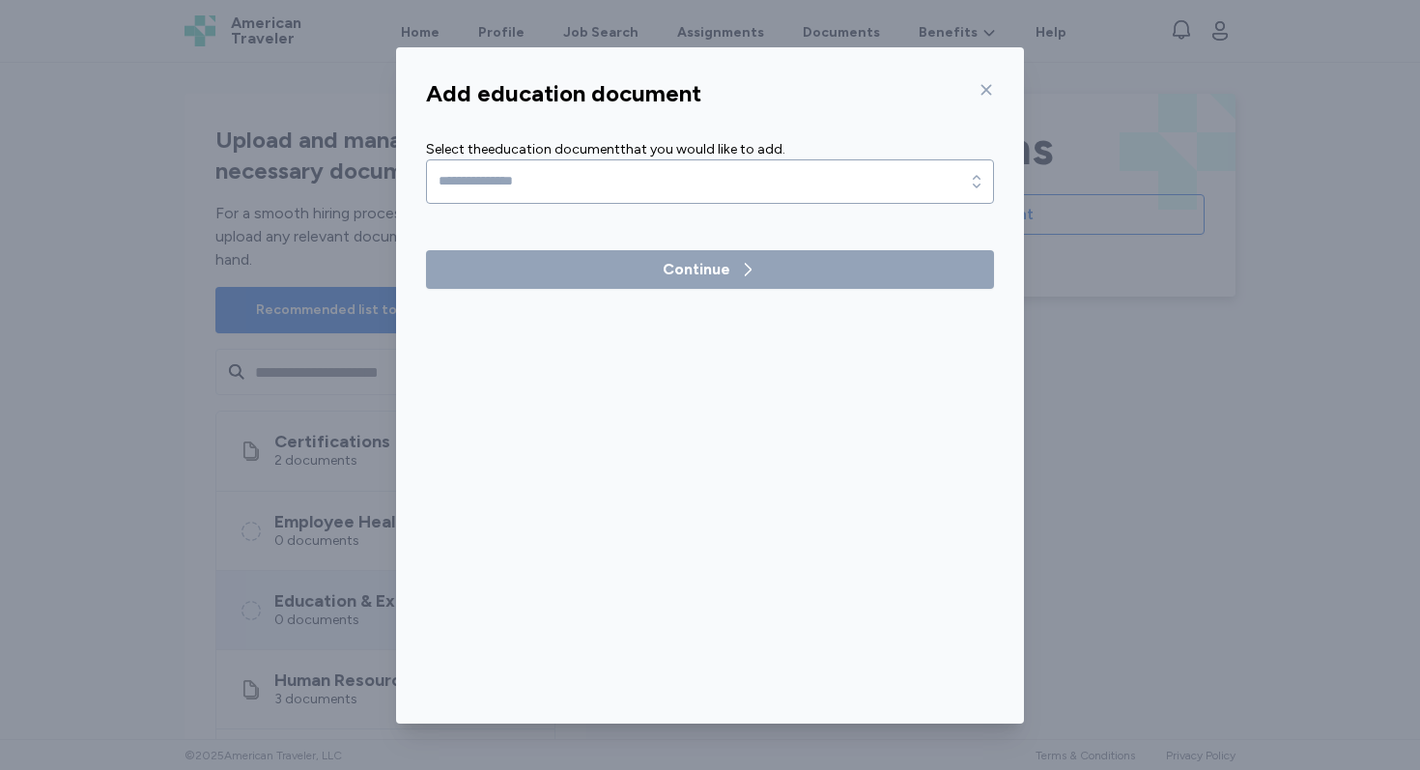
click at [987, 87] on icon at bounding box center [986, 89] width 11 height 11
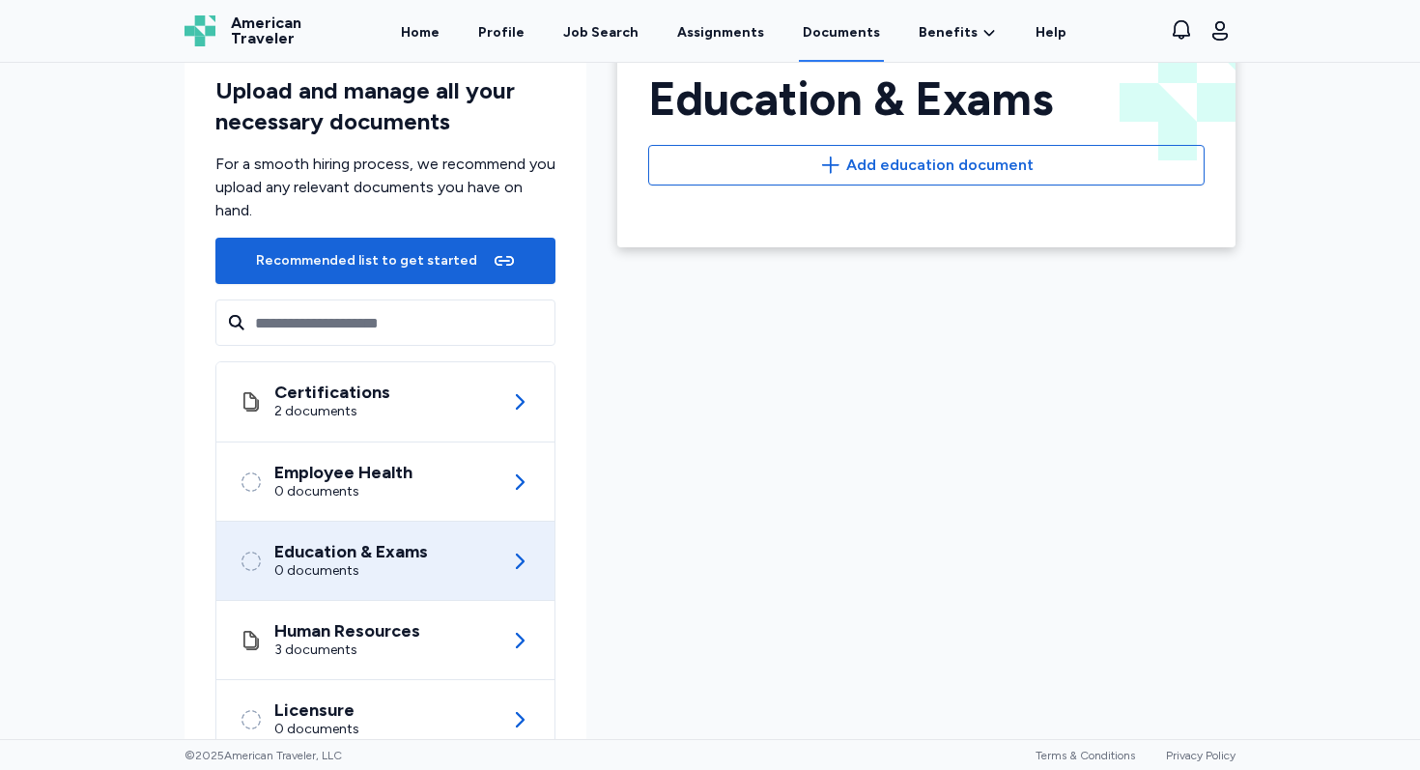
scroll to position [116, 0]
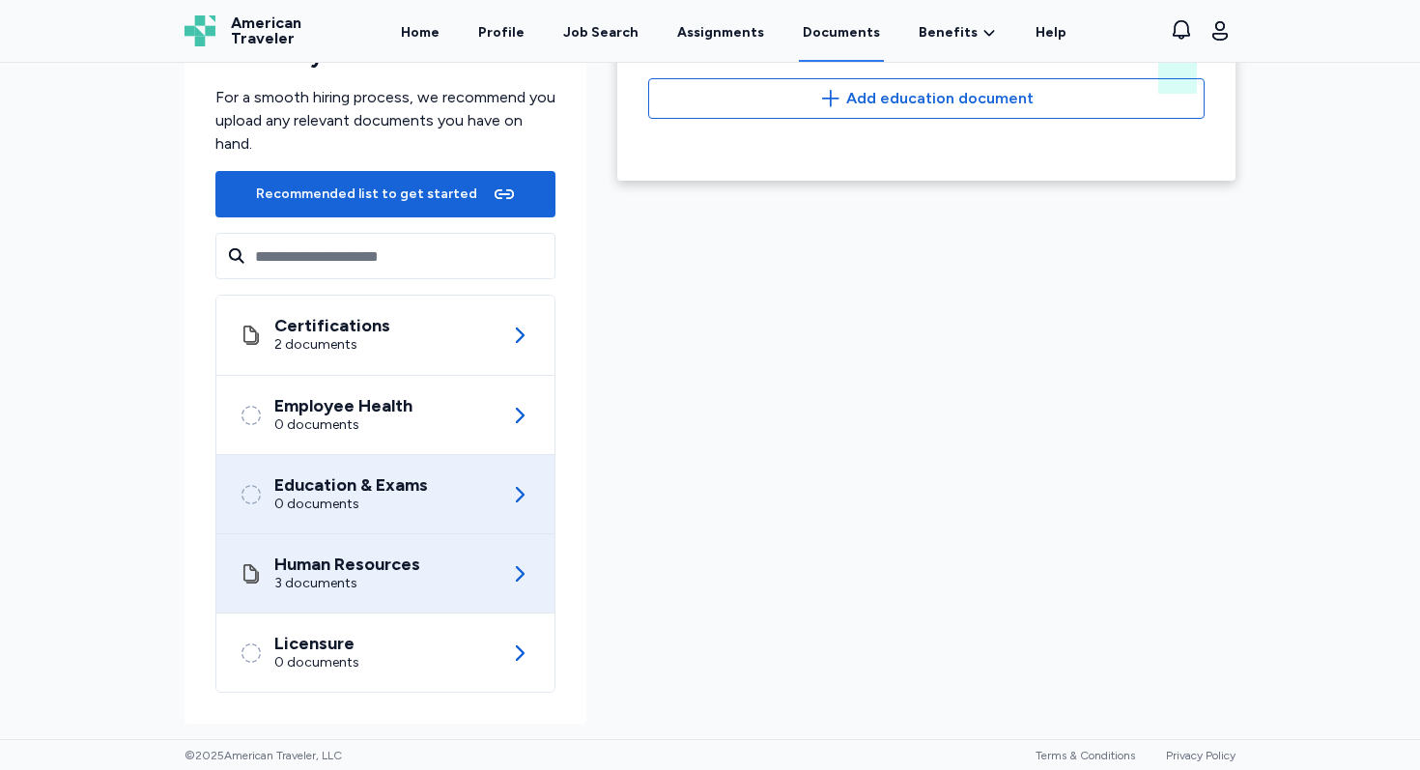
click at [406, 580] on div "3 documents" at bounding box center [347, 583] width 146 height 19
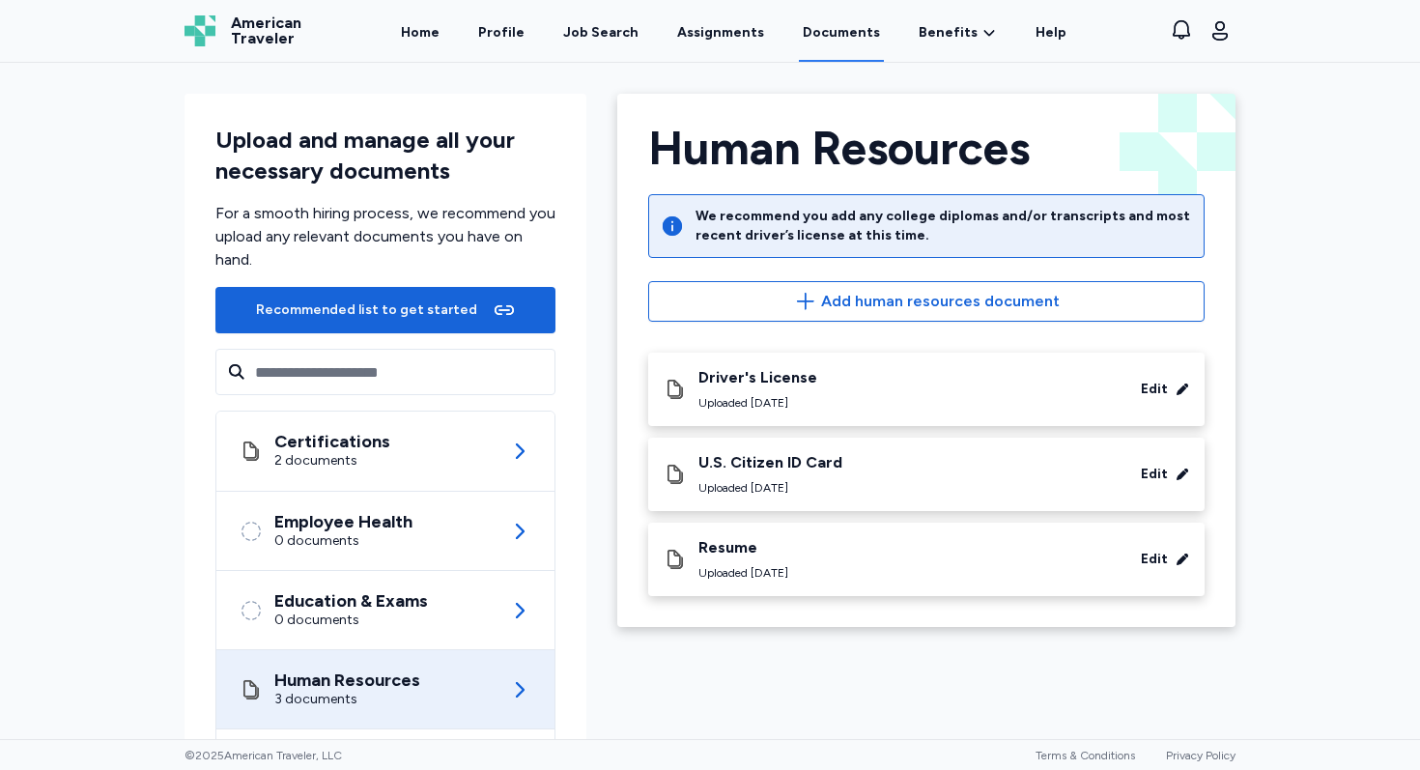
scroll to position [116, 0]
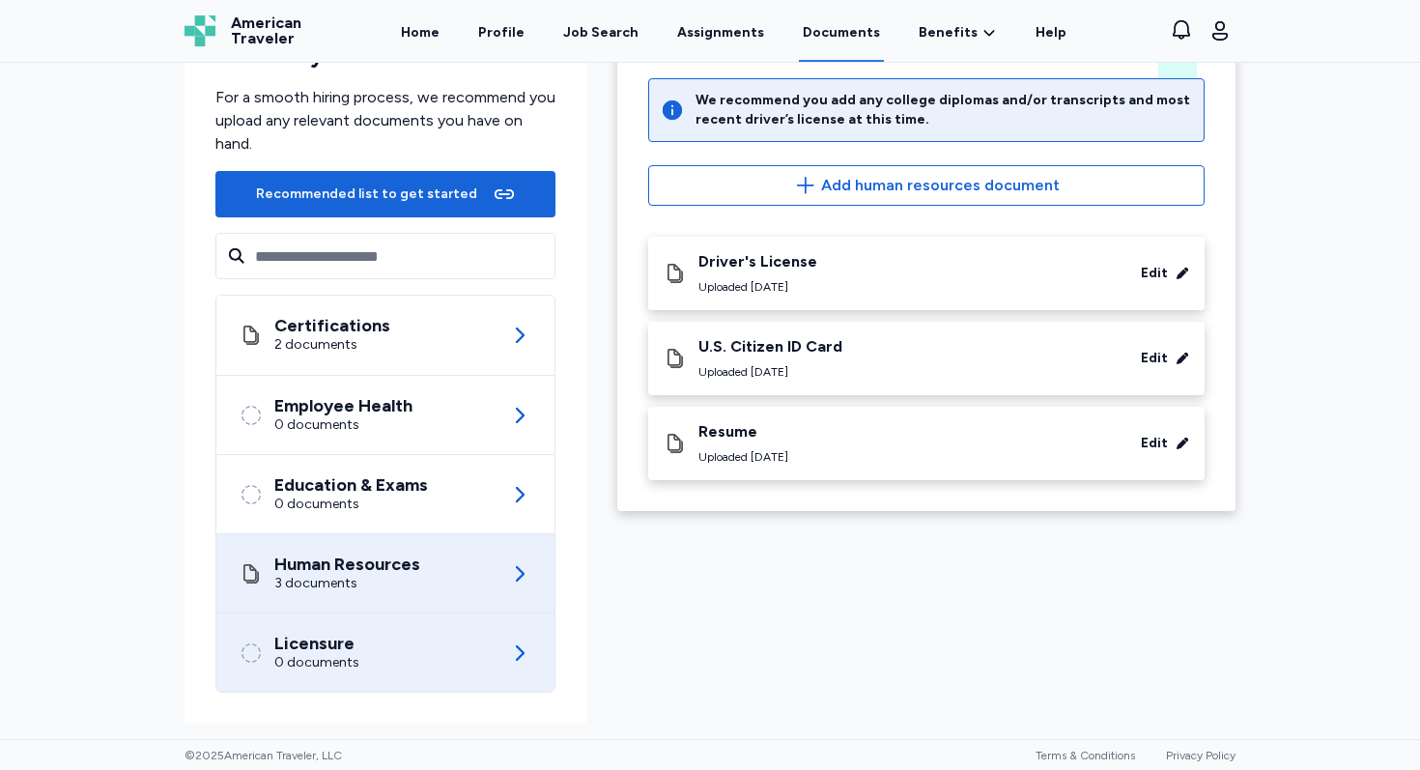
click at [380, 662] on div "Licensure 0 documents" at bounding box center [385, 652] width 292 height 78
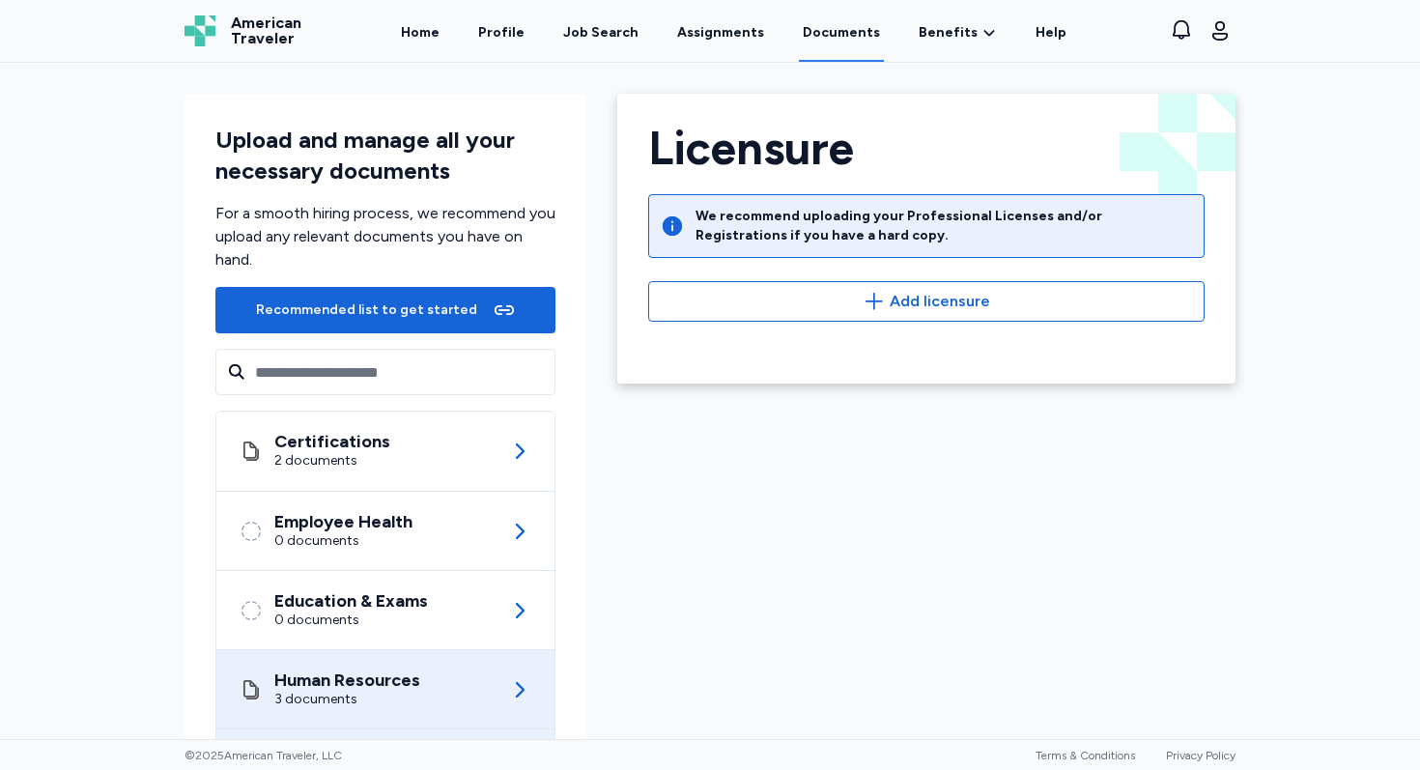
click at [514, 680] on icon at bounding box center [519, 689] width 23 height 23
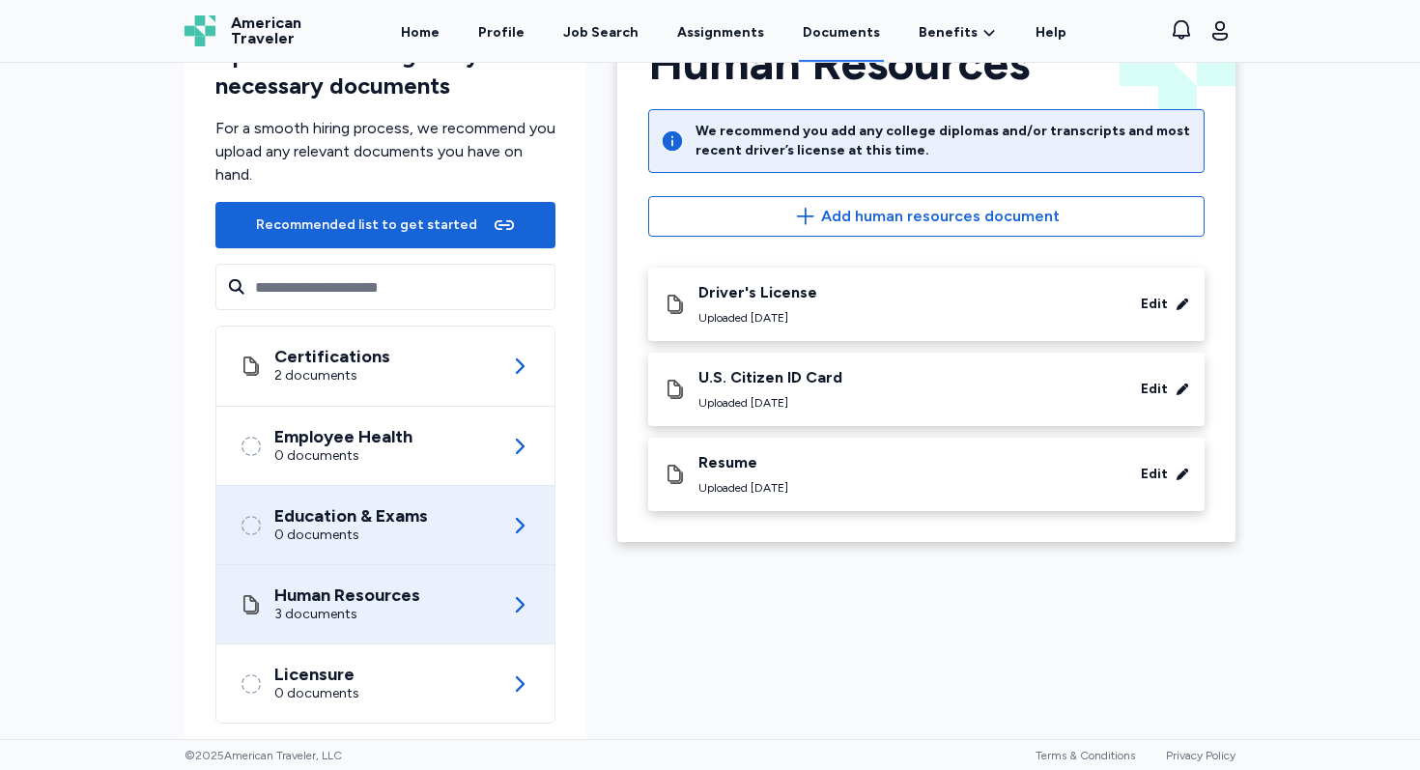
scroll to position [116, 0]
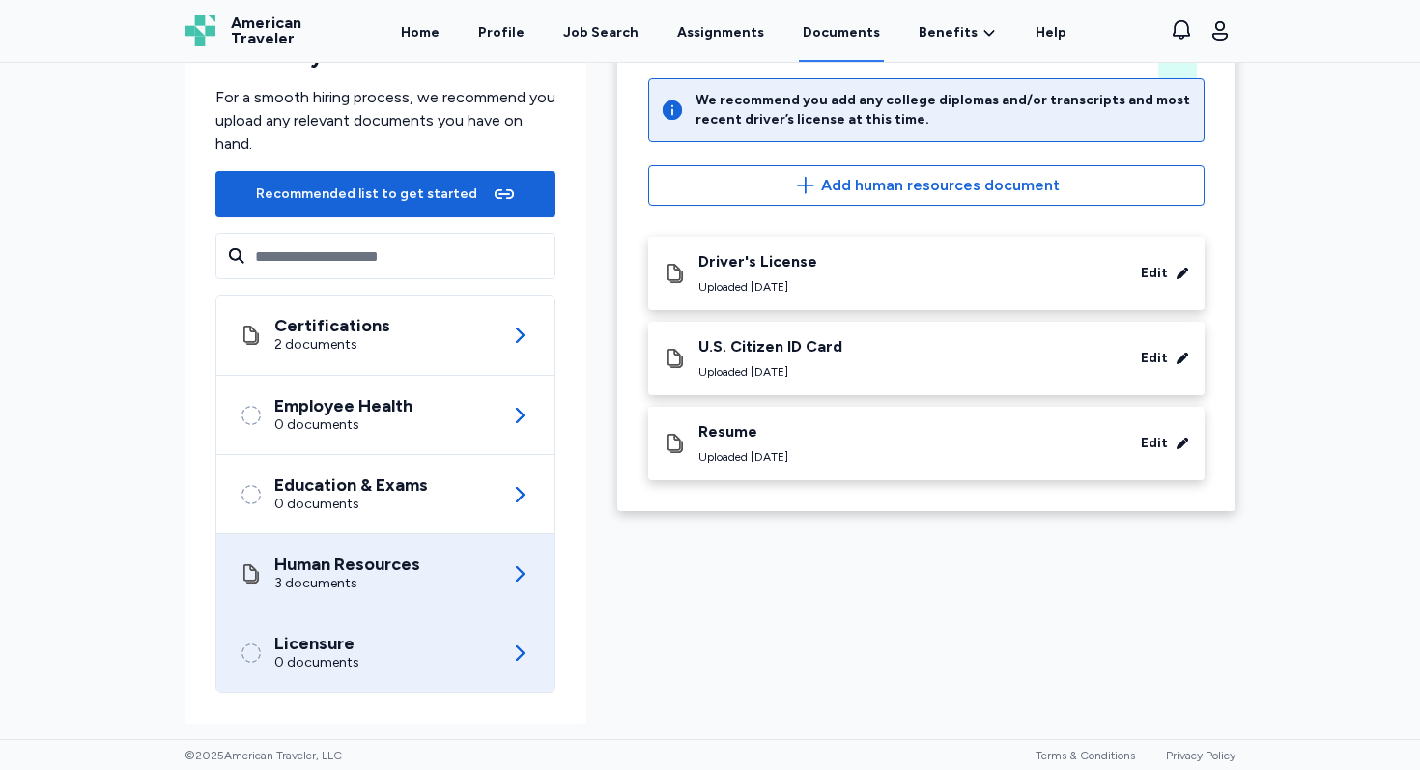
click at [428, 661] on div "Licensure 0 documents" at bounding box center [385, 652] width 292 height 78
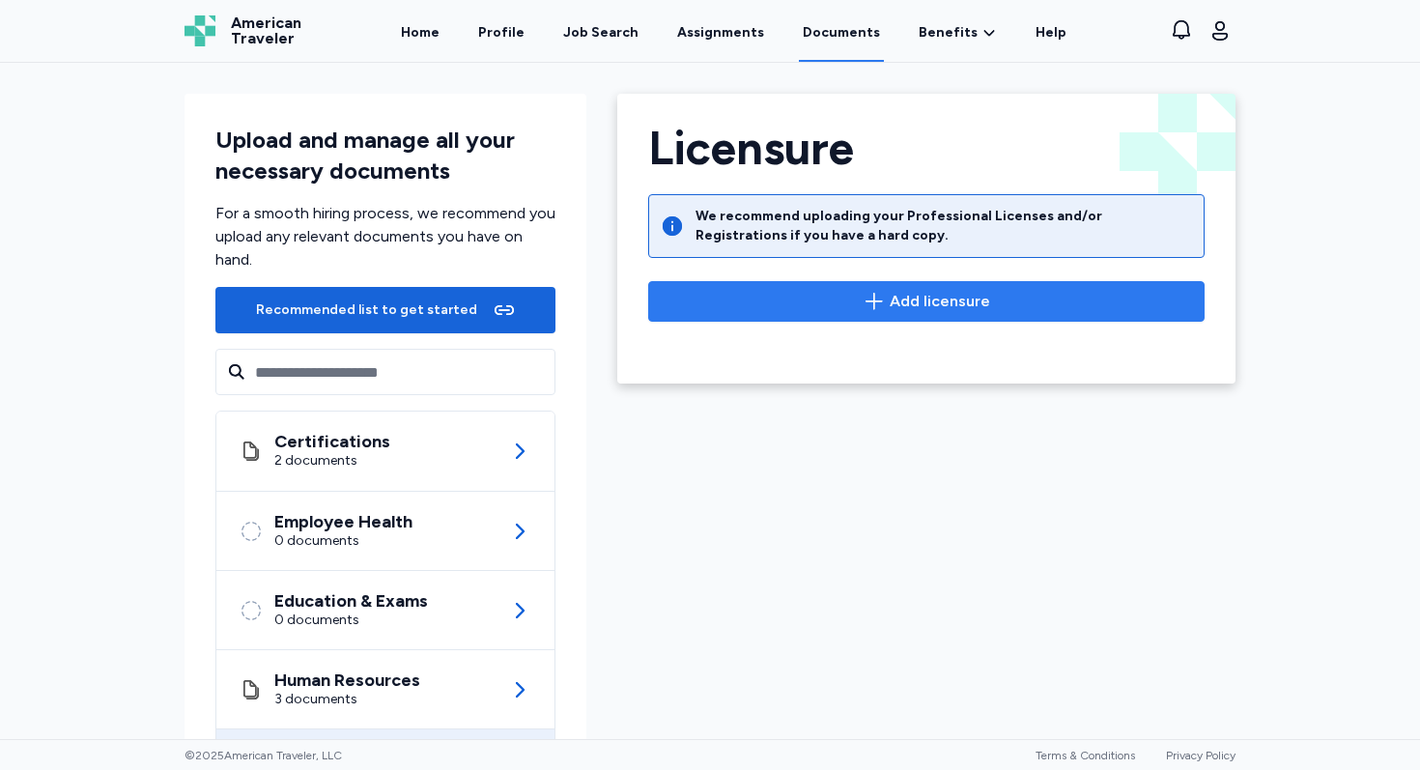
click at [891, 303] on span "Add licensure" at bounding box center [939, 301] width 100 height 23
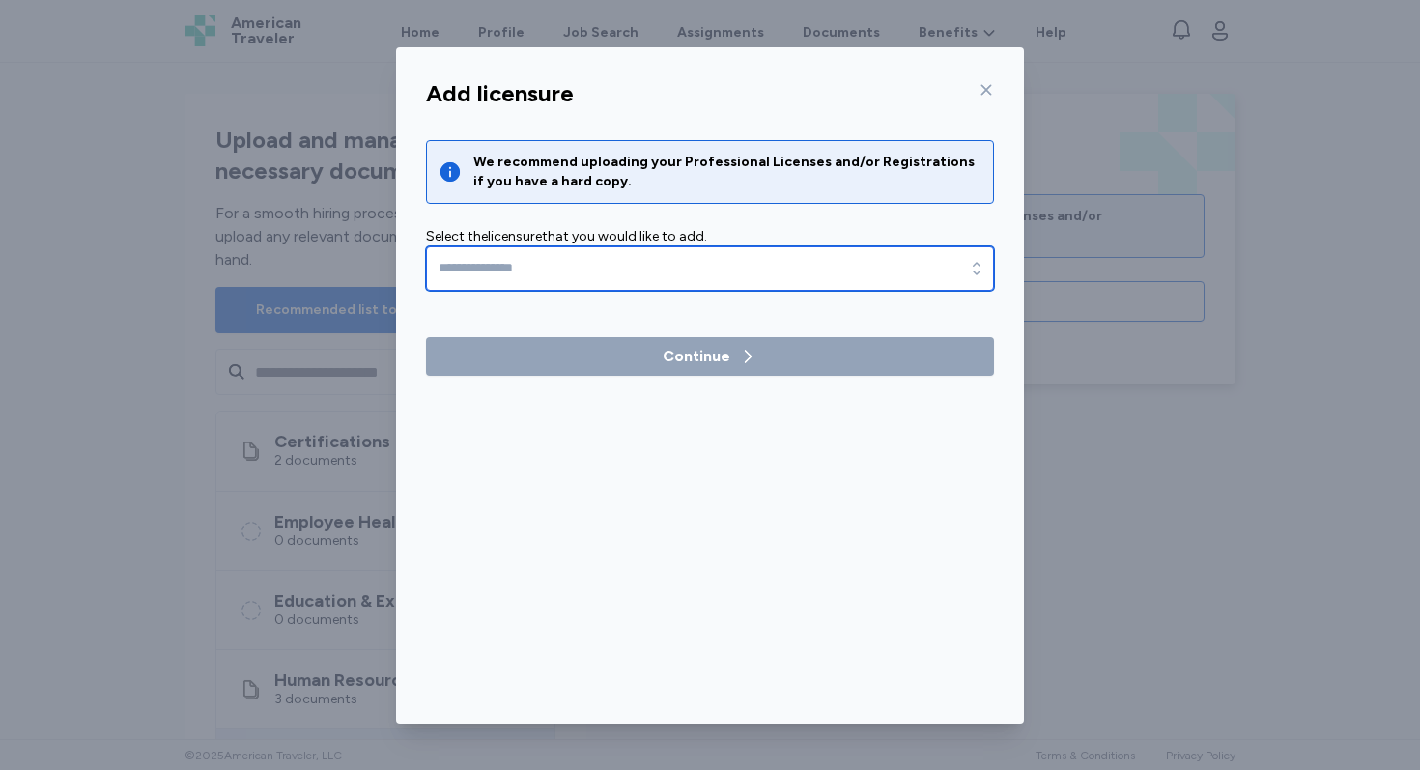
click at [886, 261] on input "text" at bounding box center [710, 268] width 568 height 44
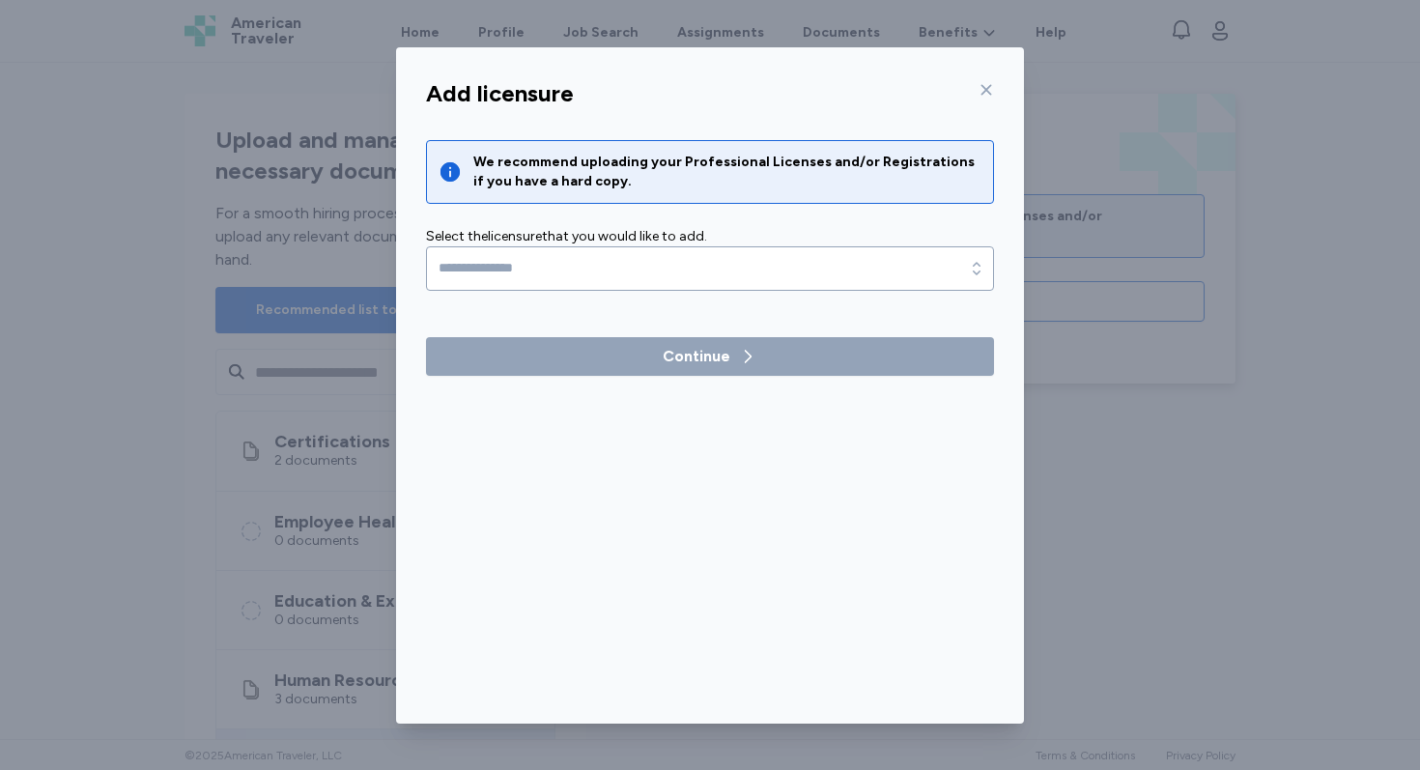
click at [964, 225] on div "We recommend uploading your Professional Licenses and/or Registrations if you h…" at bounding box center [710, 215] width 568 height 151
click at [984, 88] on icon at bounding box center [986, 89] width 11 height 11
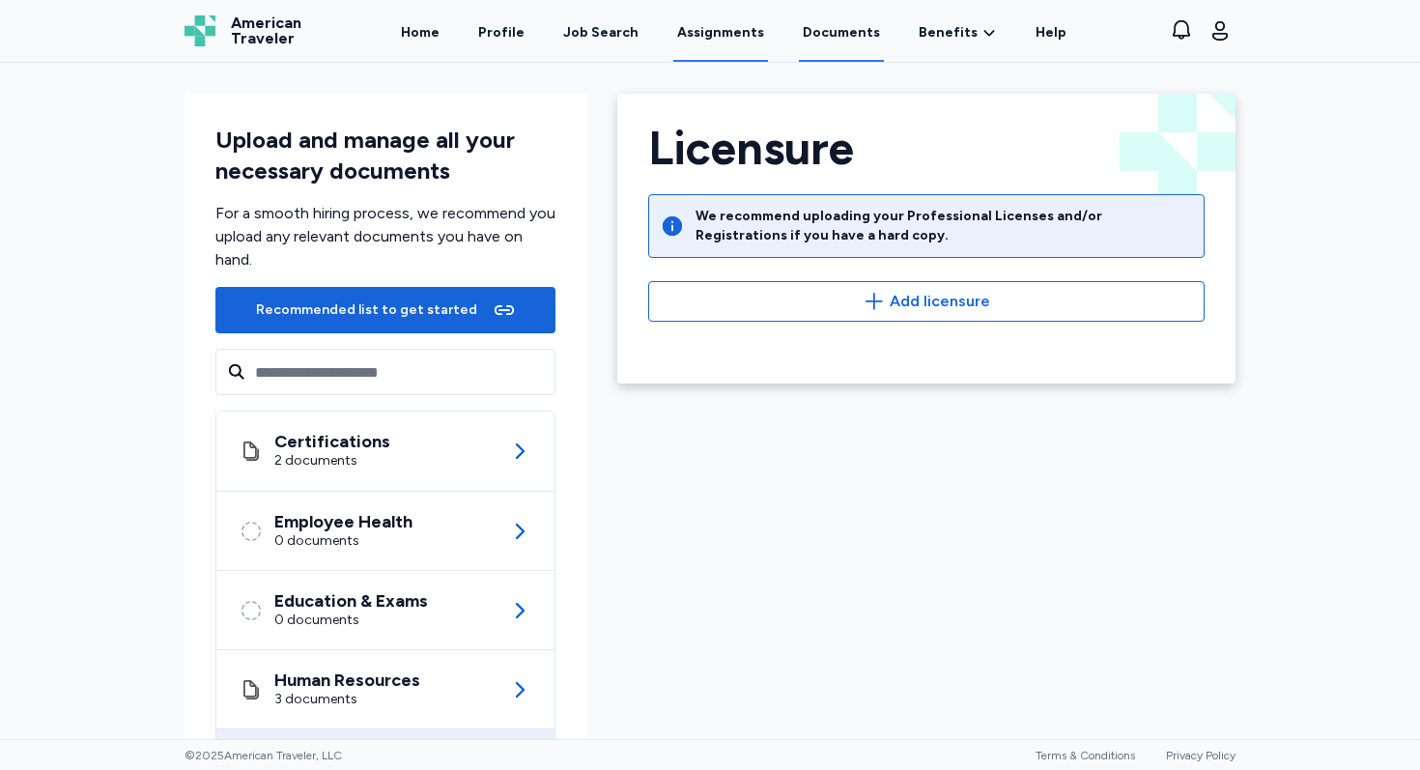
click at [718, 41] on link "Assignments" at bounding box center [720, 32] width 95 height 60
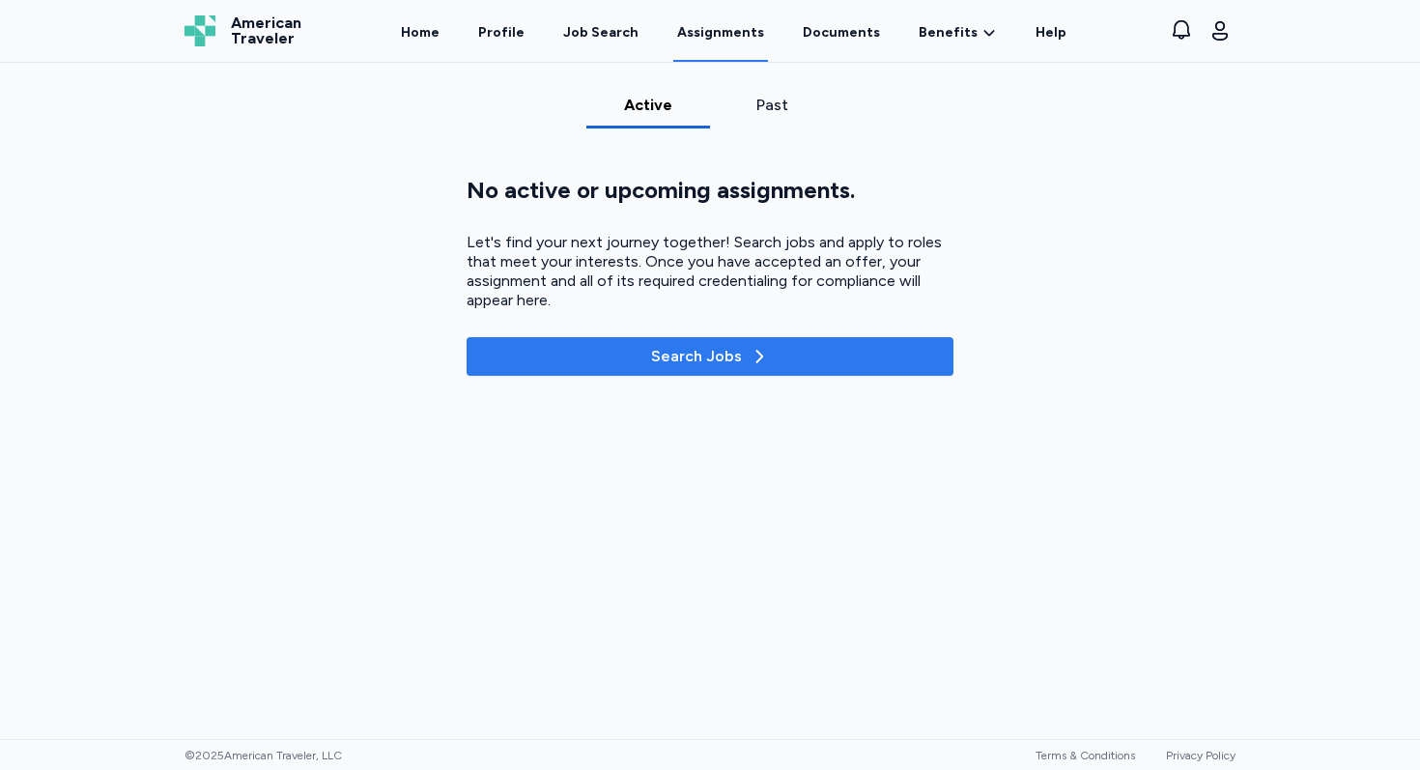
click at [696, 359] on div "Search Jobs" at bounding box center [710, 356] width 118 height 23
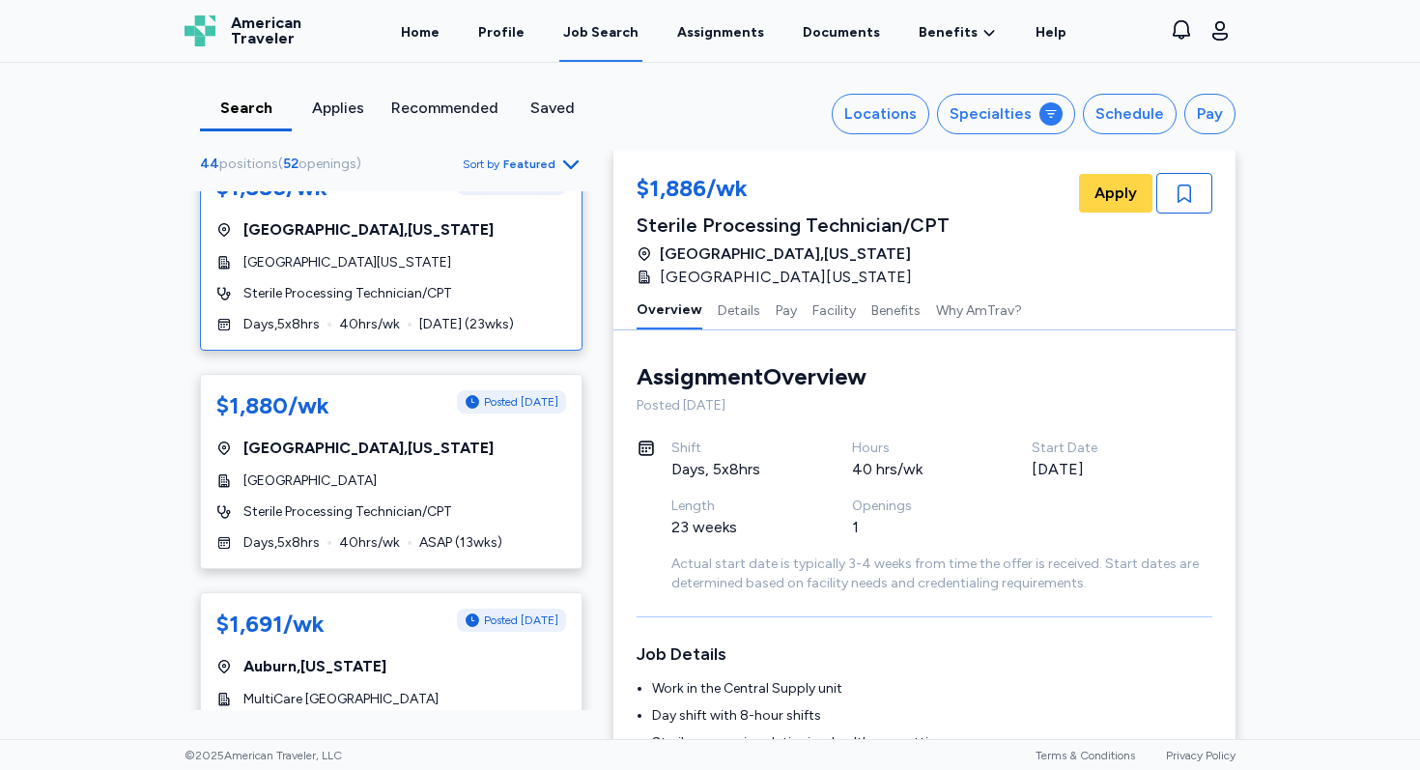
scroll to position [39, 0]
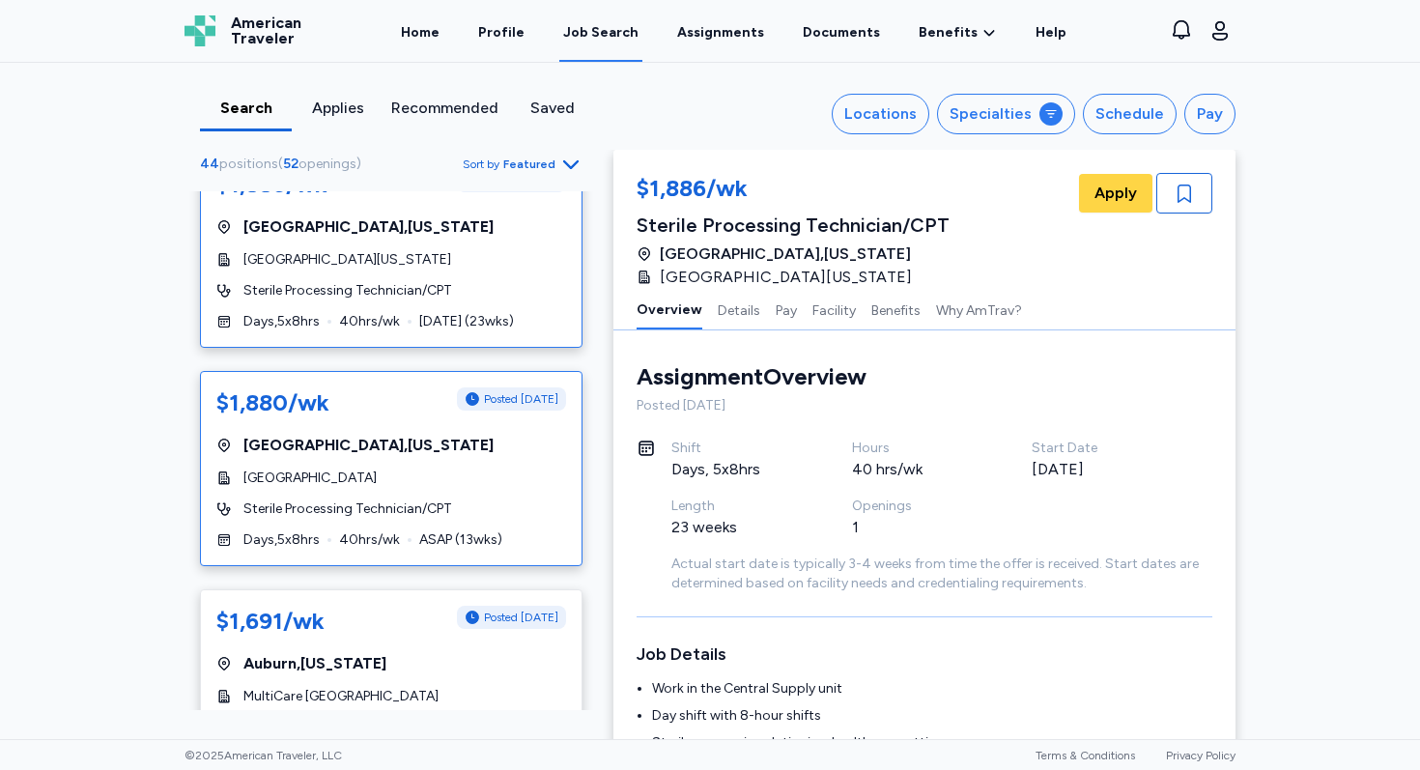
click at [366, 489] on div "$1,880/wk Posted 2 days ago Belfast , Maine Waldo County General Hospital Steri…" at bounding box center [391, 468] width 382 height 195
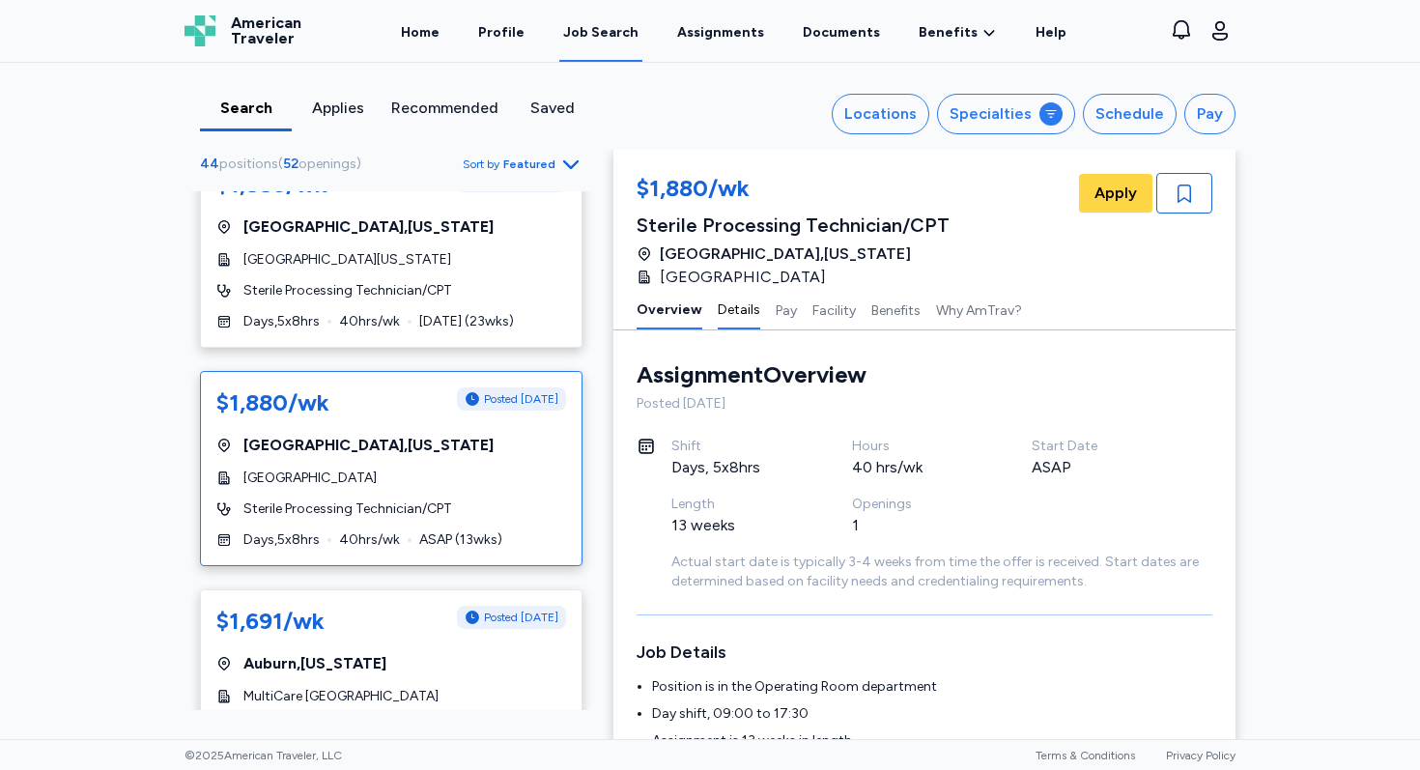
click at [730, 313] on button "Details" at bounding box center [738, 309] width 42 height 41
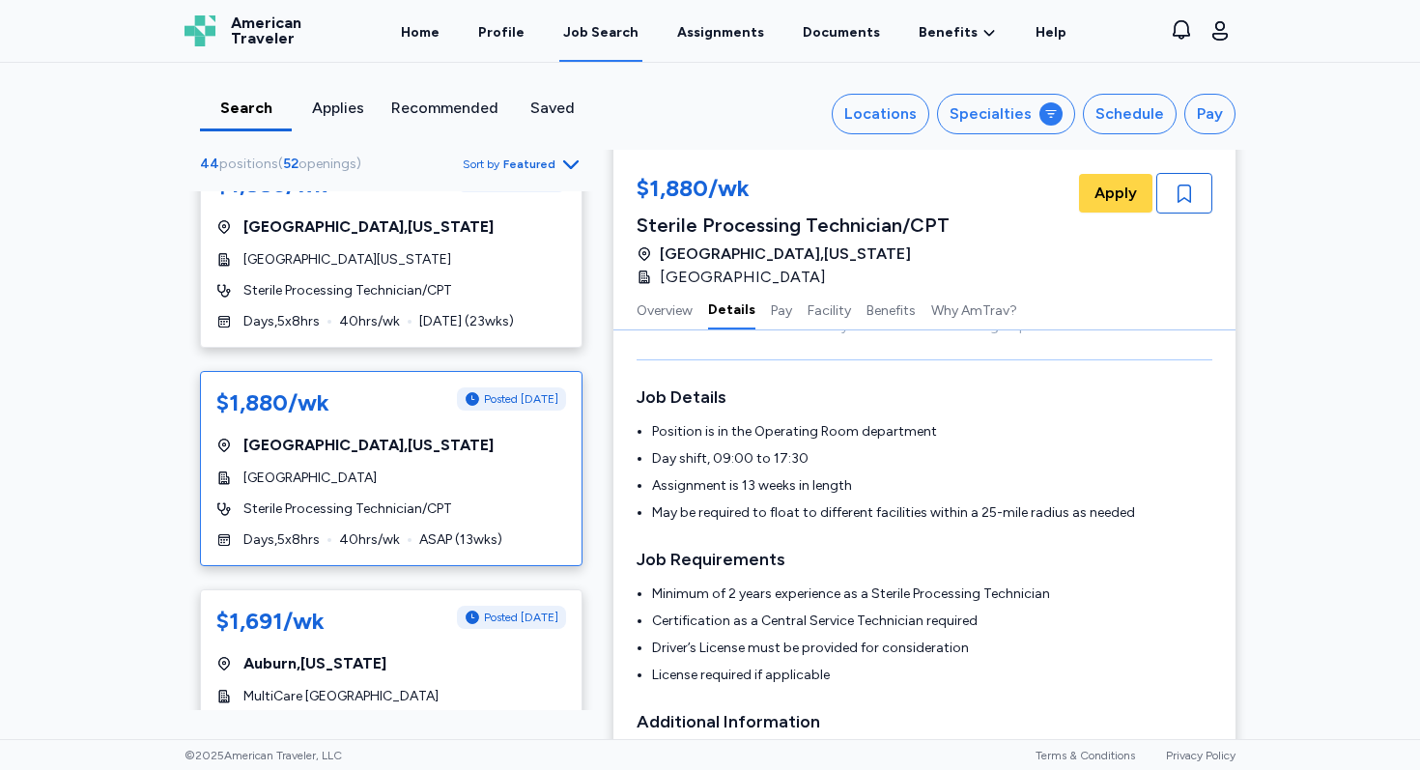
scroll to position [280, 0]
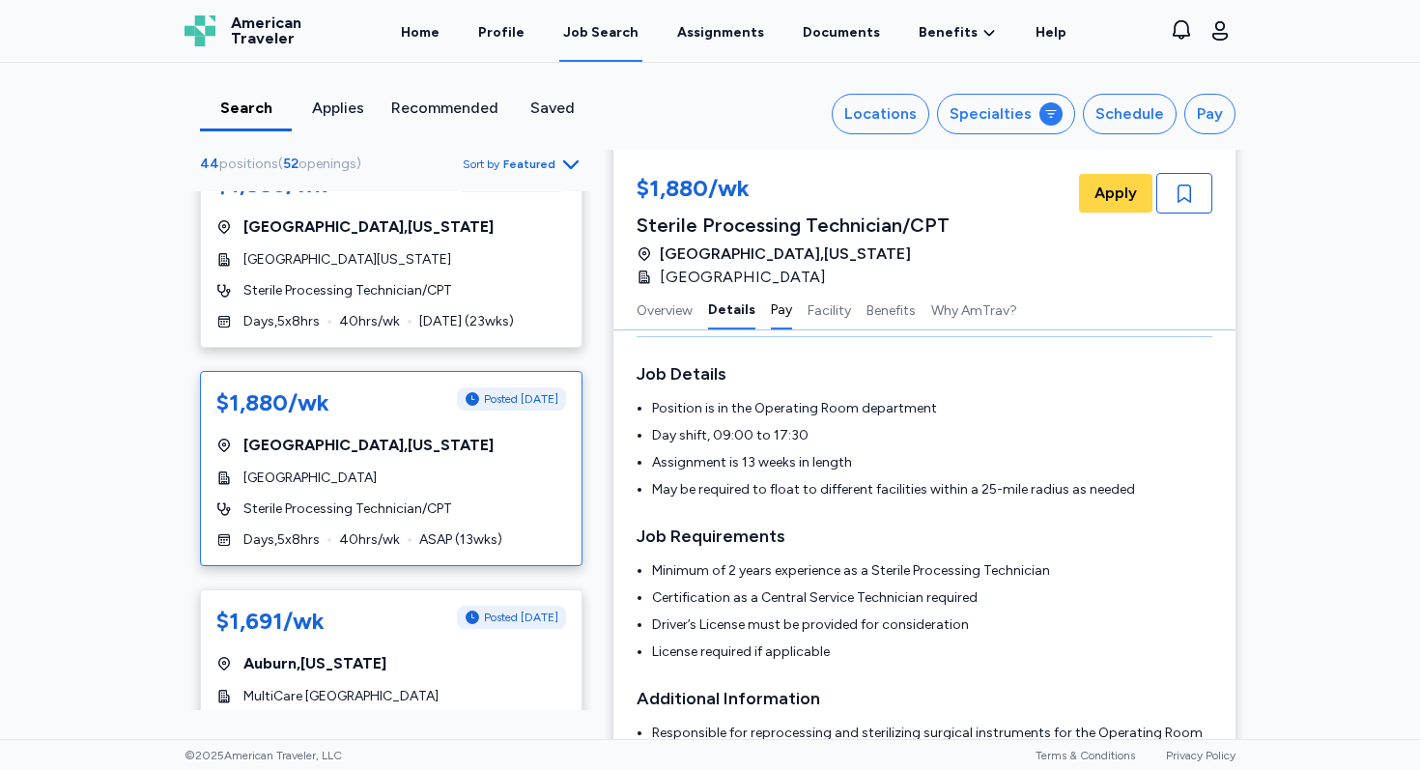
click at [780, 311] on button "Pay" at bounding box center [781, 309] width 21 height 41
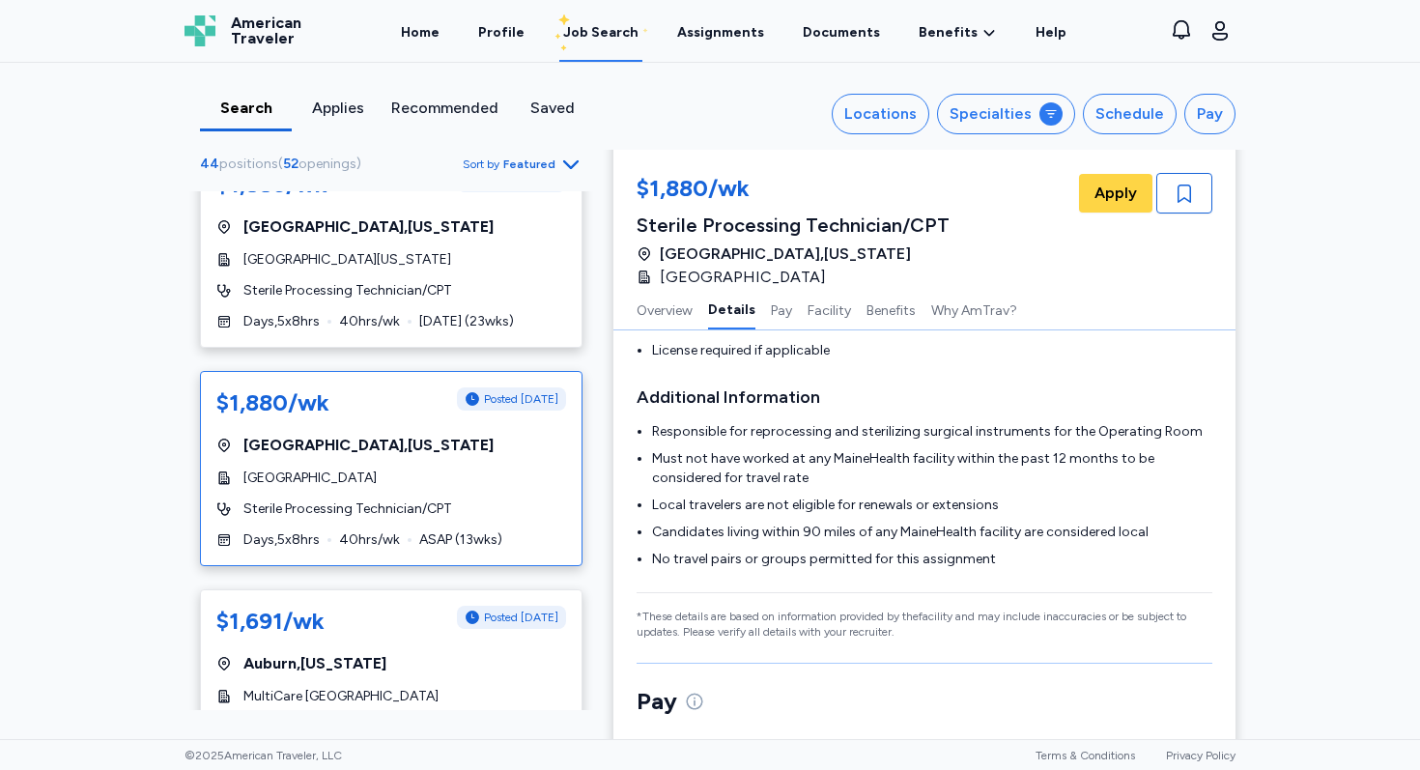
scroll to position [558, 0]
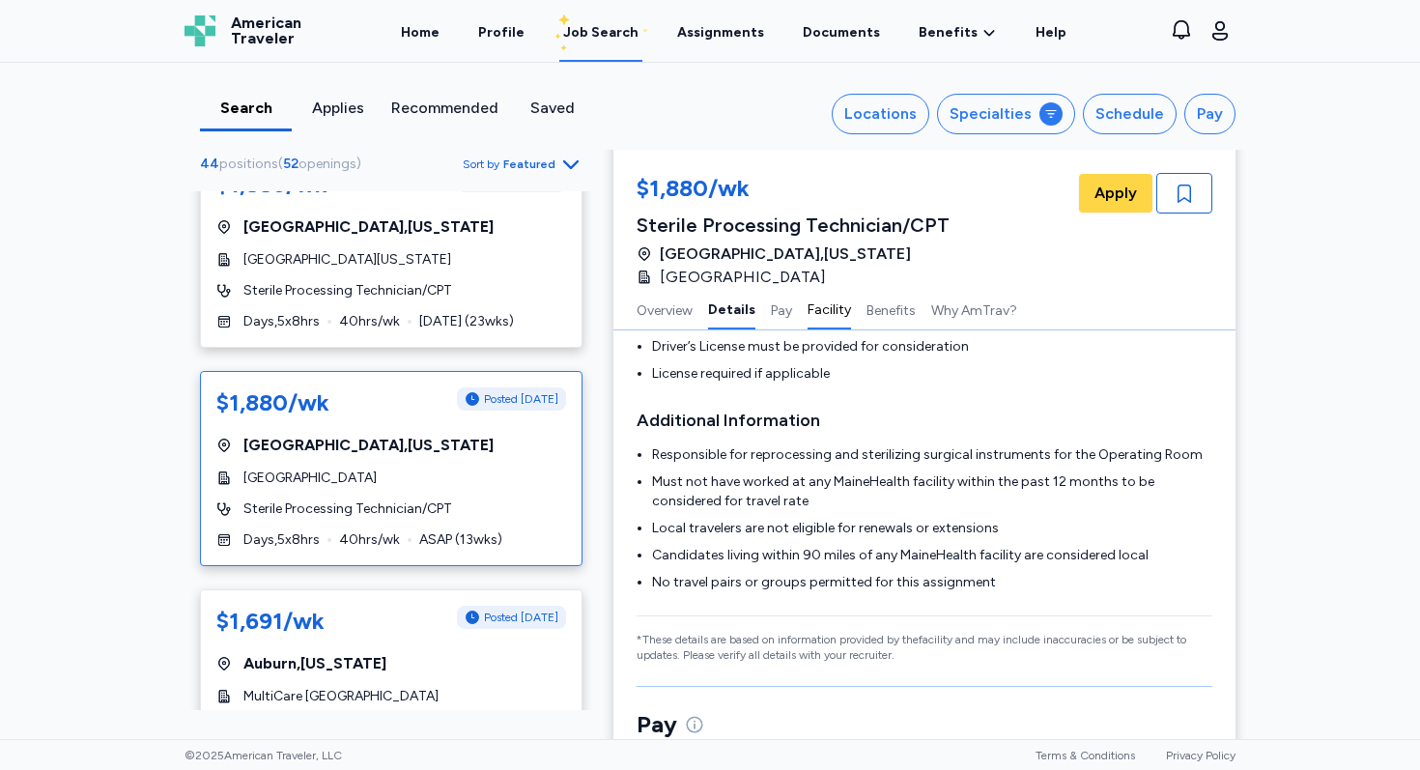
click at [828, 319] on button "Facility" at bounding box center [828, 309] width 43 height 41
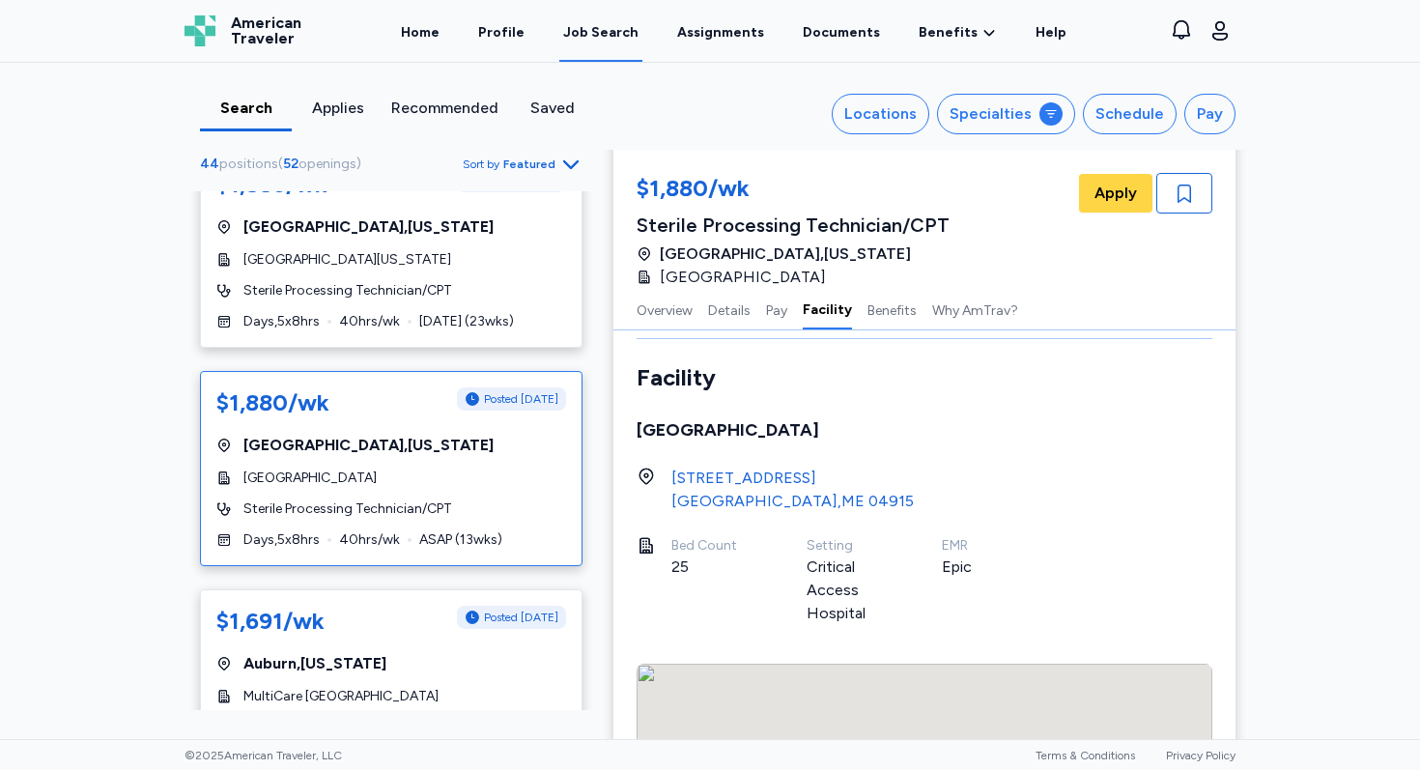
scroll to position [1574, 0]
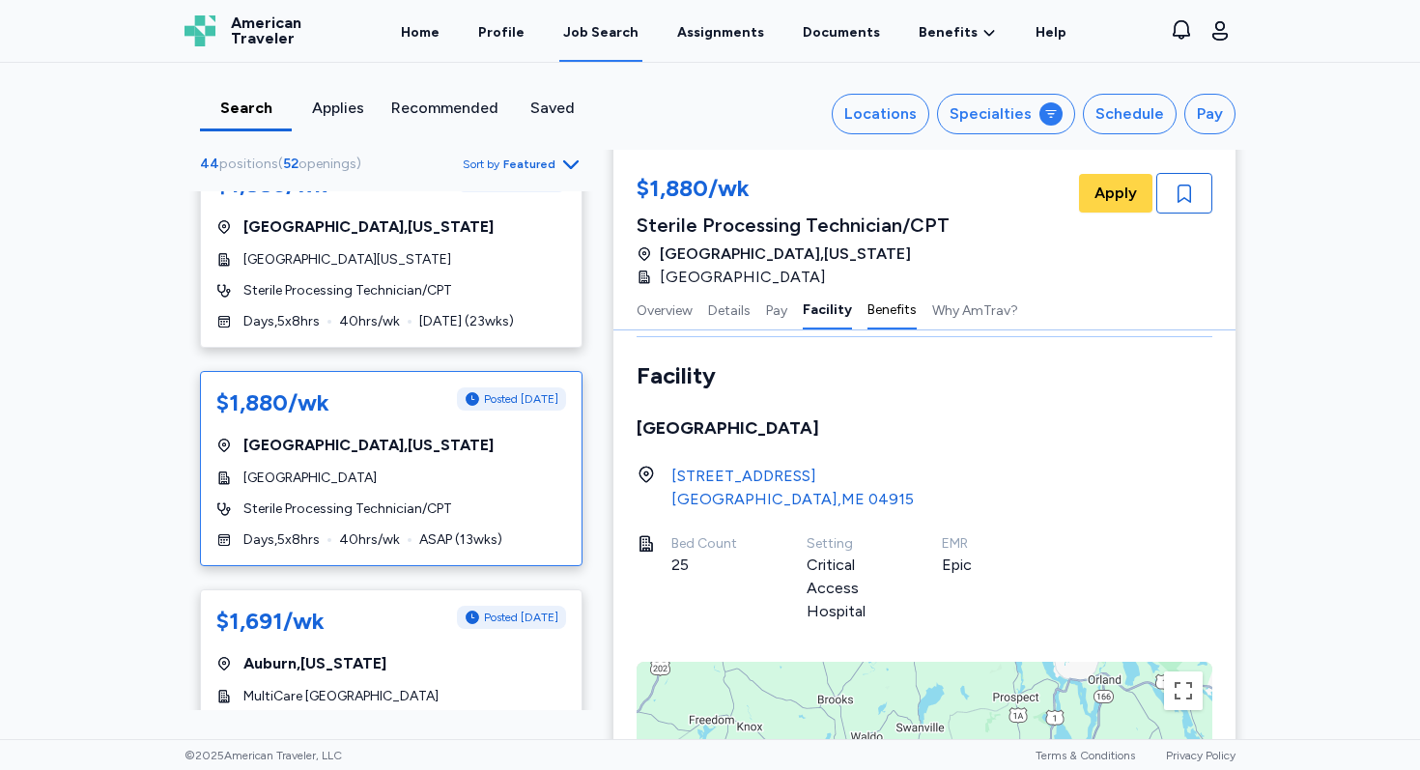
click at [885, 312] on button "Benefits" at bounding box center [891, 309] width 49 height 41
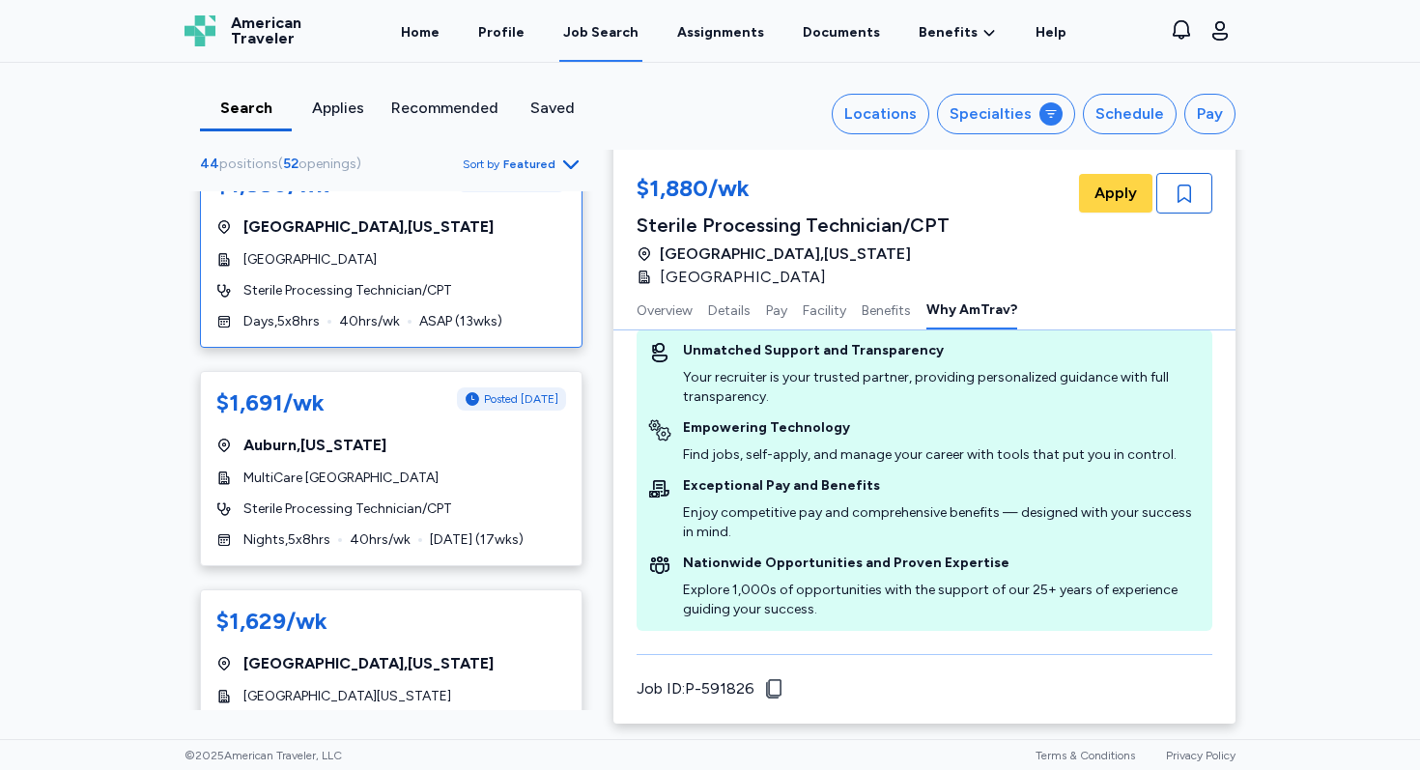
scroll to position [259, 0]
click at [347, 436] on span "Auburn , Washington" at bounding box center [314, 443] width 143 height 23
